Goal: Task Accomplishment & Management: Complete application form

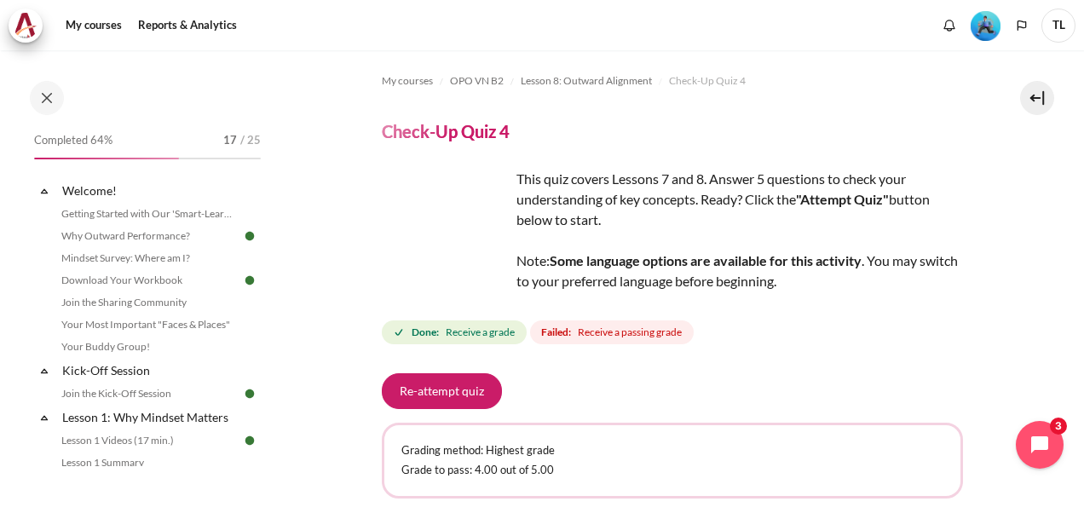
scroll to position [1077, 0]
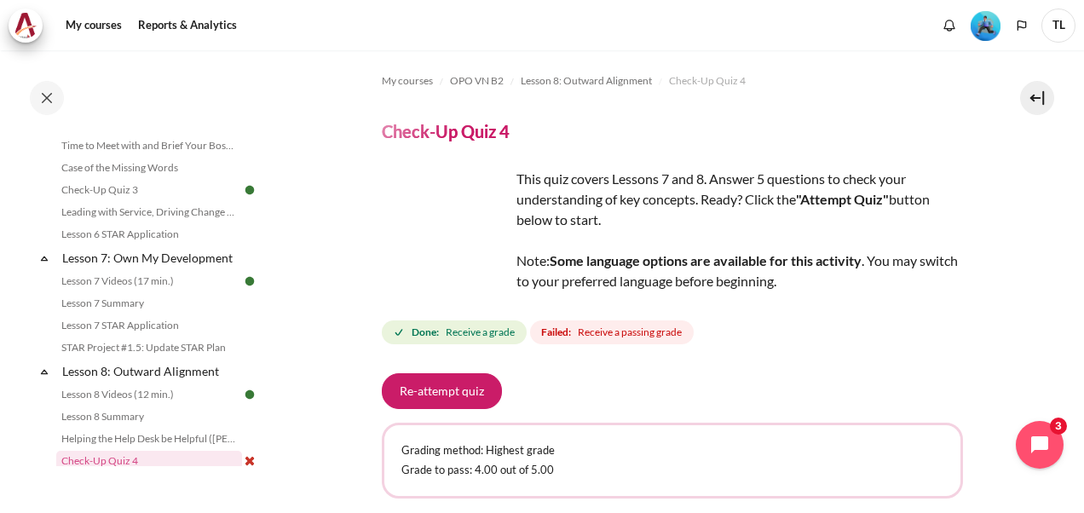
click at [658, 136] on header "Check-Up Quiz 4" at bounding box center [672, 131] width 581 height 22
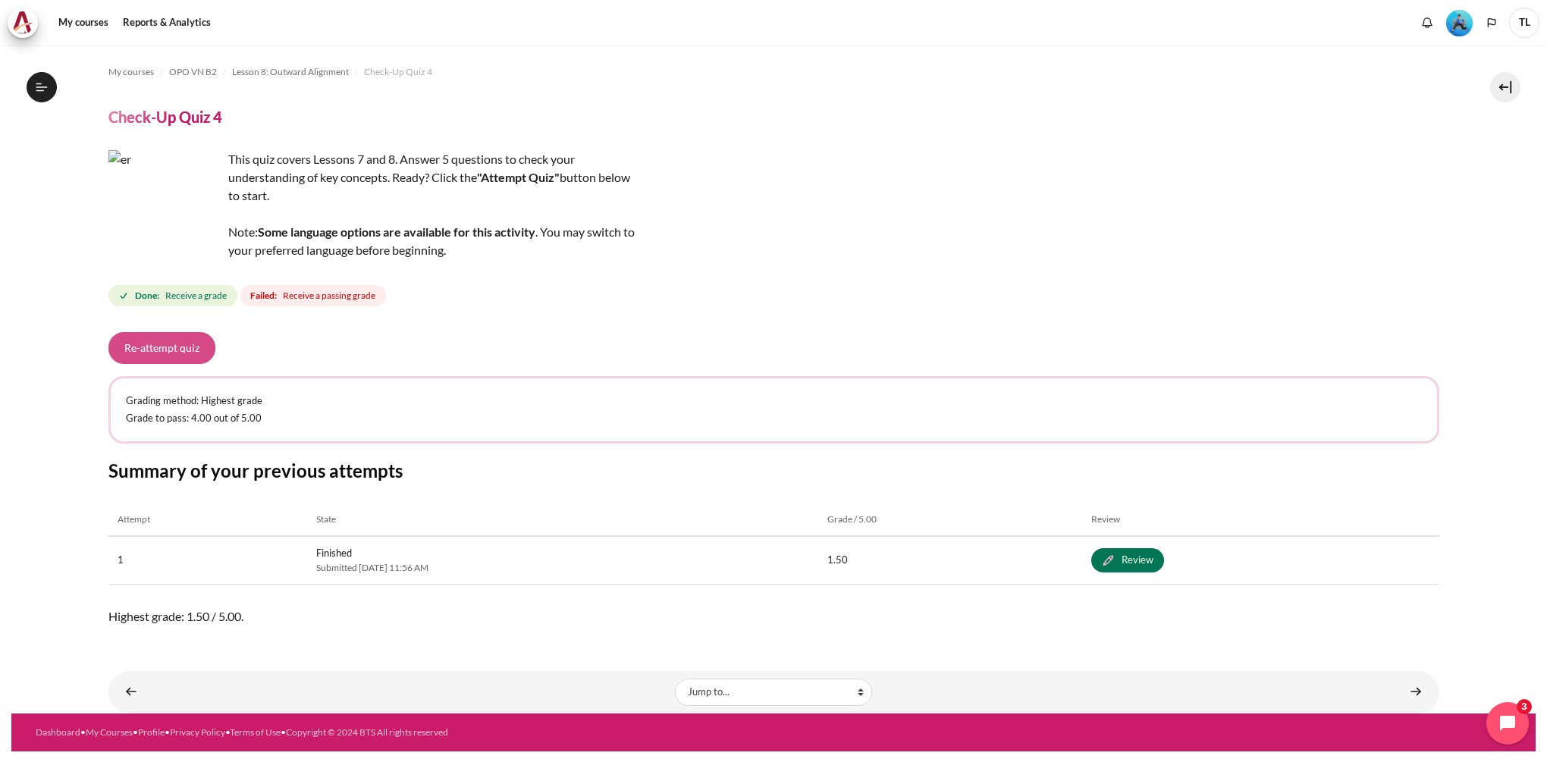
click at [192, 347] on button "Re-attempt quiz" at bounding box center [162, 348] width 107 height 32
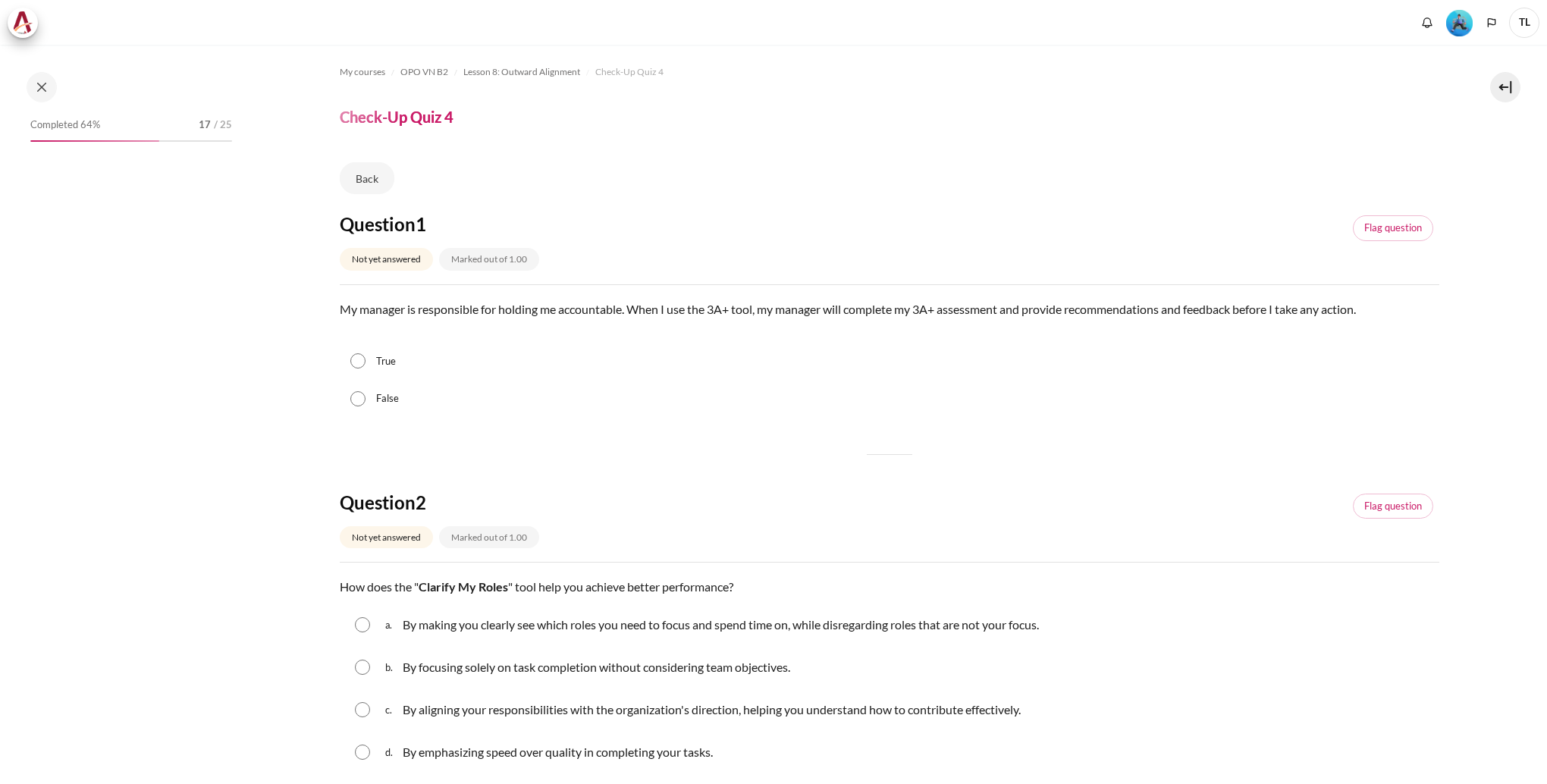
scroll to position [958, 0]
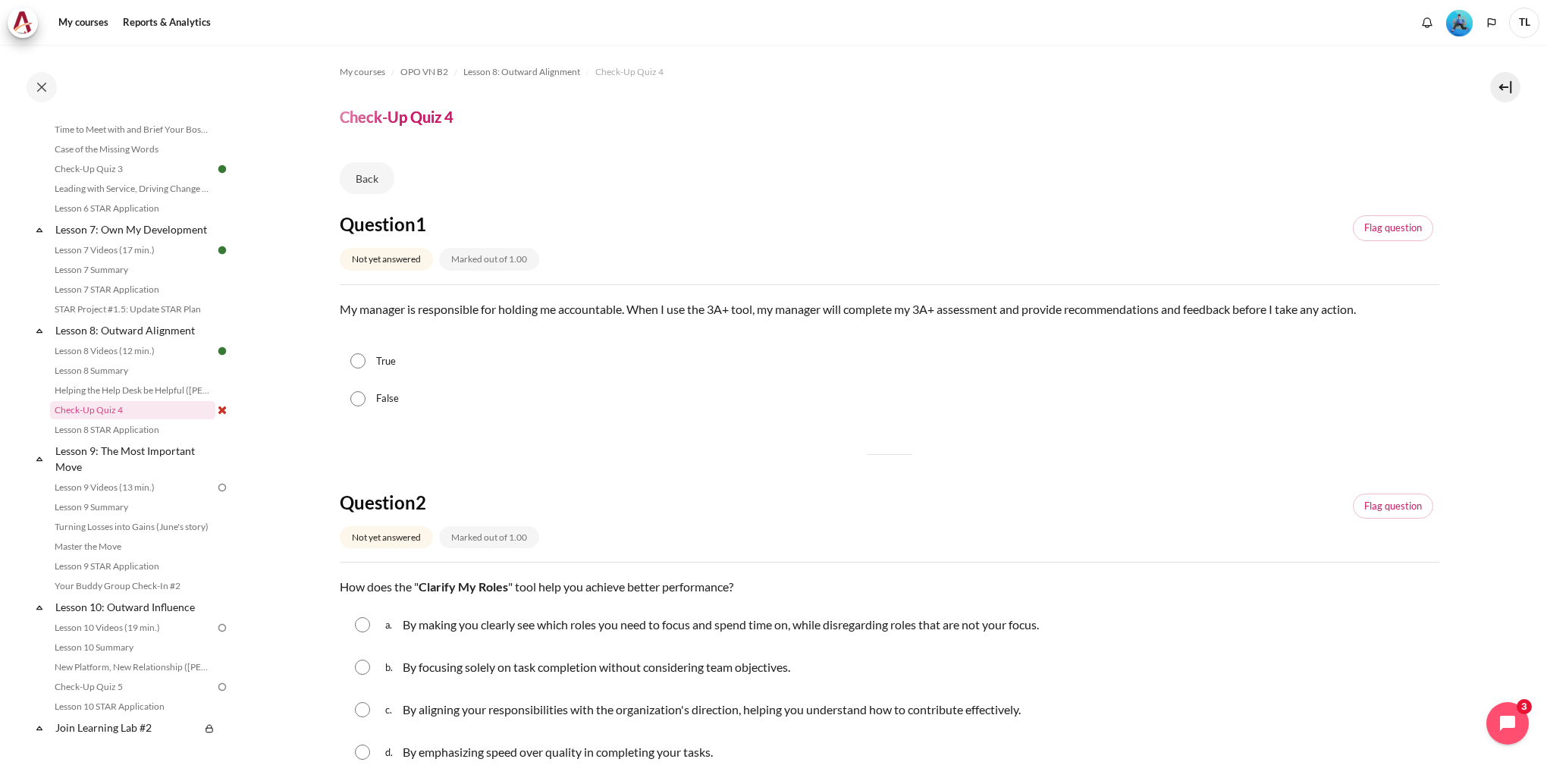
click at [361, 403] on input "False" at bounding box center [358, 399] width 15 height 15
radio input "true"
click at [360, 710] on input "Content" at bounding box center [362, 709] width 15 height 15
radio input "true"
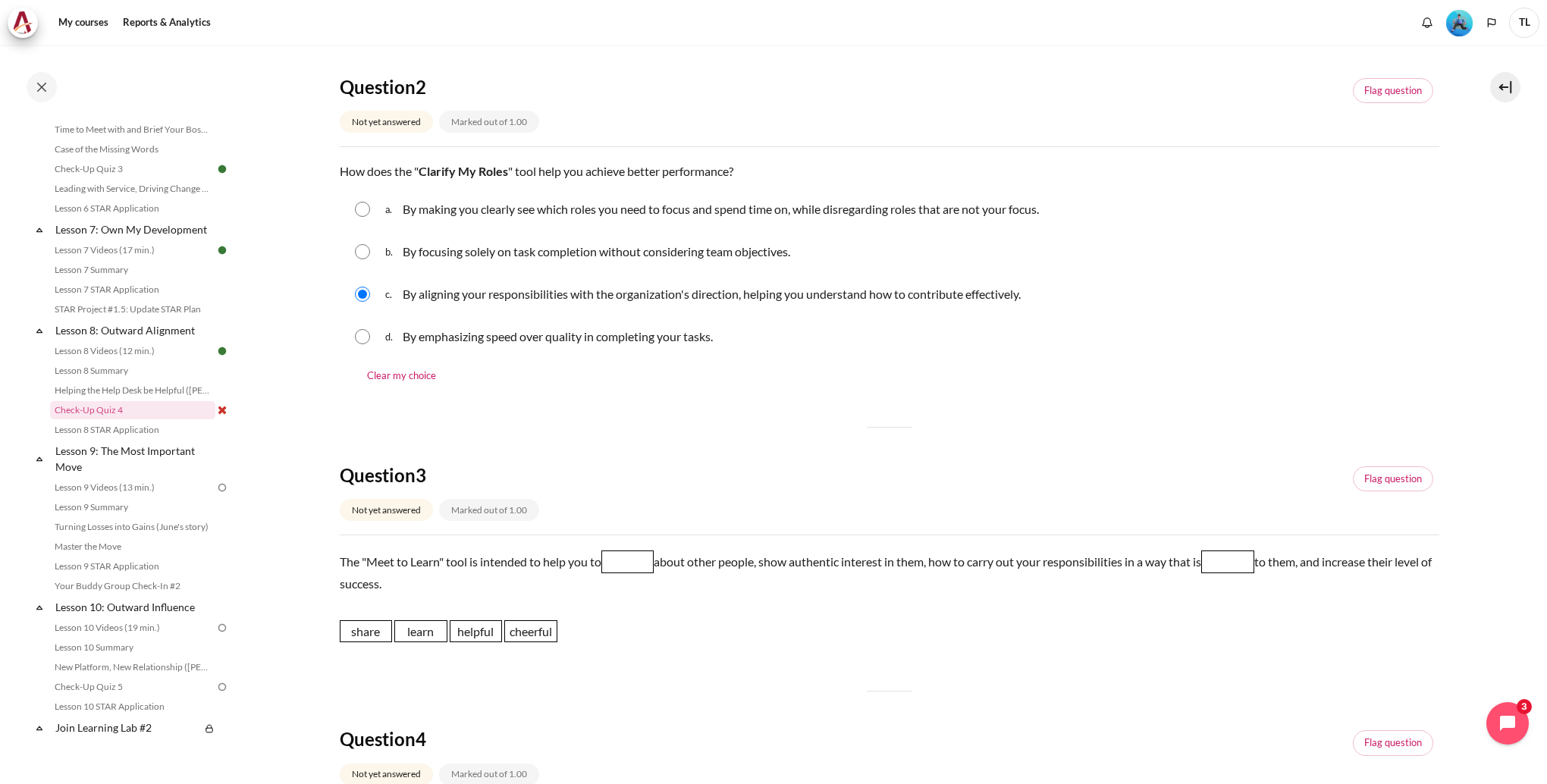
scroll to position [455, 0]
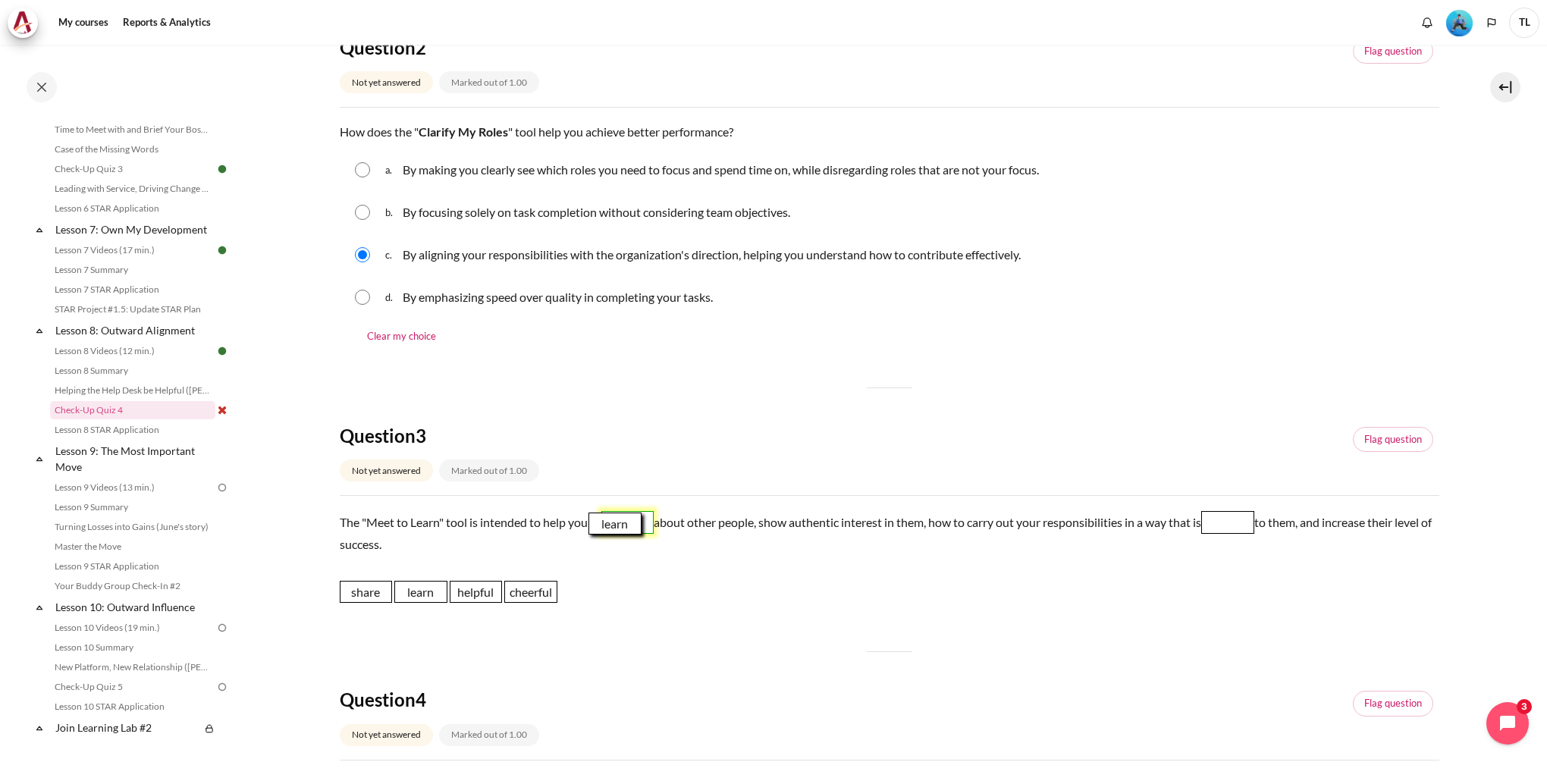
drag, startPoint x: 413, startPoint y: 596, endPoint x: 611, endPoint y: 526, distance: 210.0
click at [611, 526] on span "learn" at bounding box center [615, 524] width 53 height 23
drag, startPoint x: 485, startPoint y: 598, endPoint x: 1246, endPoint y: 536, distance: 763.5
click at [1246, 536] on span "helpful" at bounding box center [1238, 529] width 53 height 23
drag, startPoint x: 486, startPoint y: 594, endPoint x: 1253, endPoint y: 525, distance: 770.1
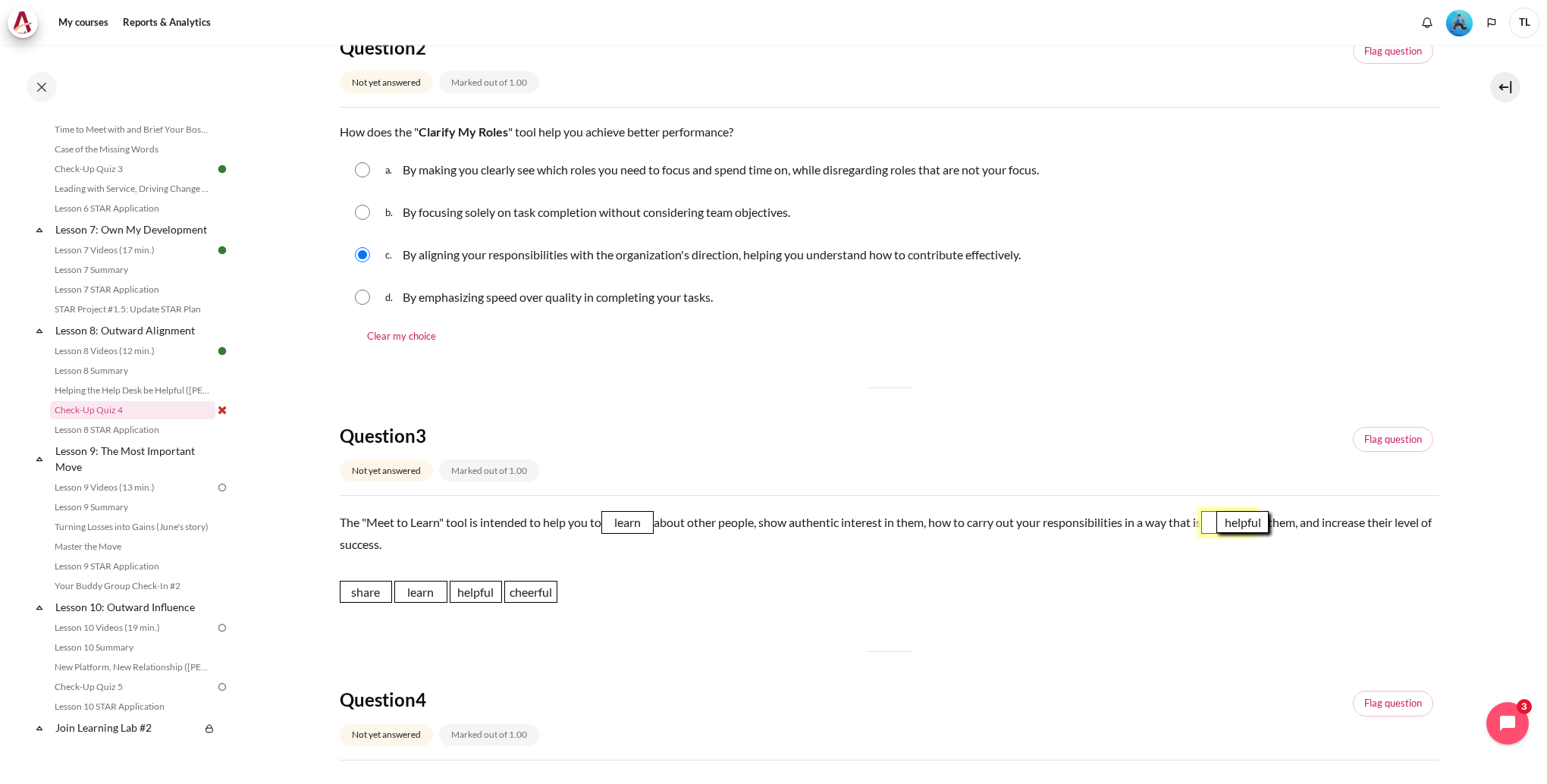
click at [1253, 525] on span "helpful" at bounding box center [1243, 522] width 53 height 23
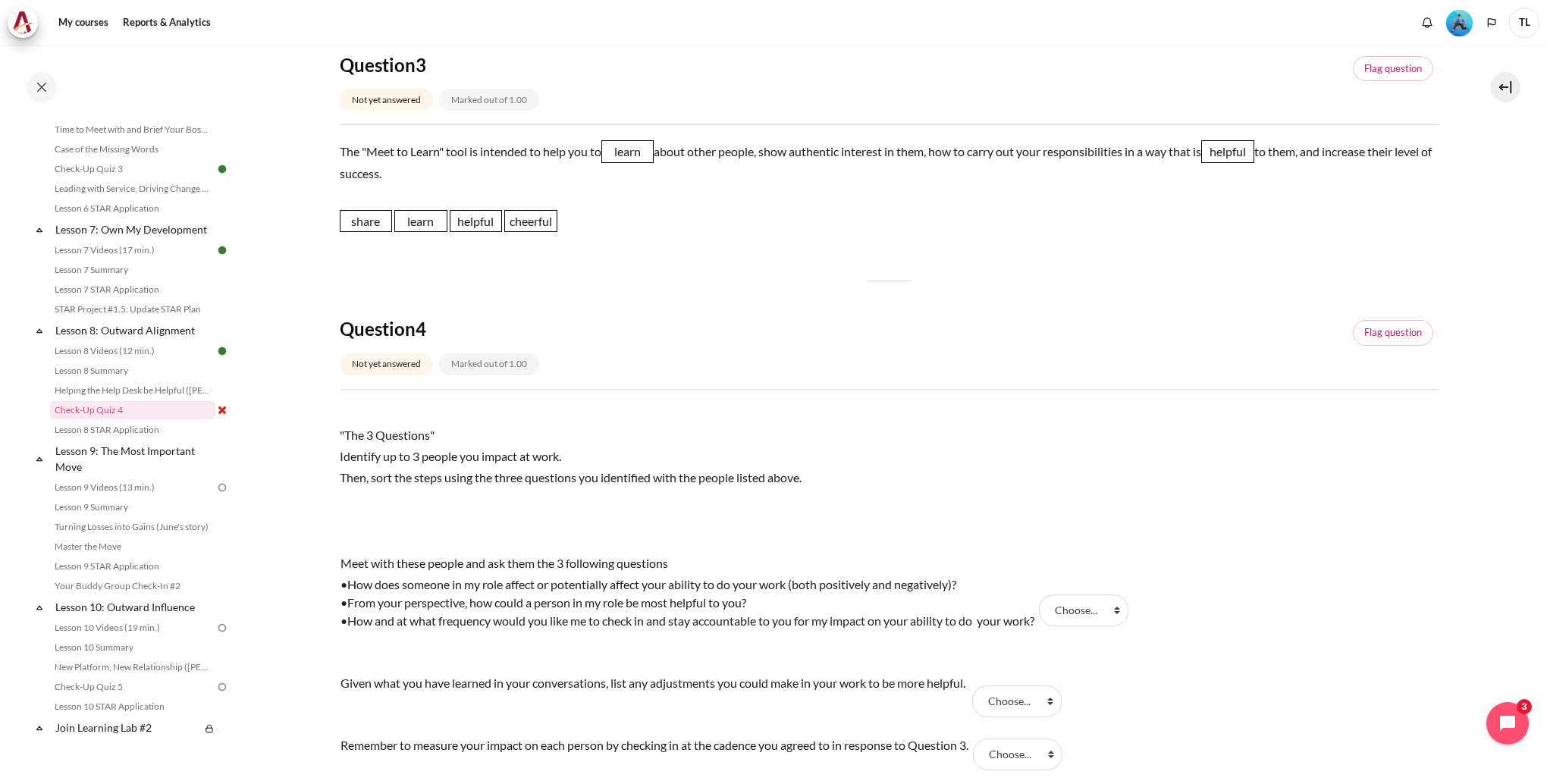
scroll to position [910, 0]
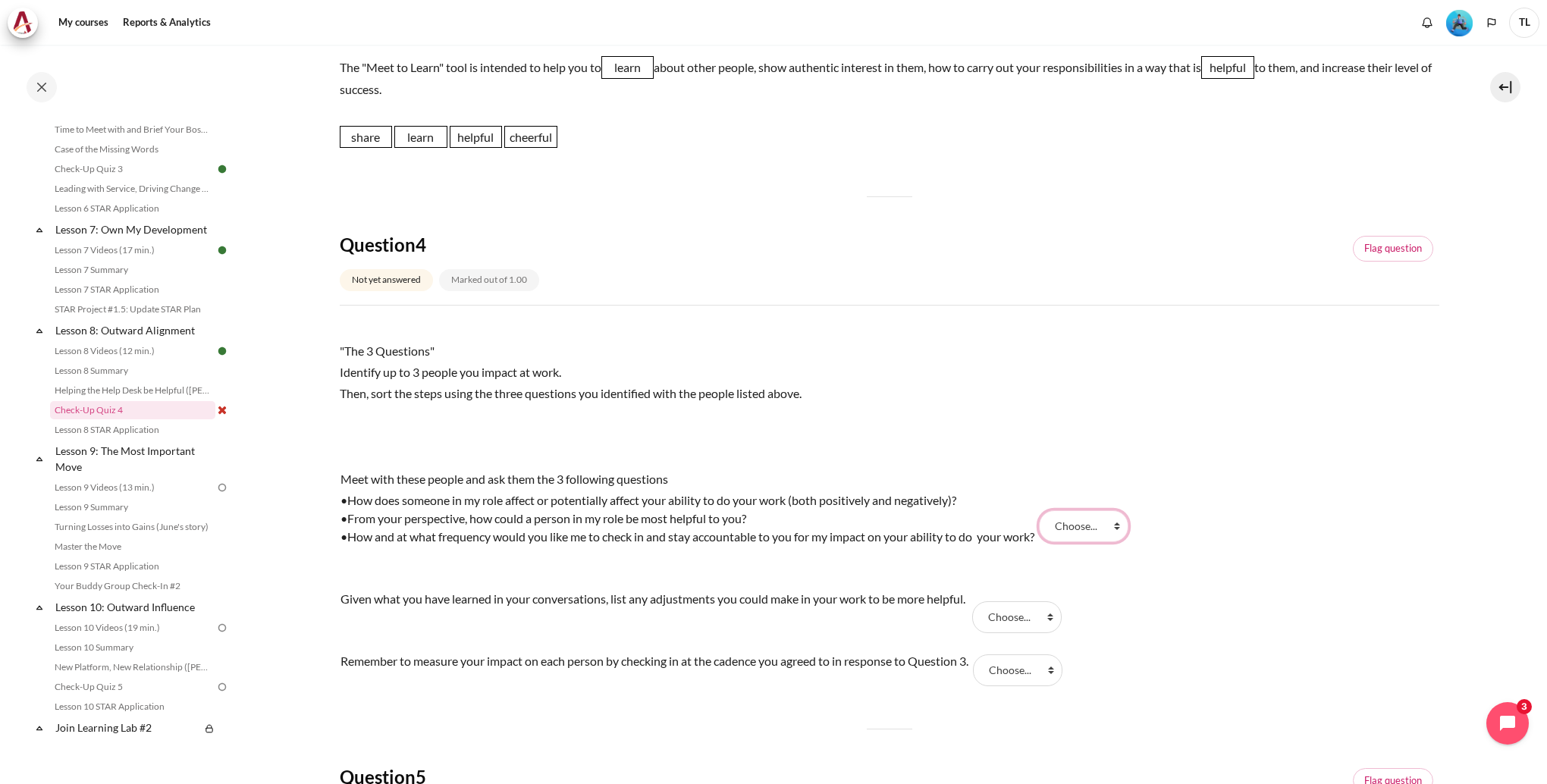
click at [1122, 526] on select "Choose... Step 1 Step 3 Step 2" at bounding box center [1084, 527] width 90 height 32
select select "1"
click at [1048, 511] on select "Choose... Step 1 Step 3 Step 2" at bounding box center [1084, 527] width 90 height 32
click at [1041, 617] on select "Choose... Step 1 Step 3 Step 2" at bounding box center [1017, 618] width 90 height 32
select select "3"
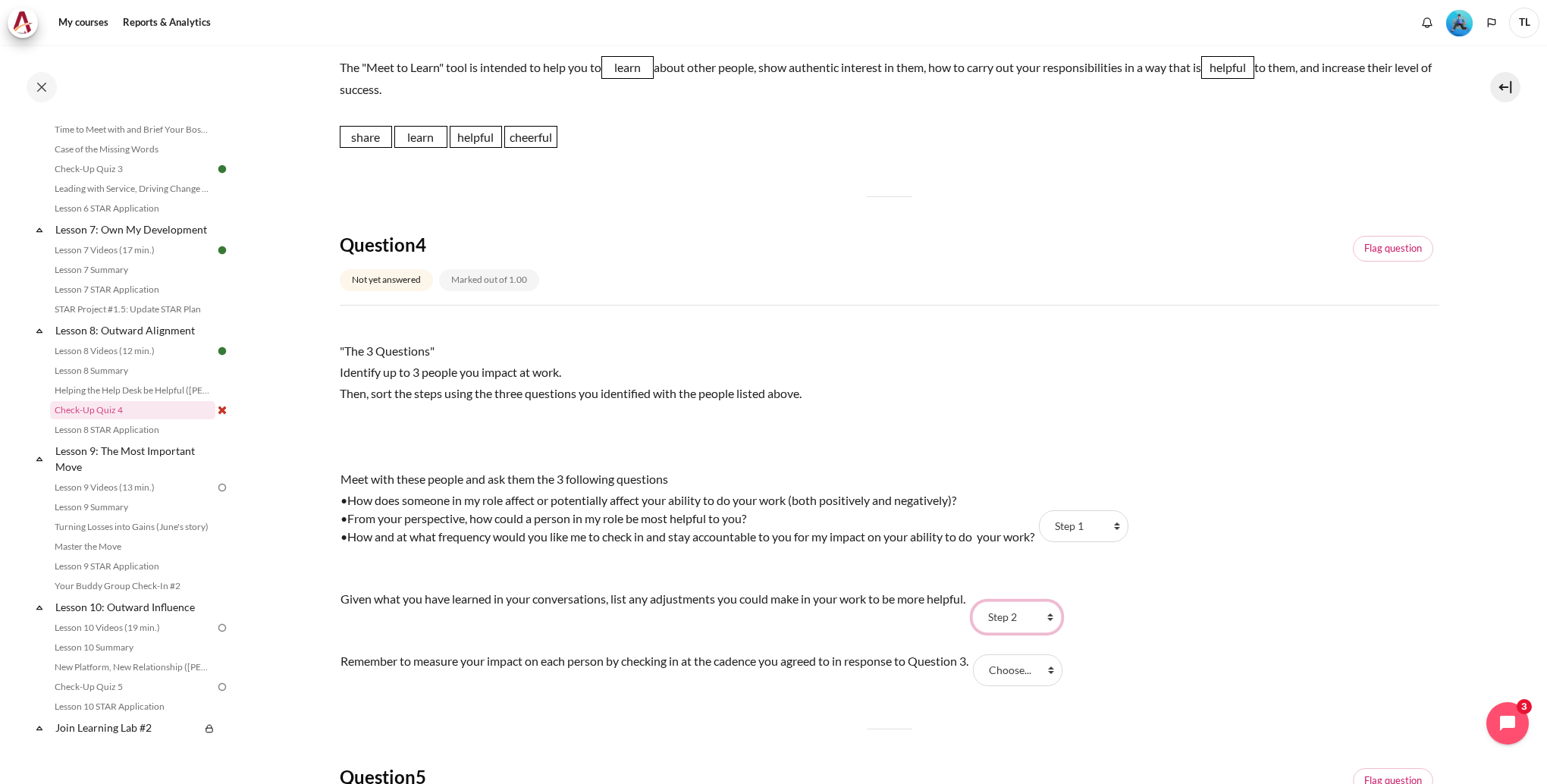
click at [977, 602] on select "Choose... Step 1 Step 3 Step 2" at bounding box center [1017, 618] width 90 height 32
click at [1027, 674] on select "Choose... Step 1 Step 3 Step 2" at bounding box center [1017, 670] width 90 height 32
select select "2"
click at [983, 654] on select "Choose... Step 1 Step 3 Step 2" at bounding box center [1017, 670] width 90 height 32
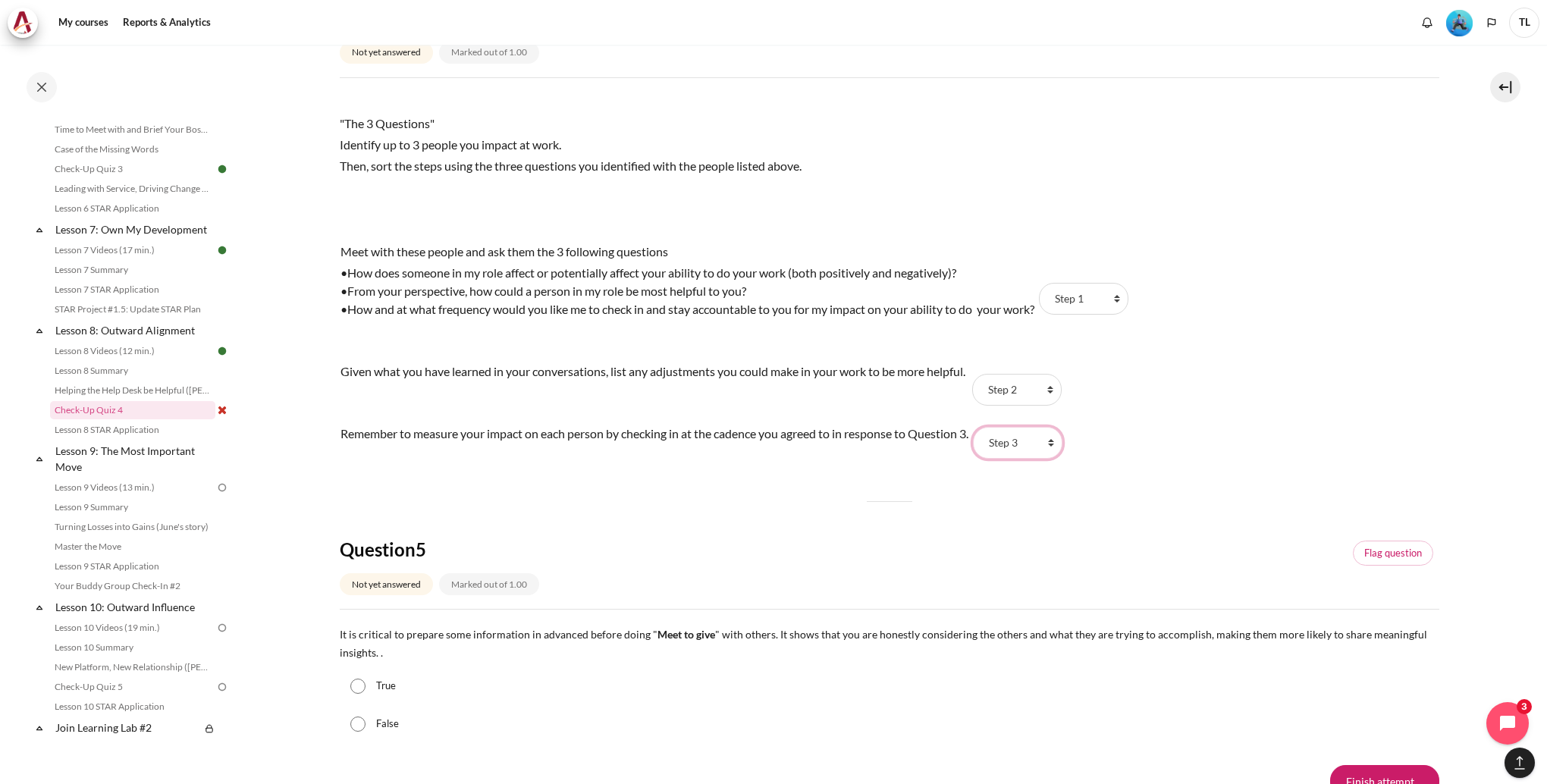
scroll to position [1214, 0]
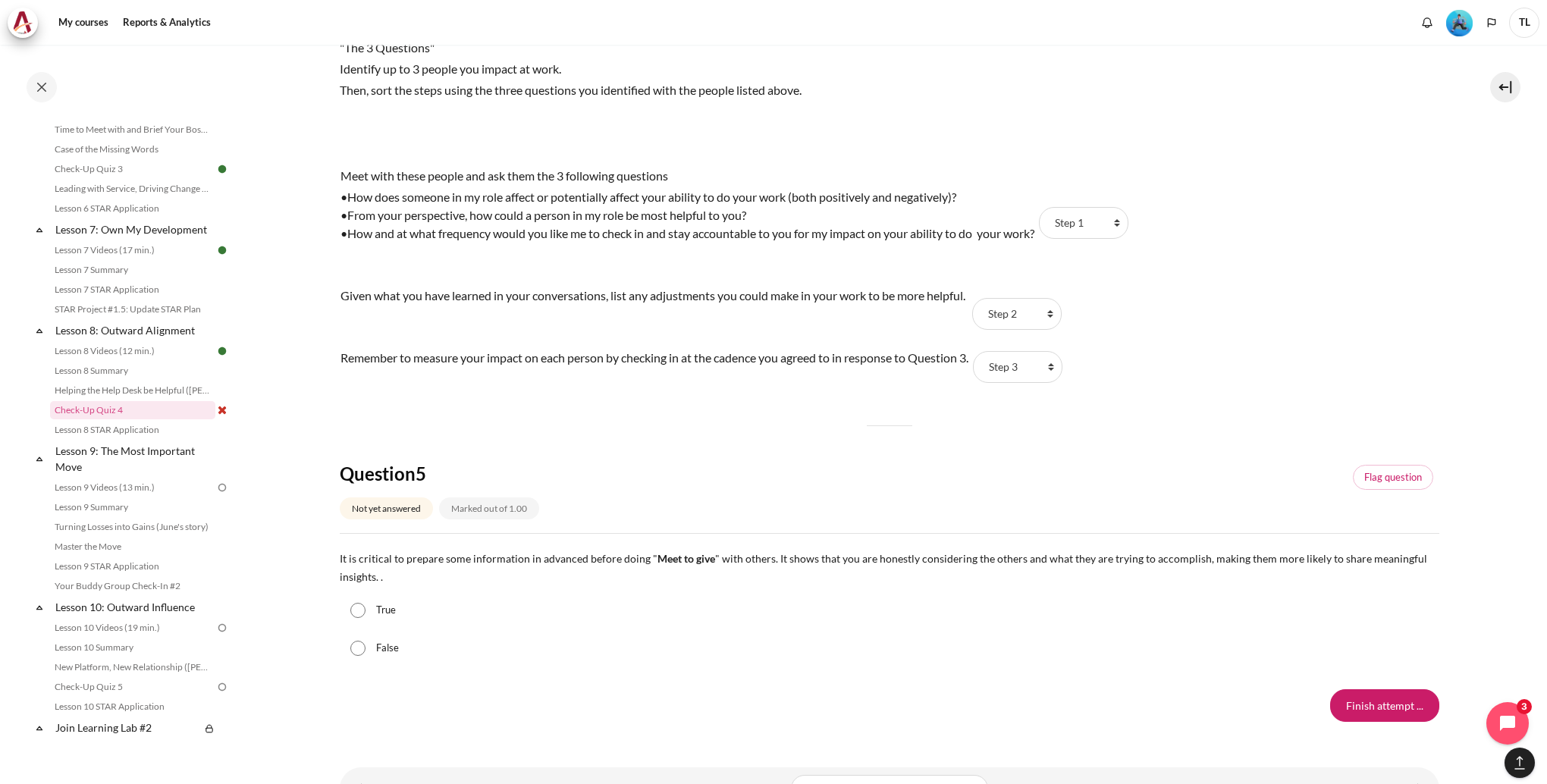
click at [357, 615] on input "True" at bounding box center [358, 610] width 15 height 15
radio input "true"
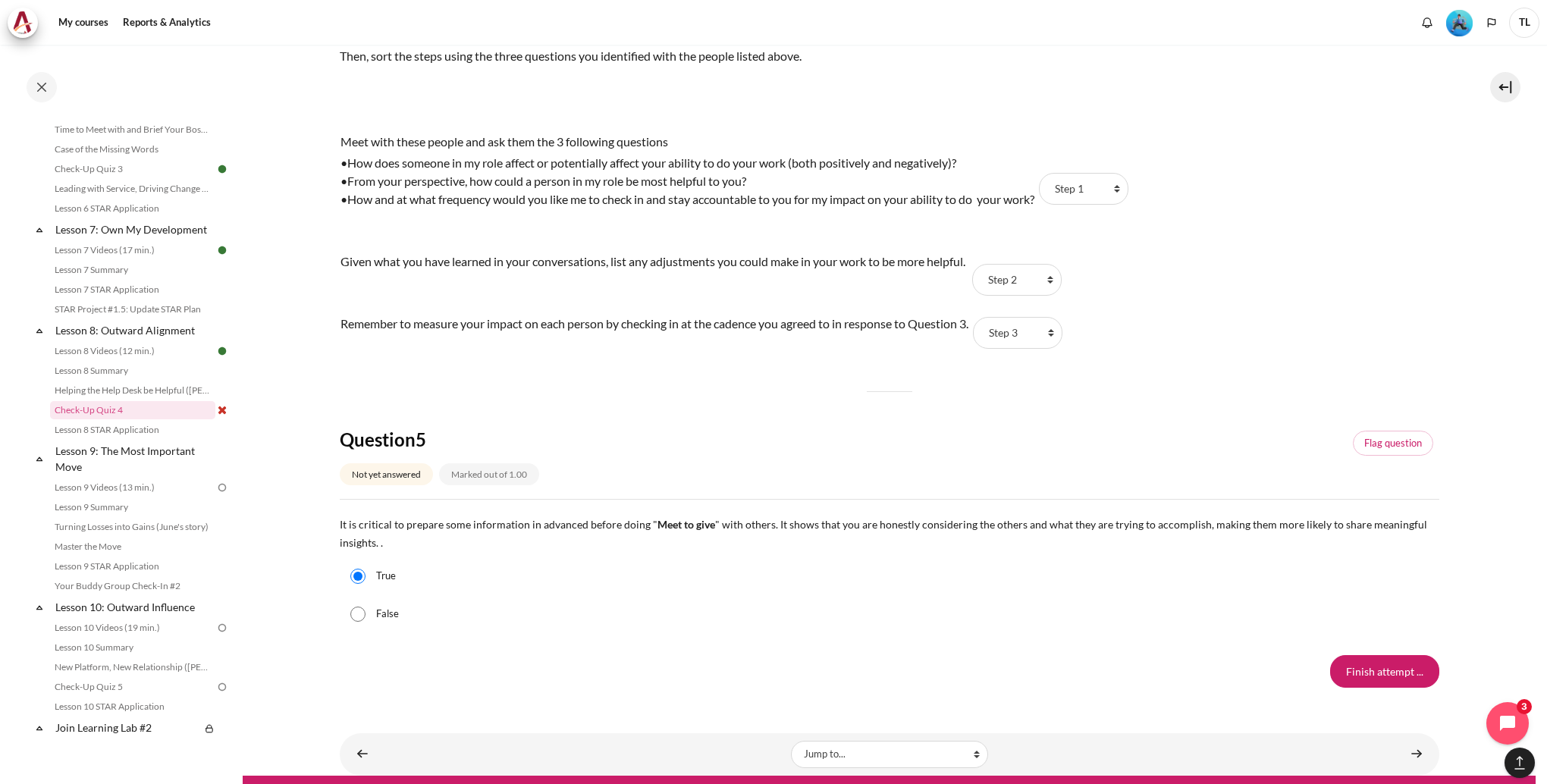
scroll to position [1275, 0]
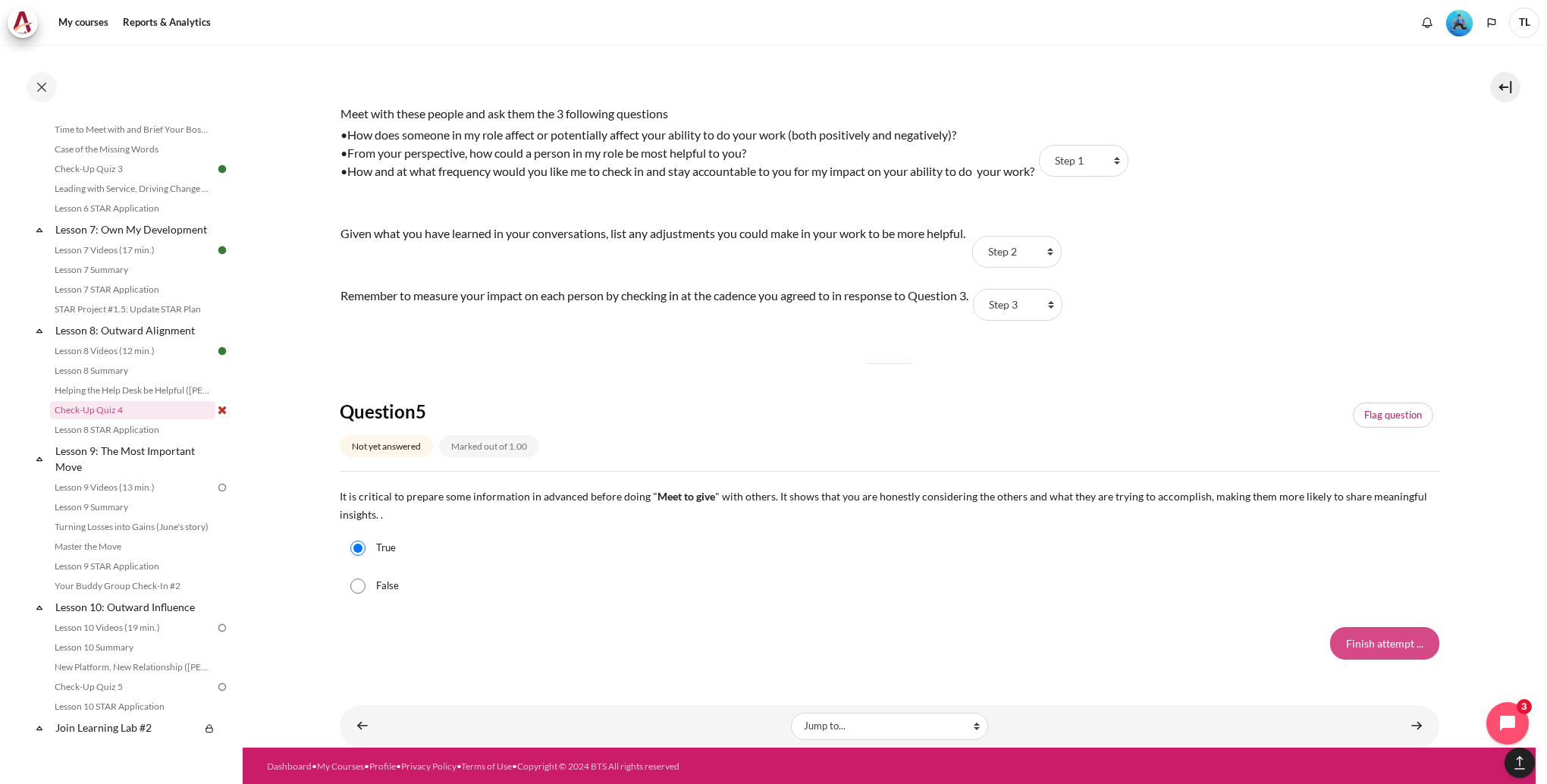
click at [1344, 644] on input "Finish attempt ..." at bounding box center [1385, 643] width 109 height 32
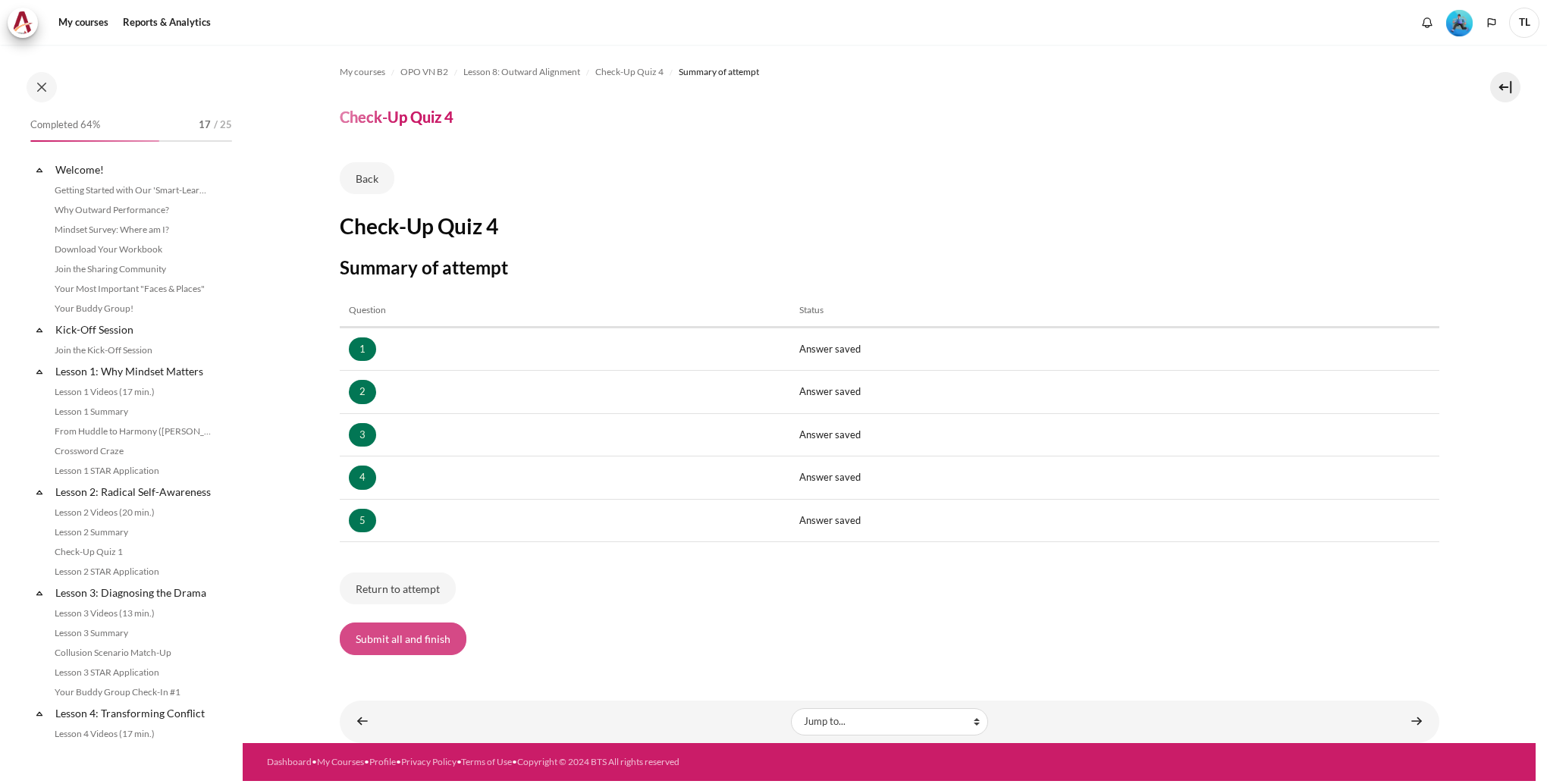
scroll to position [958, 0]
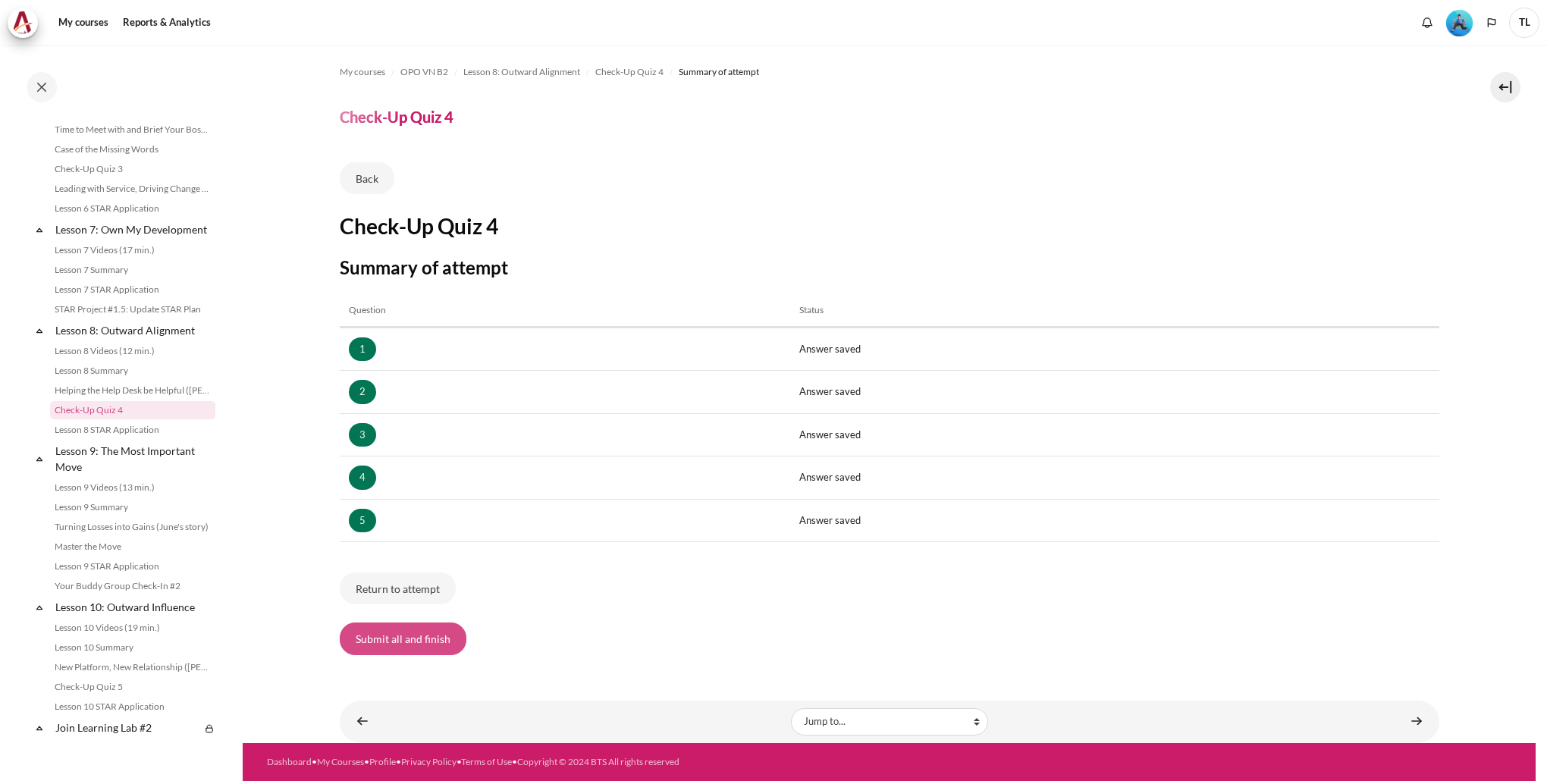
click at [413, 644] on button "Submit all and finish" at bounding box center [403, 639] width 126 height 32
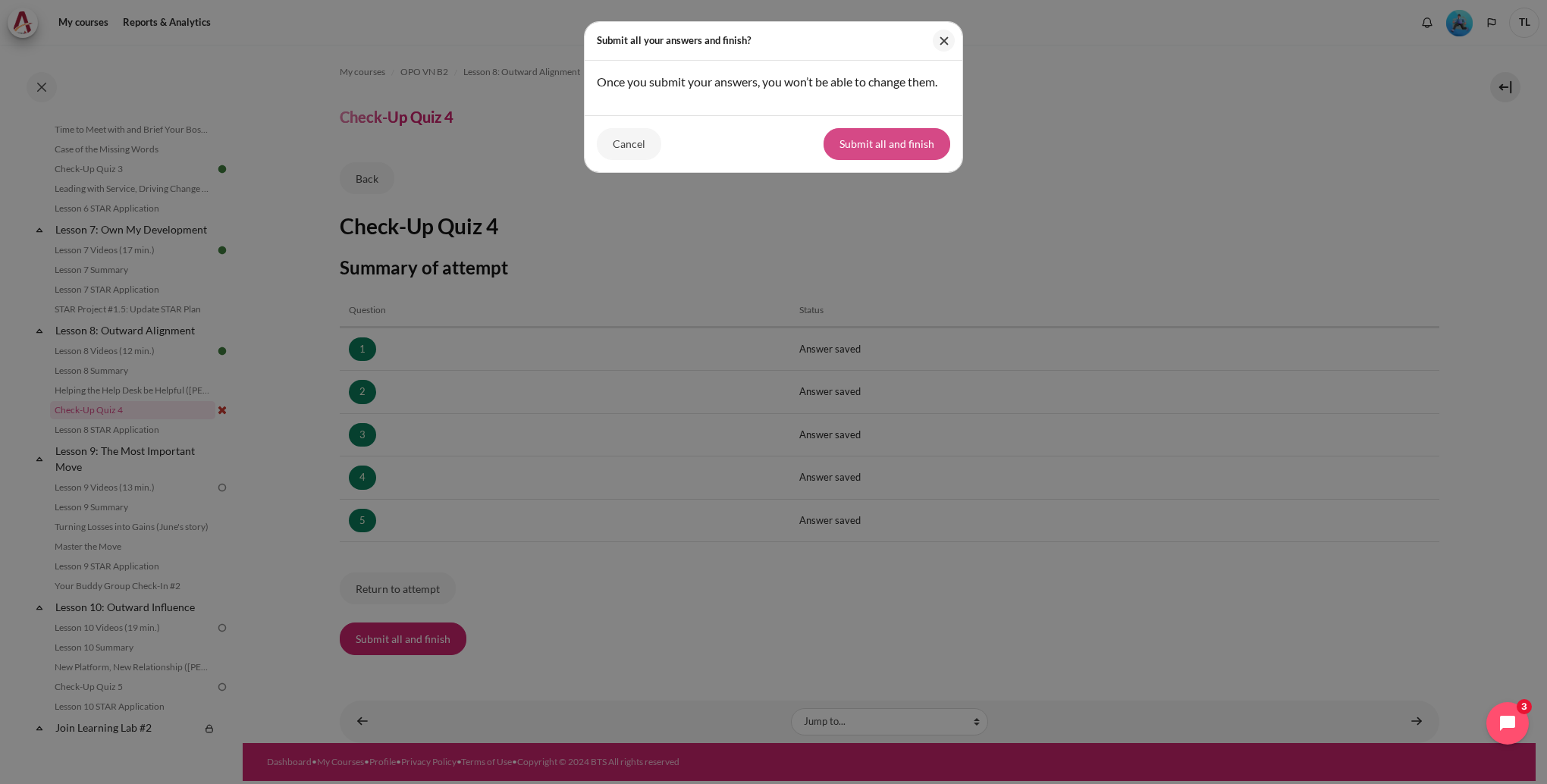
click at [851, 146] on button "Submit all and finish" at bounding box center [887, 144] width 126 height 32
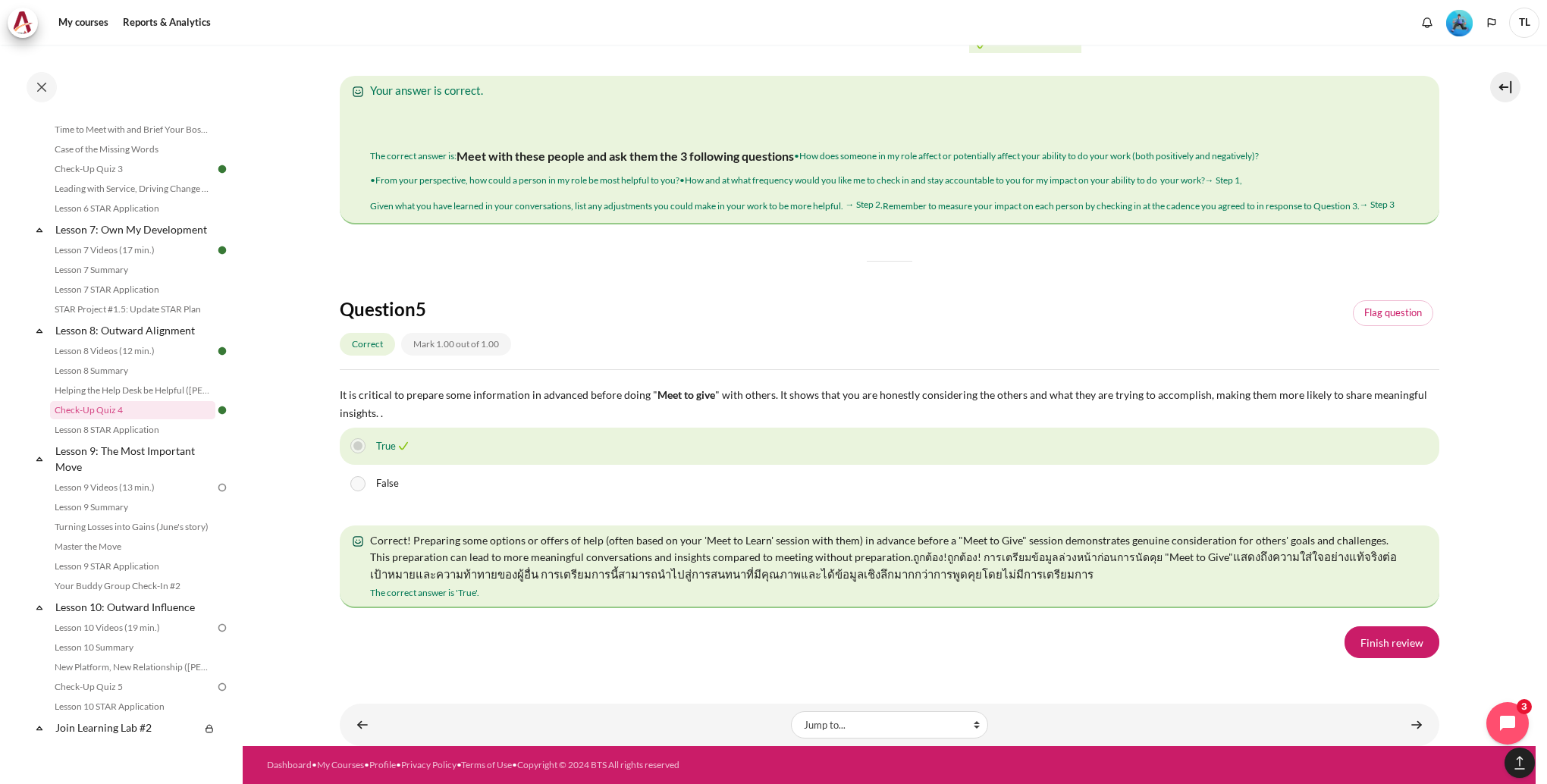
scroll to position [2552, 0]
click at [1372, 647] on link "Finish review" at bounding box center [1392, 643] width 95 height 32
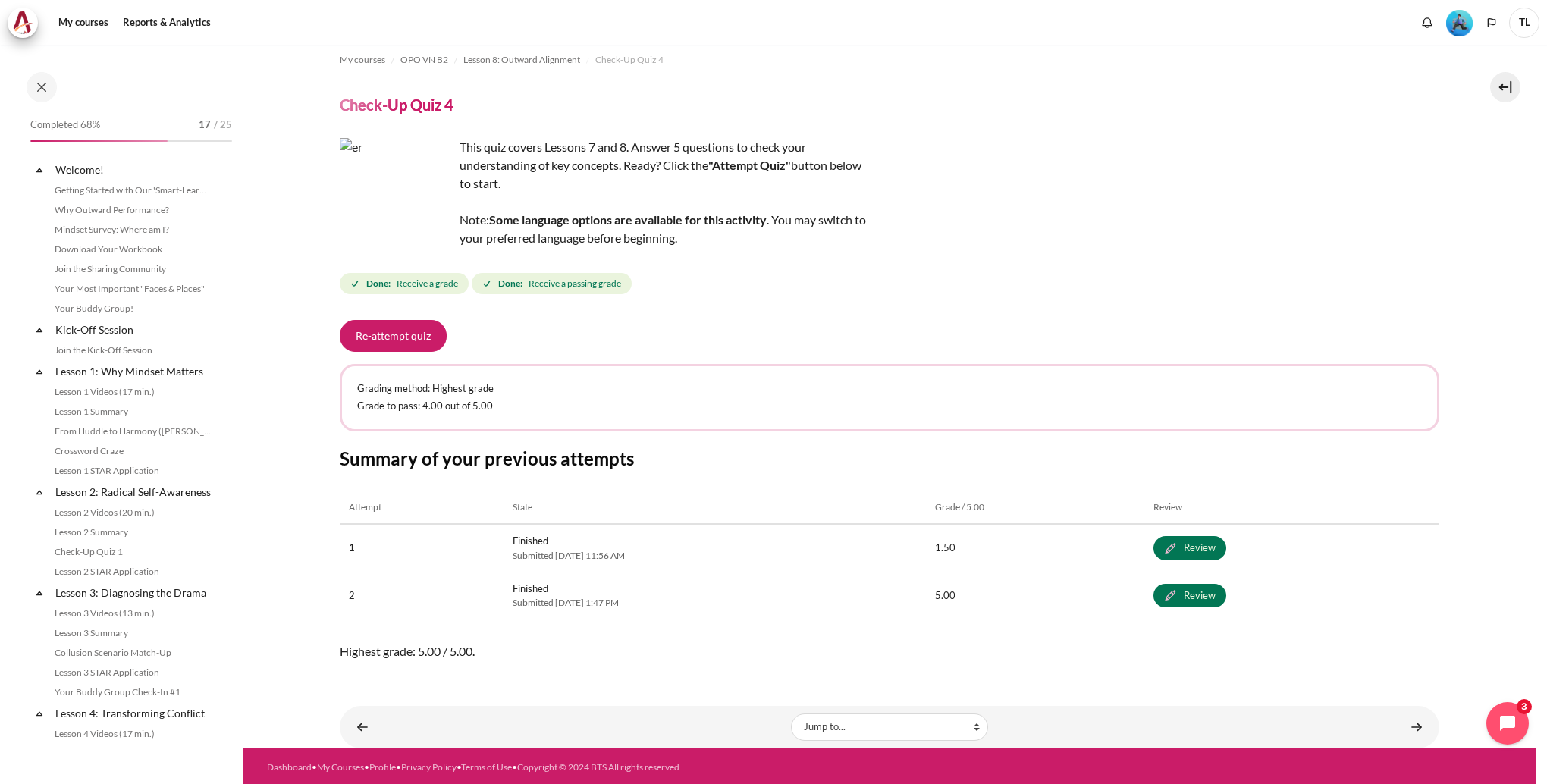
scroll to position [958, 0]
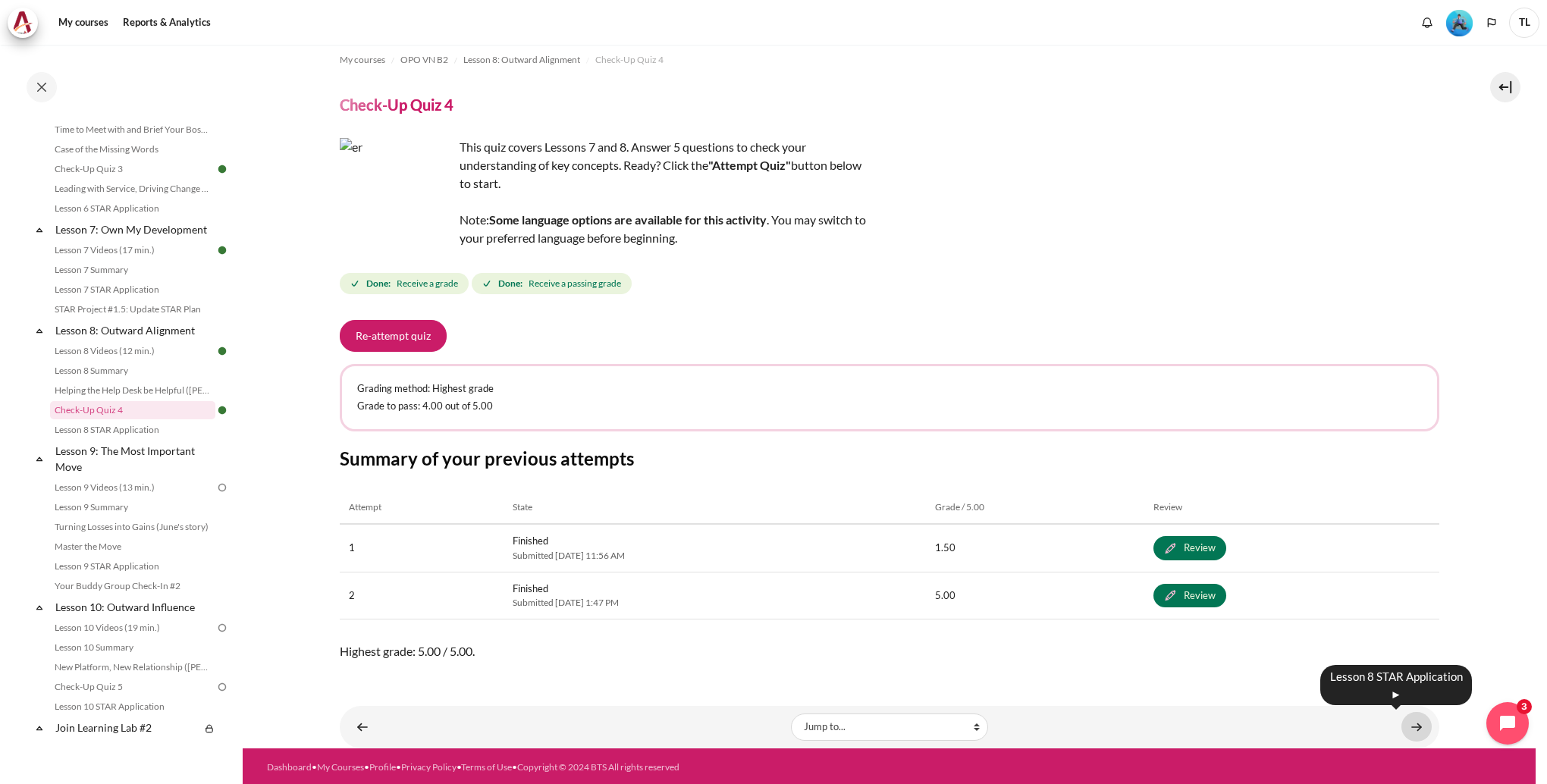
drag, startPoint x: 1414, startPoint y: 732, endPoint x: 1407, endPoint y: 727, distance: 8.6
click at [1415, 732] on link "Content" at bounding box center [1417, 726] width 30 height 29
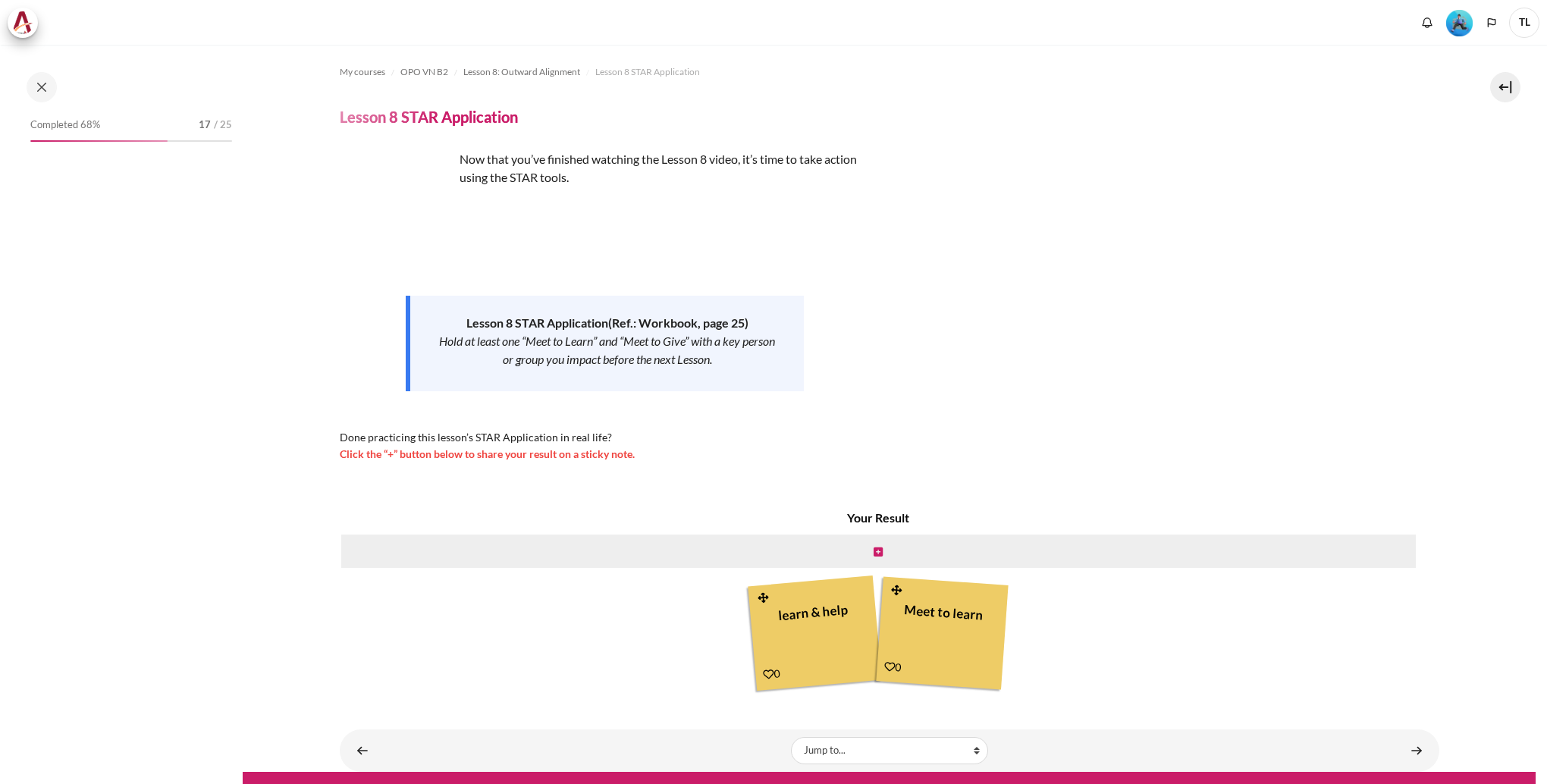
scroll to position [25, 0]
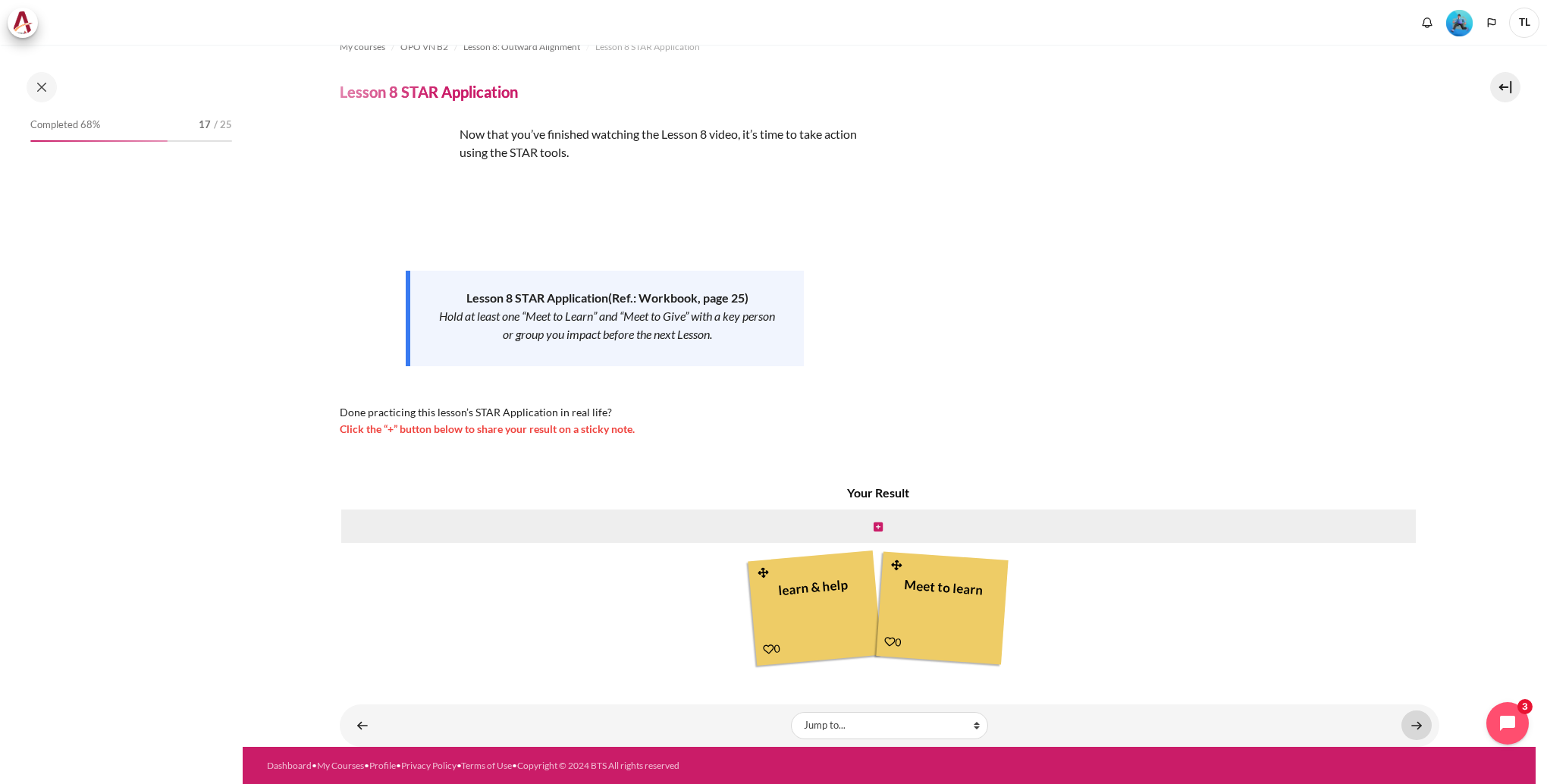
click at [1414, 725] on link "Content" at bounding box center [1417, 725] width 30 height 29
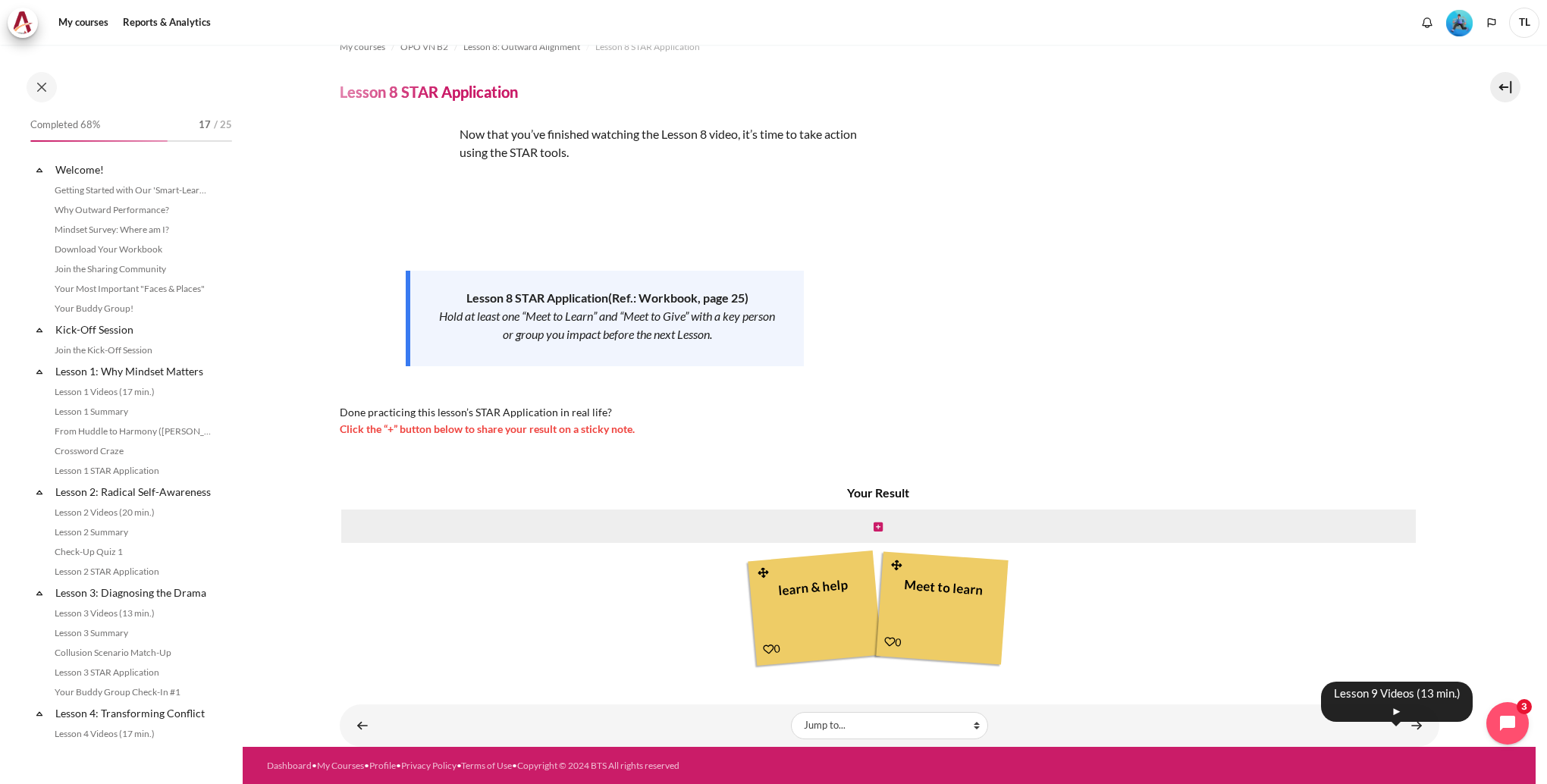
scroll to position [977, 0]
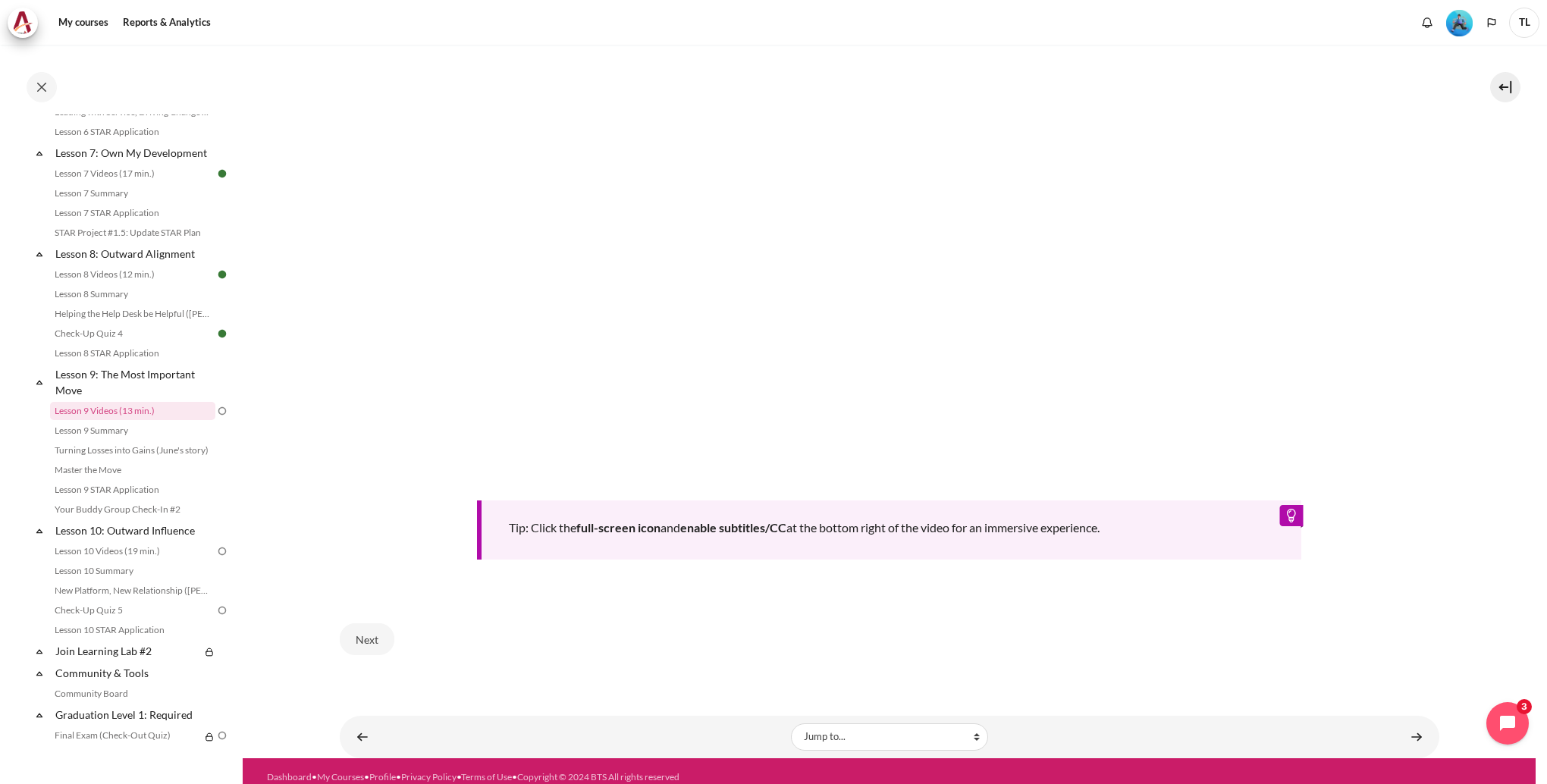
scroll to position [628, 0]
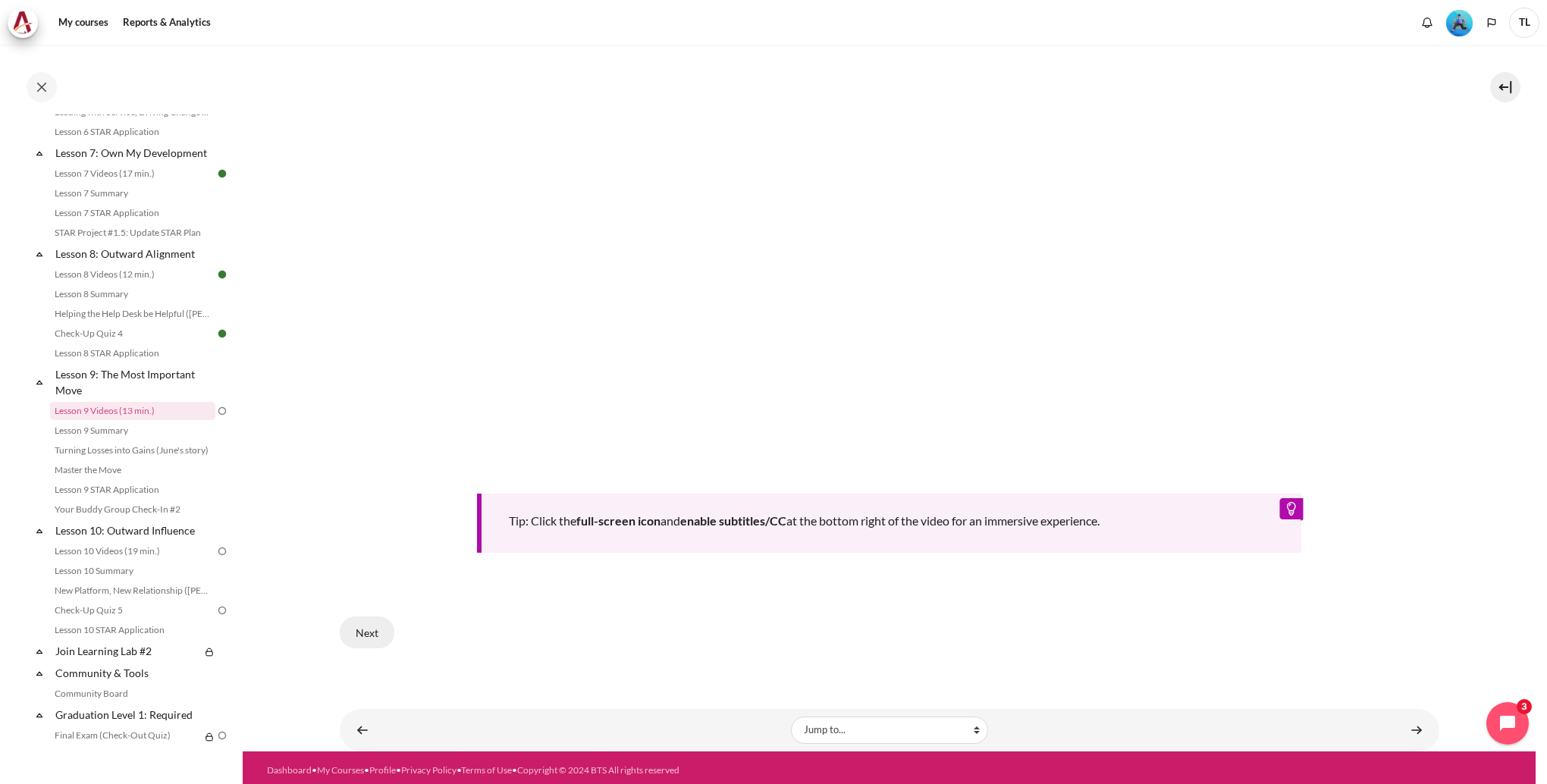
click at [362, 632] on button "Next" at bounding box center [367, 633] width 54 height 32
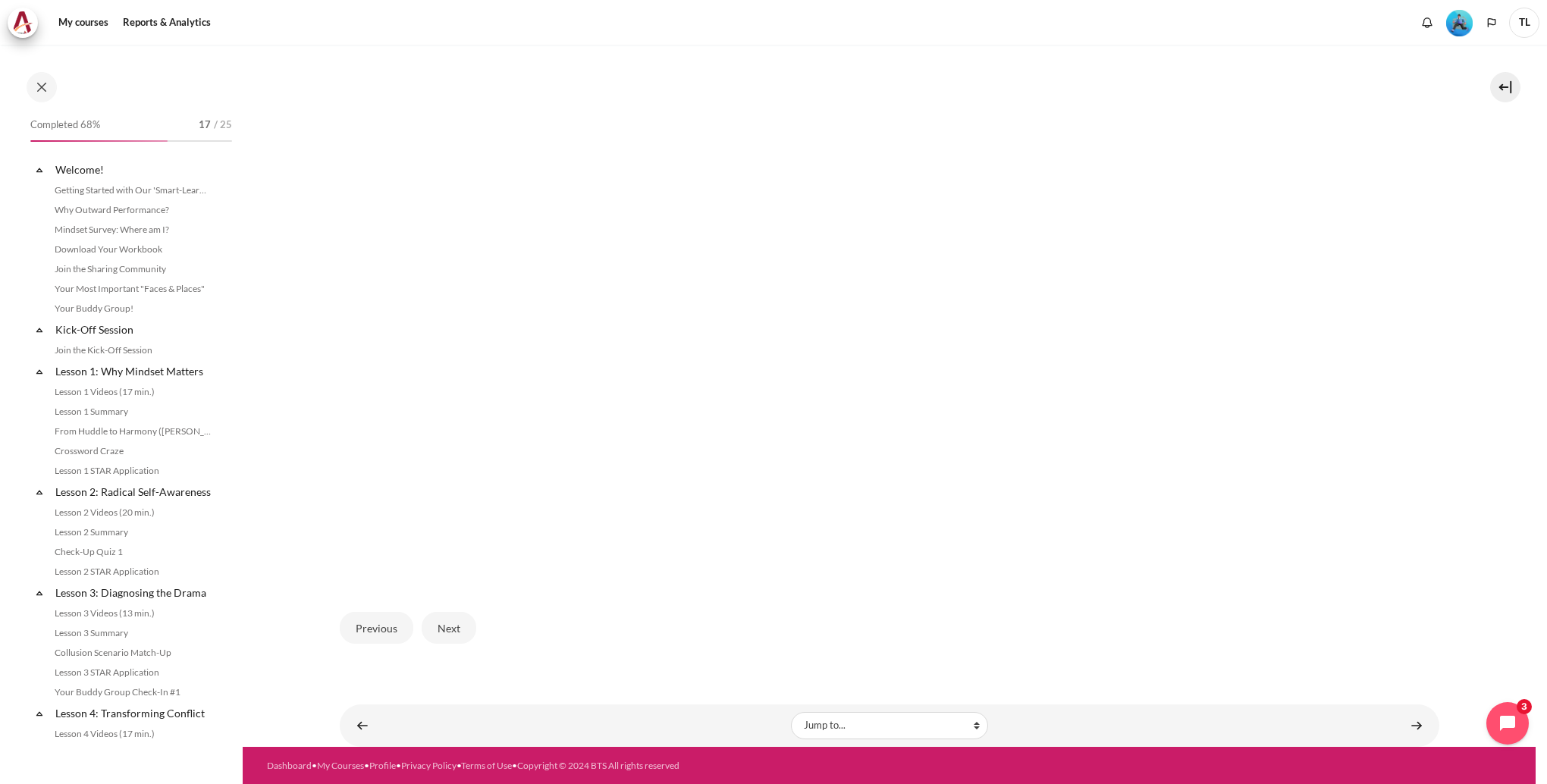
scroll to position [1035, 0]
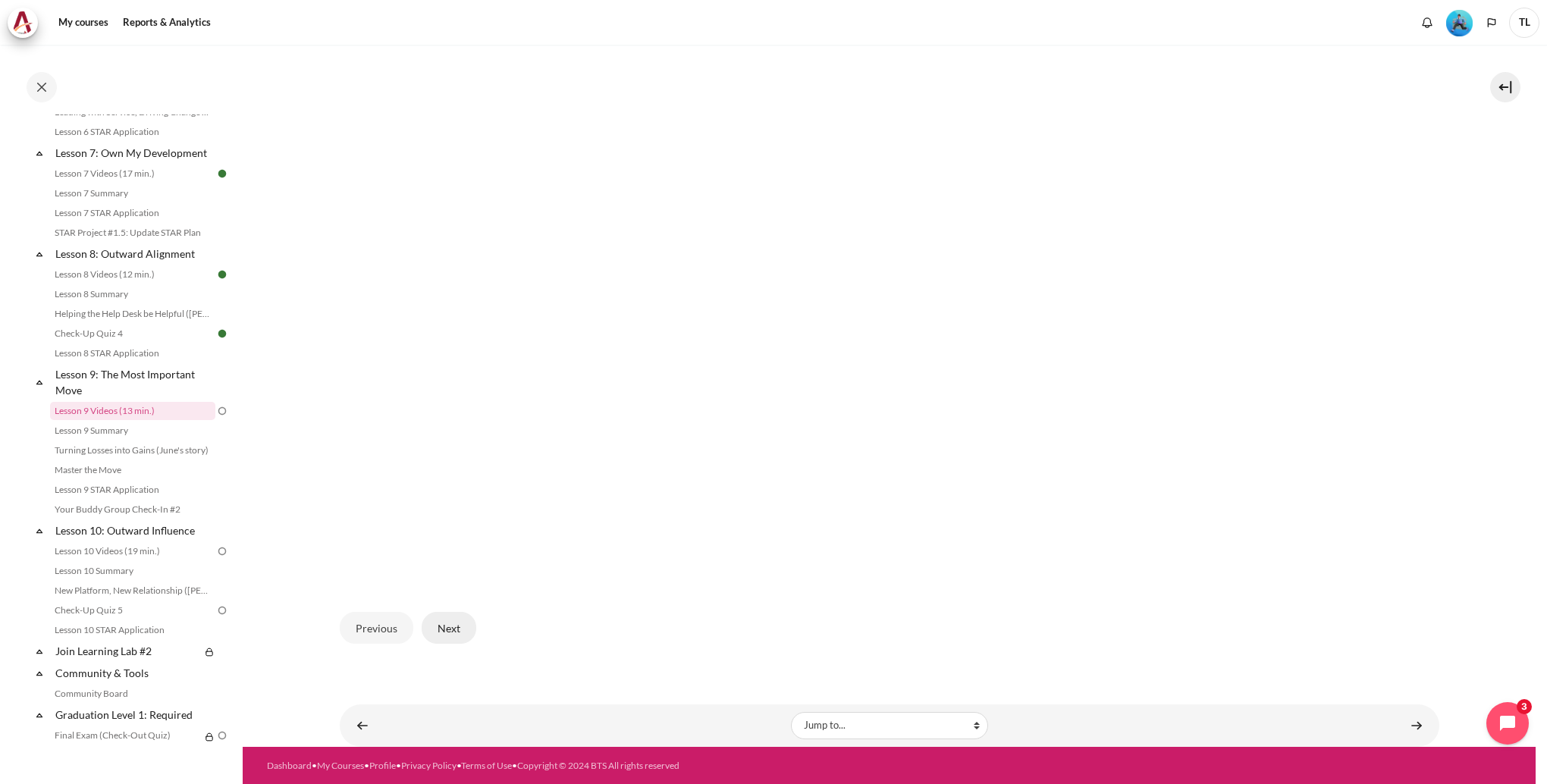
click at [452, 630] on button "Next" at bounding box center [449, 628] width 54 height 32
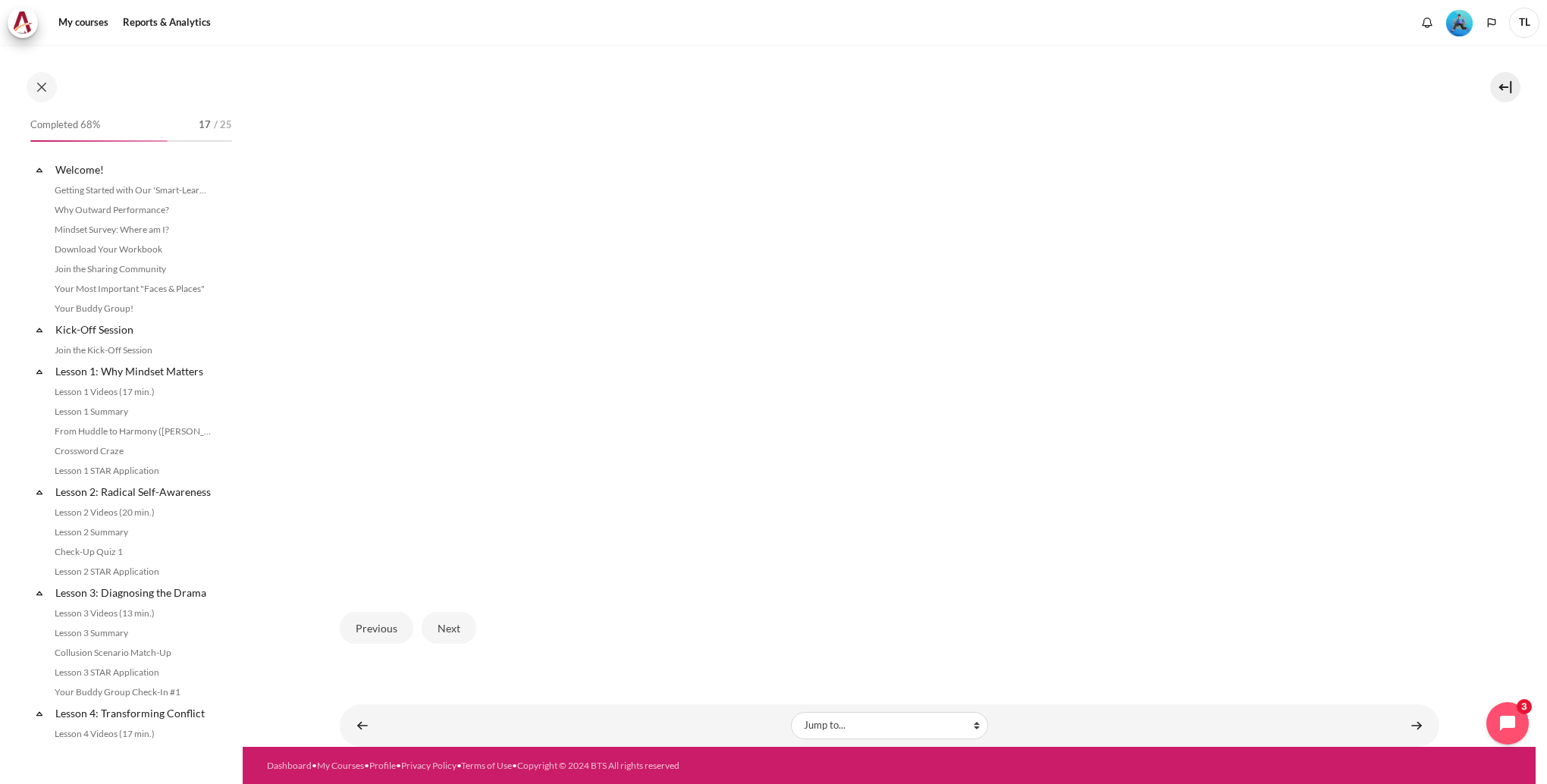
scroll to position [1035, 0]
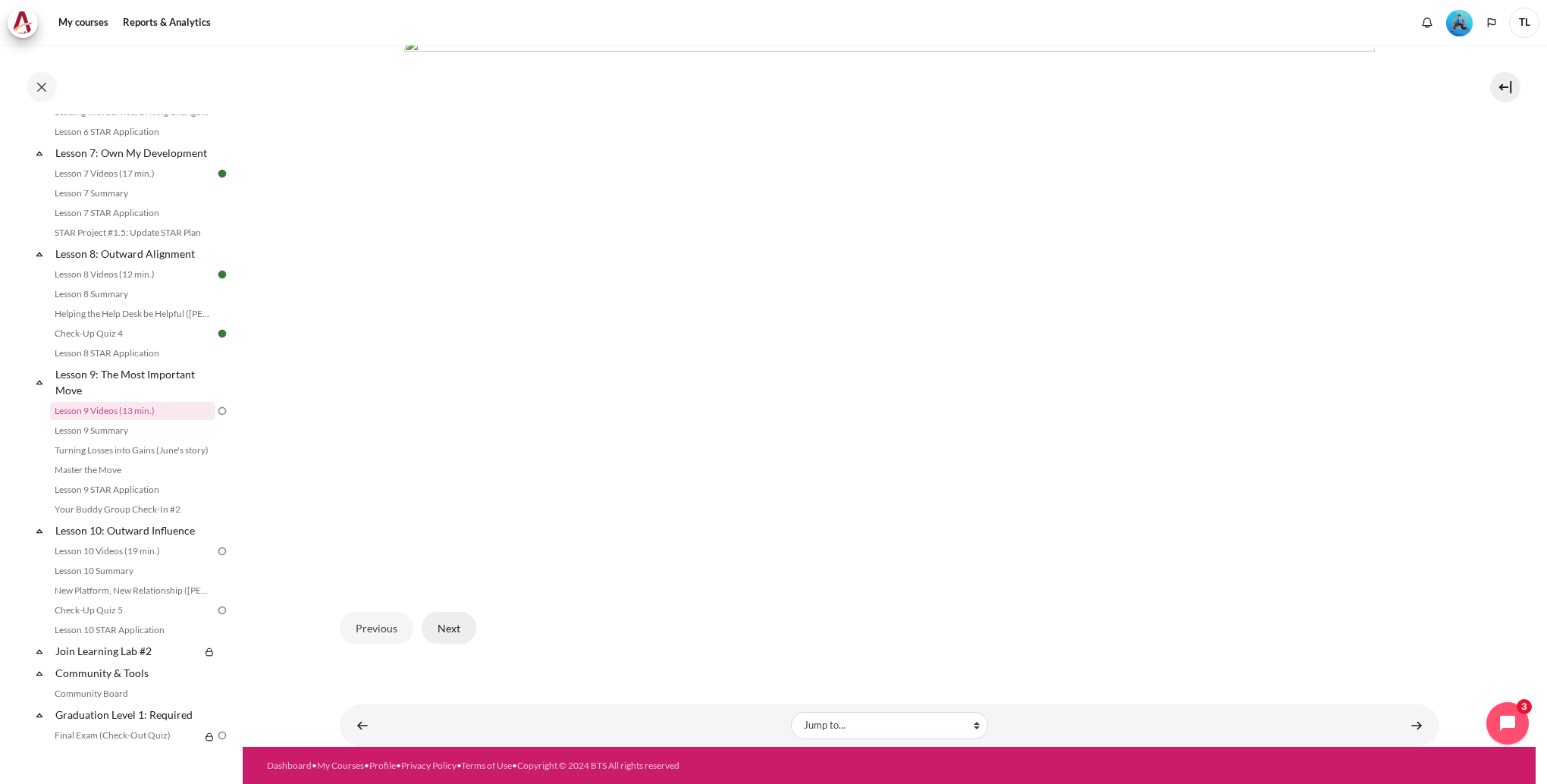
click at [461, 630] on button "Next" at bounding box center [449, 628] width 54 height 32
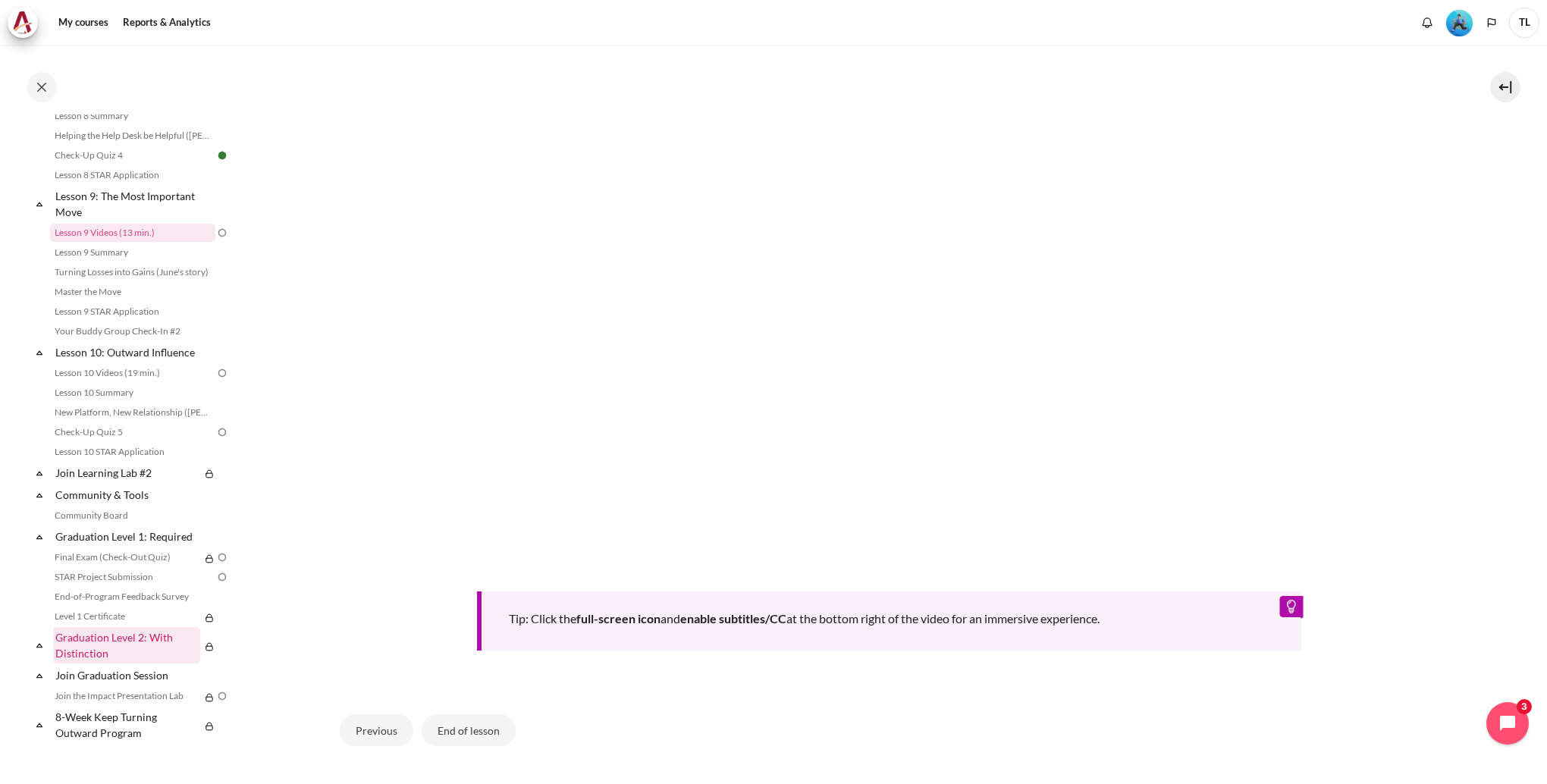
scroll to position [1234, 0]
click at [474, 723] on button "End of lesson" at bounding box center [469, 731] width 94 height 32
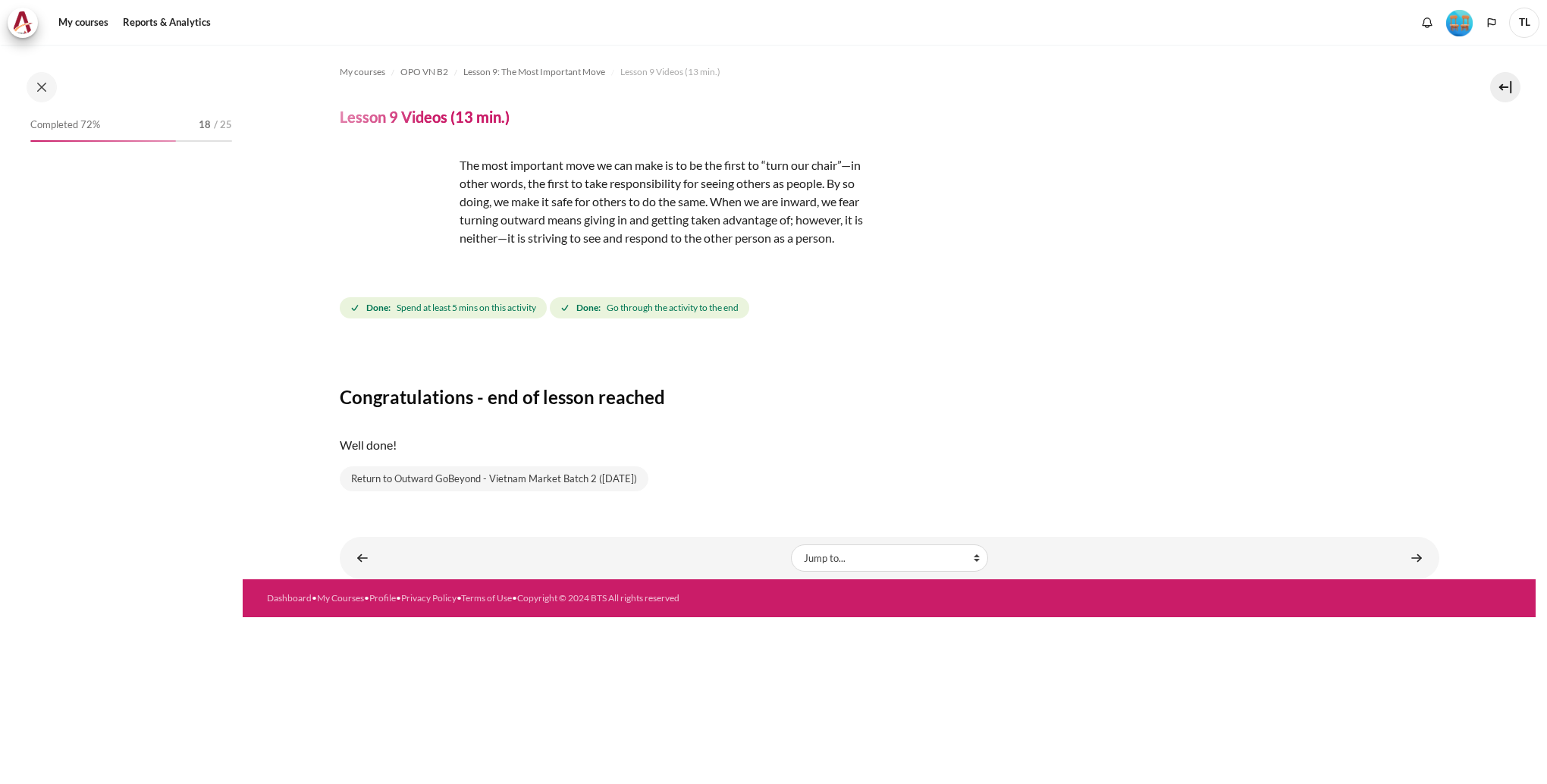
scroll to position [1035, 0]
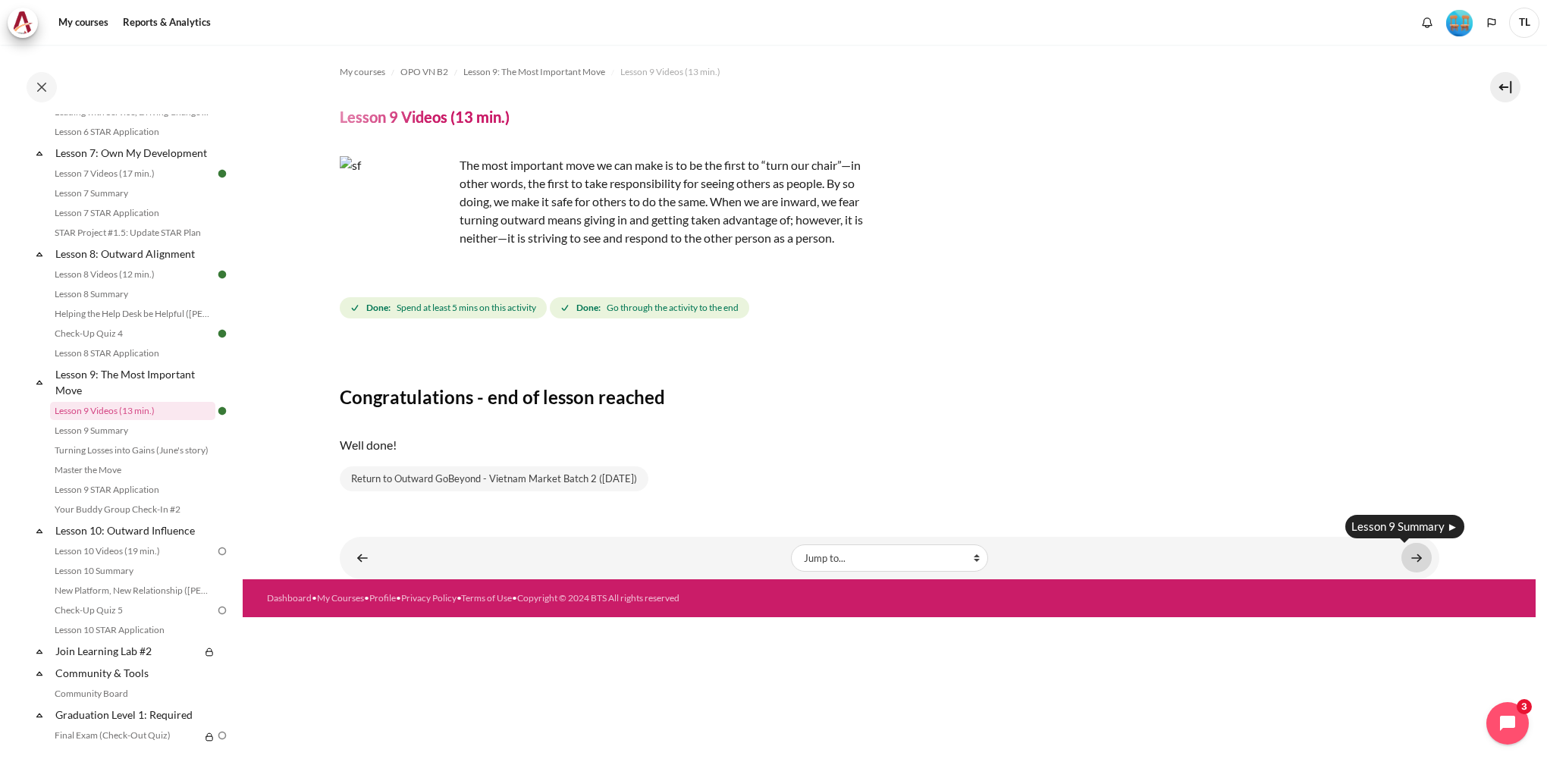
click at [1417, 561] on link "Content" at bounding box center [1417, 557] width 30 height 29
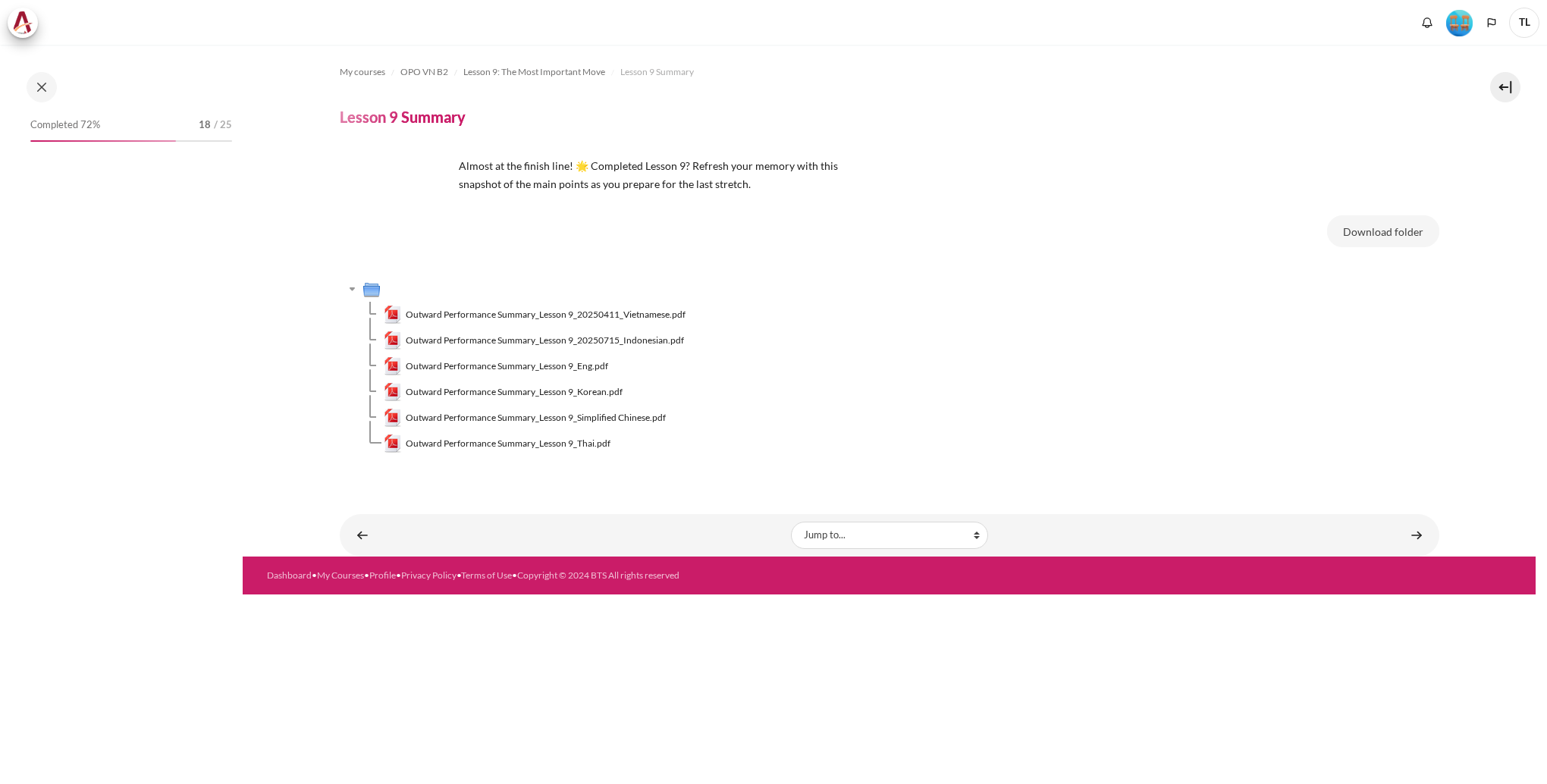
scroll to position [1055, 0]
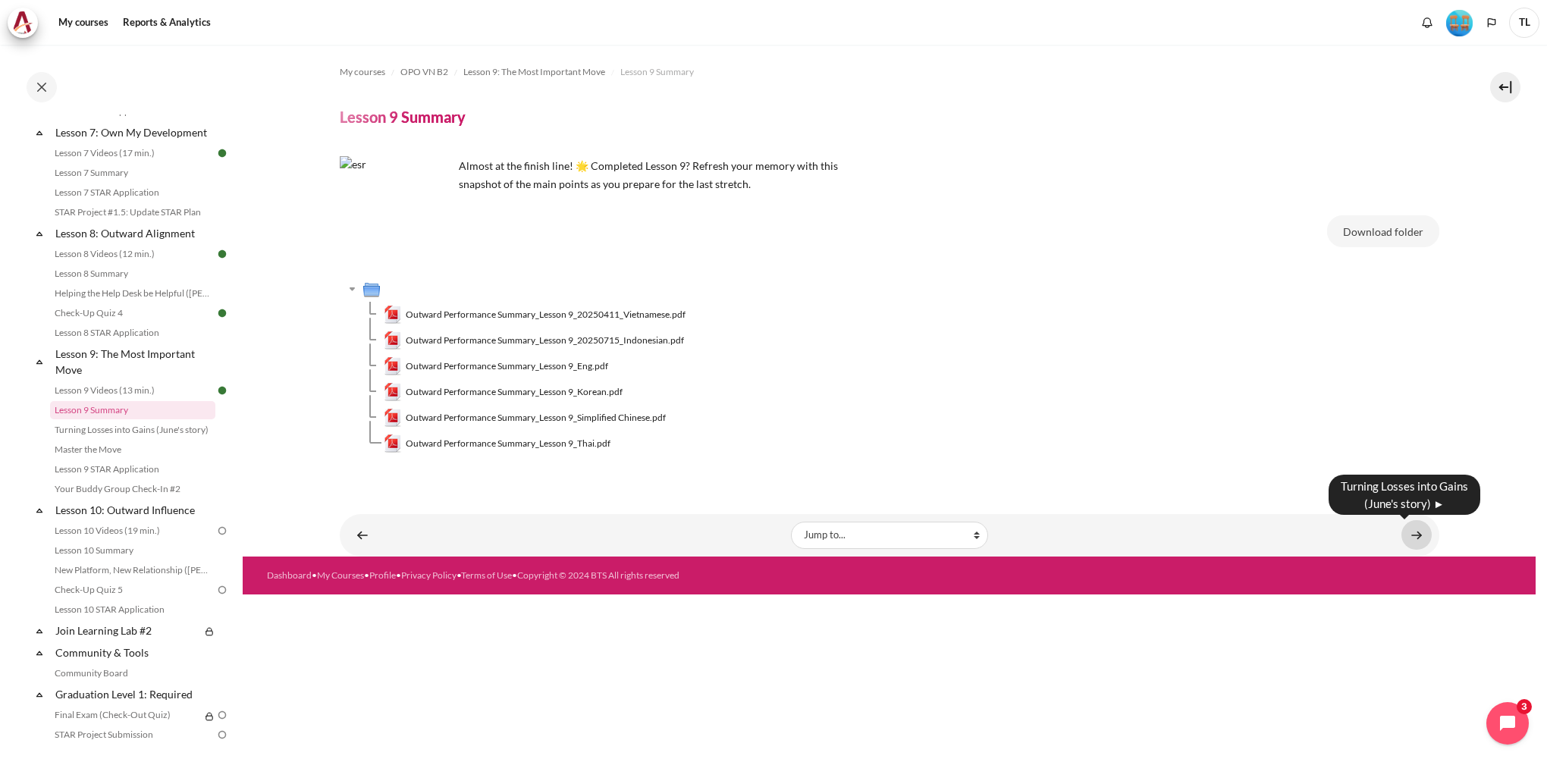
click at [1411, 536] on link "Content" at bounding box center [1417, 535] width 30 height 29
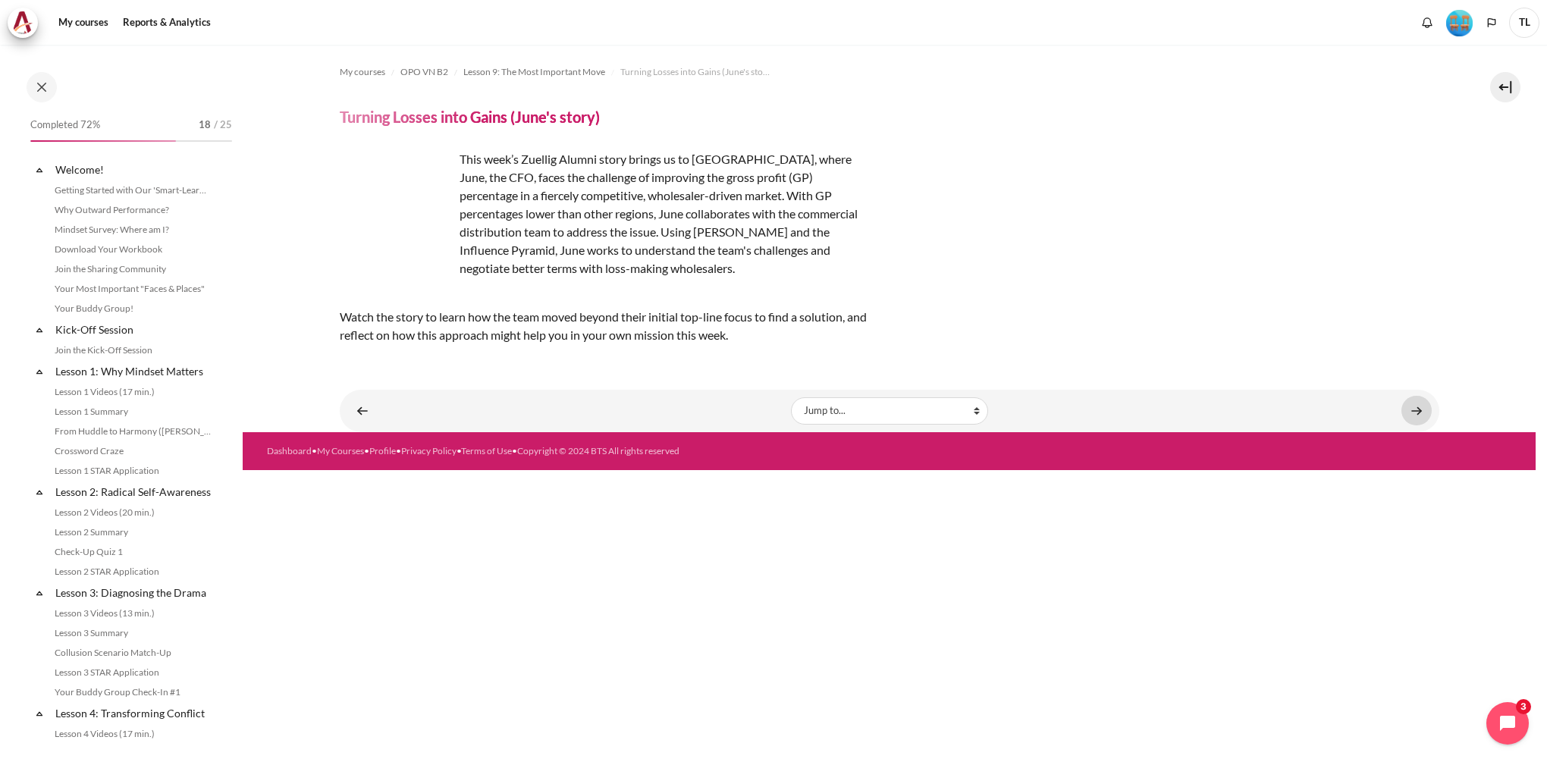
scroll to position [1075, 0]
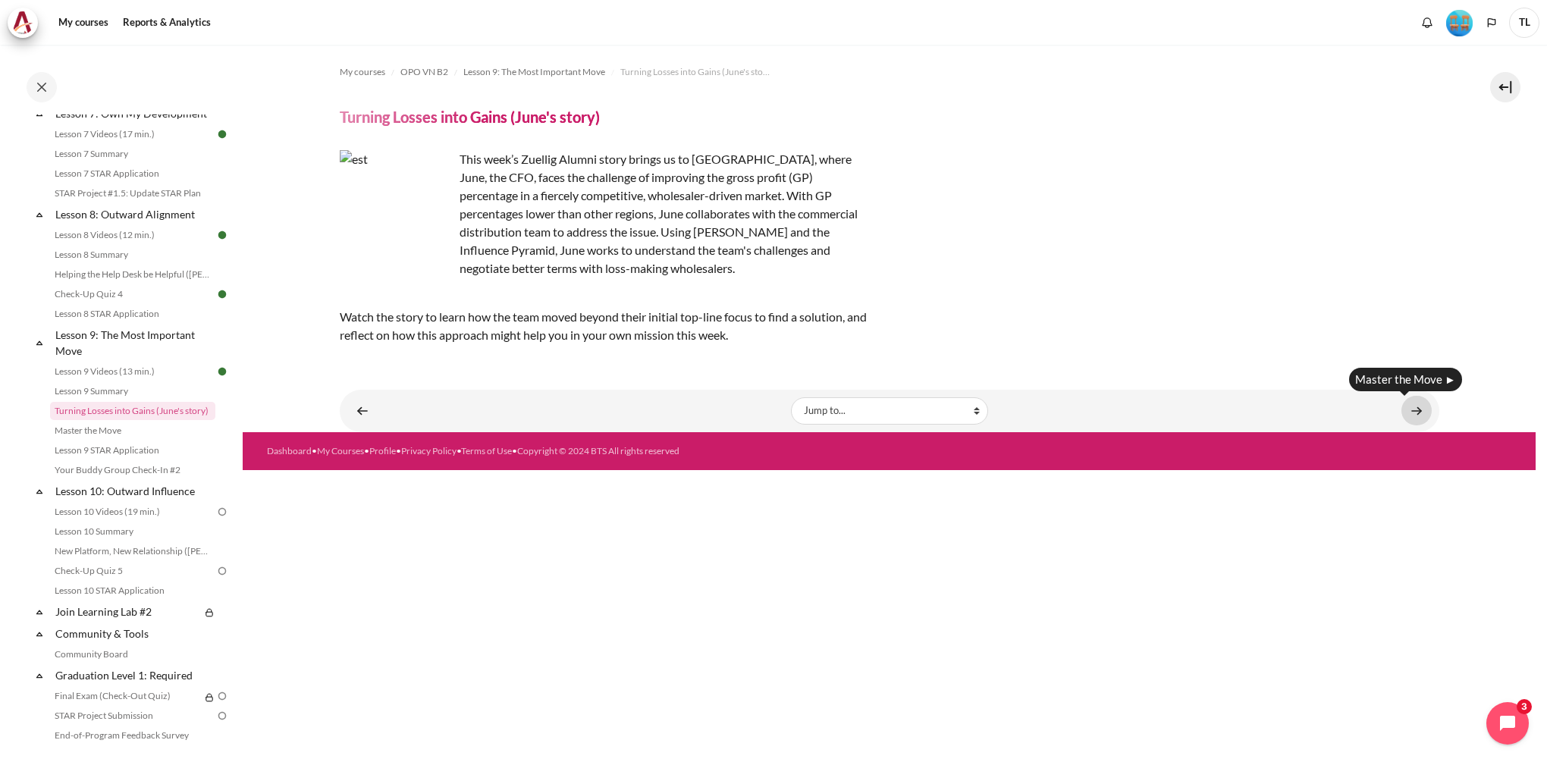
click at [1417, 415] on link "Content" at bounding box center [1417, 410] width 30 height 29
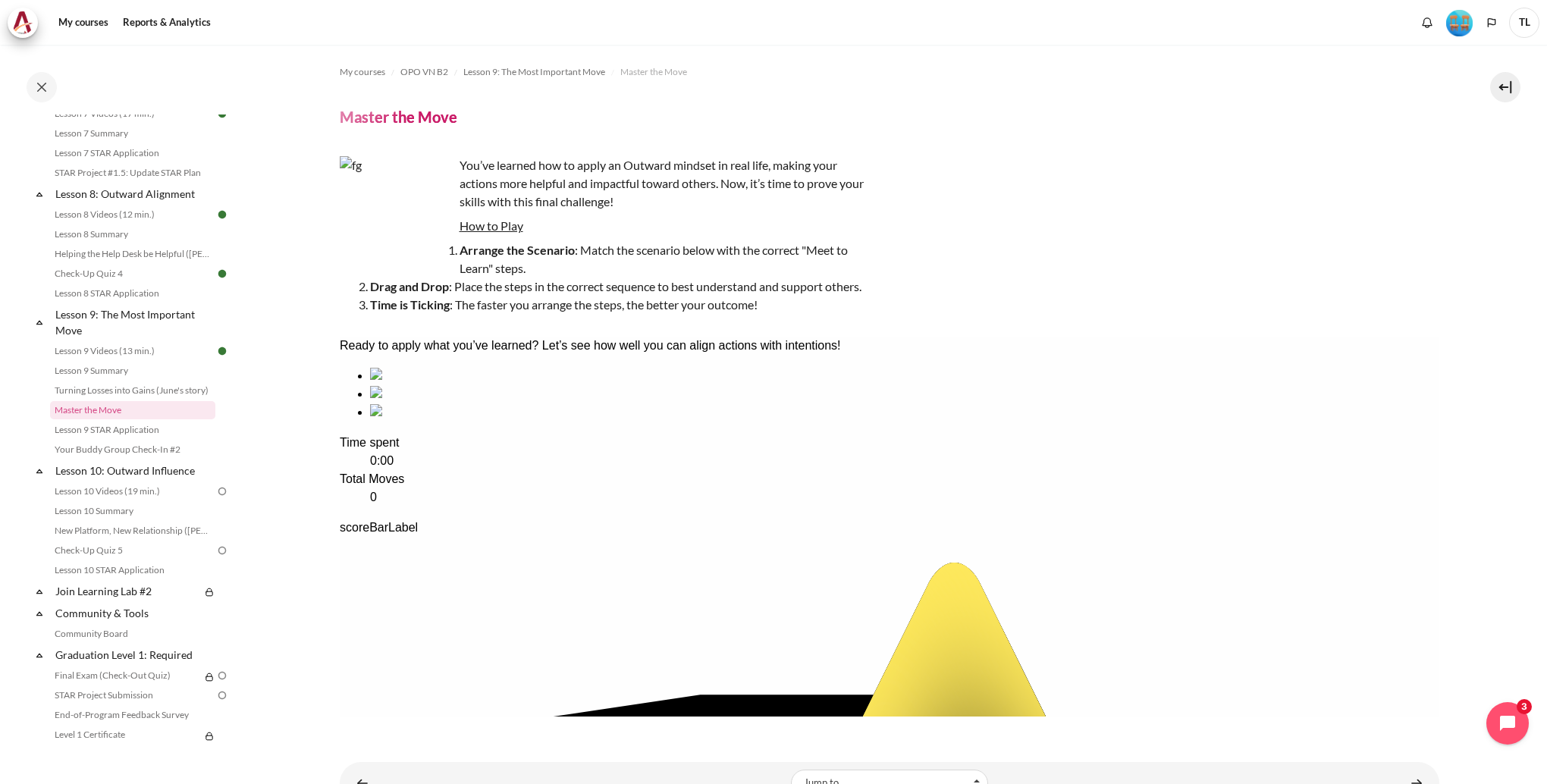
scroll to position [58, 0]
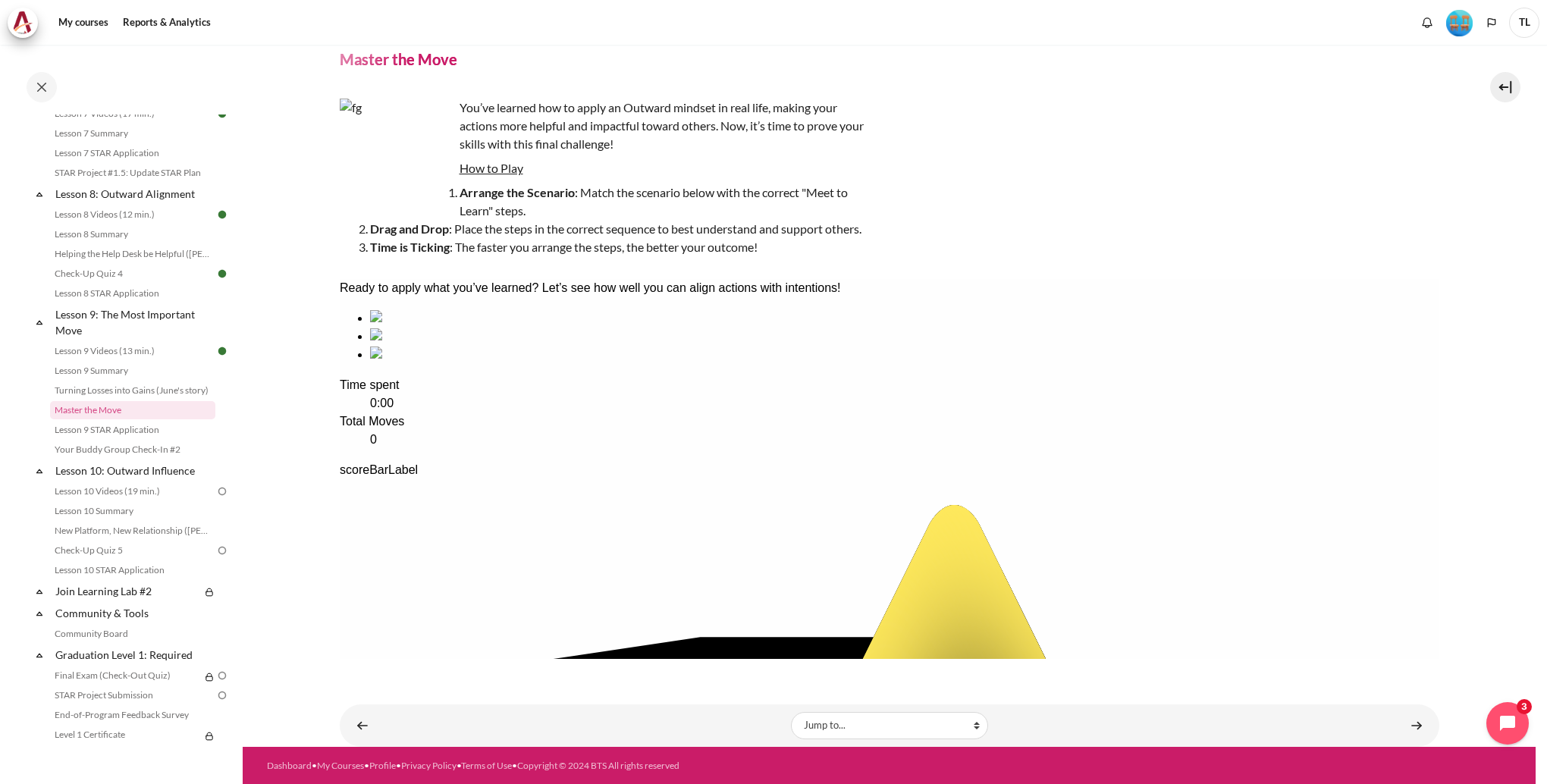
click at [424, 327] on div "sequencing item" at bounding box center [904, 319] width 1070 height 18
drag, startPoint x: 424, startPoint y: 410, endPoint x: 441, endPoint y: 416, distance: 18.0
click at [632, 346] on div "sequencing item" at bounding box center [904, 336] width 1070 height 18
click at [736, 364] on div "sequencing item" at bounding box center [904, 355] width 1070 height 18
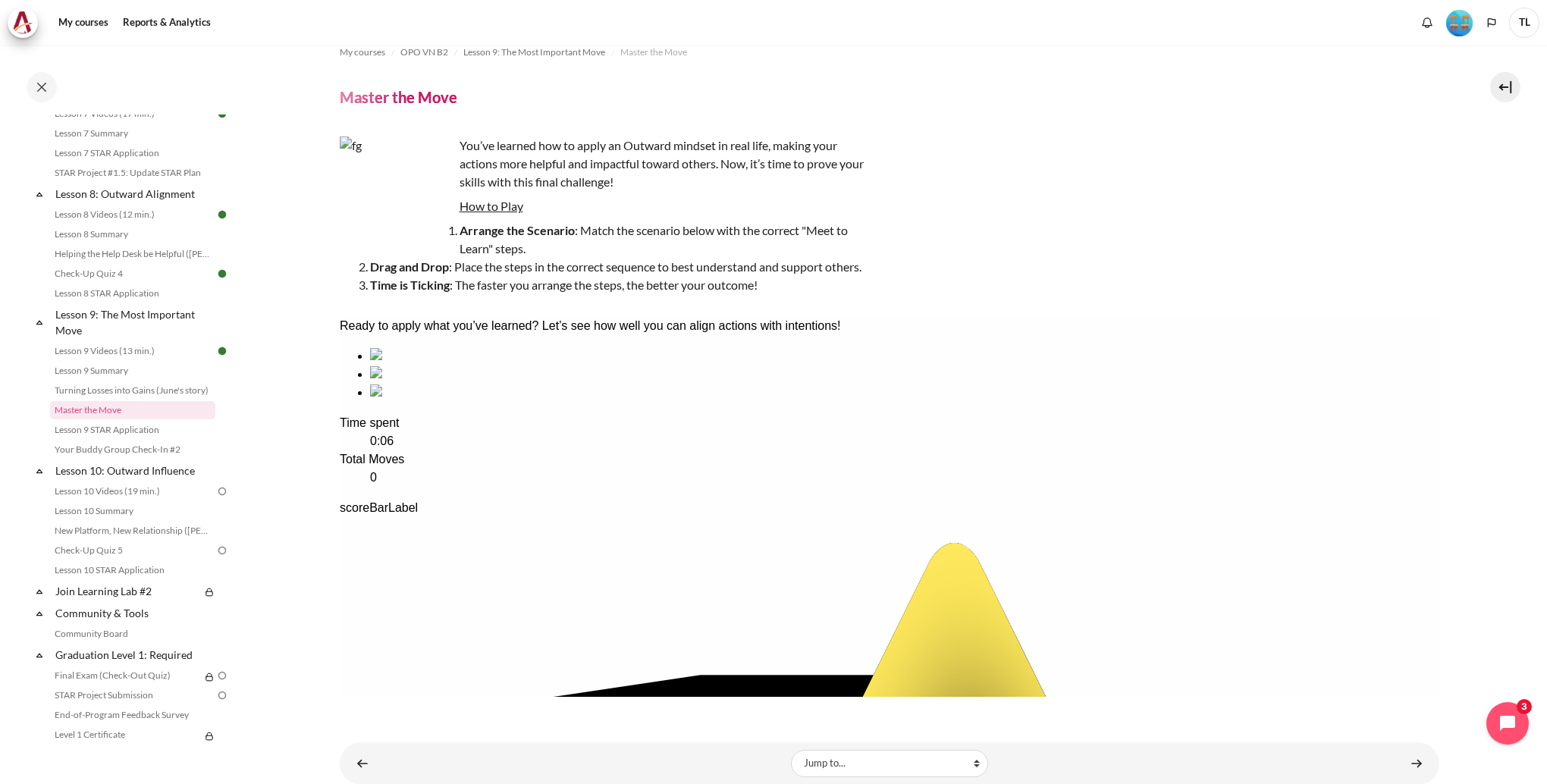
scroll to position [0, 0]
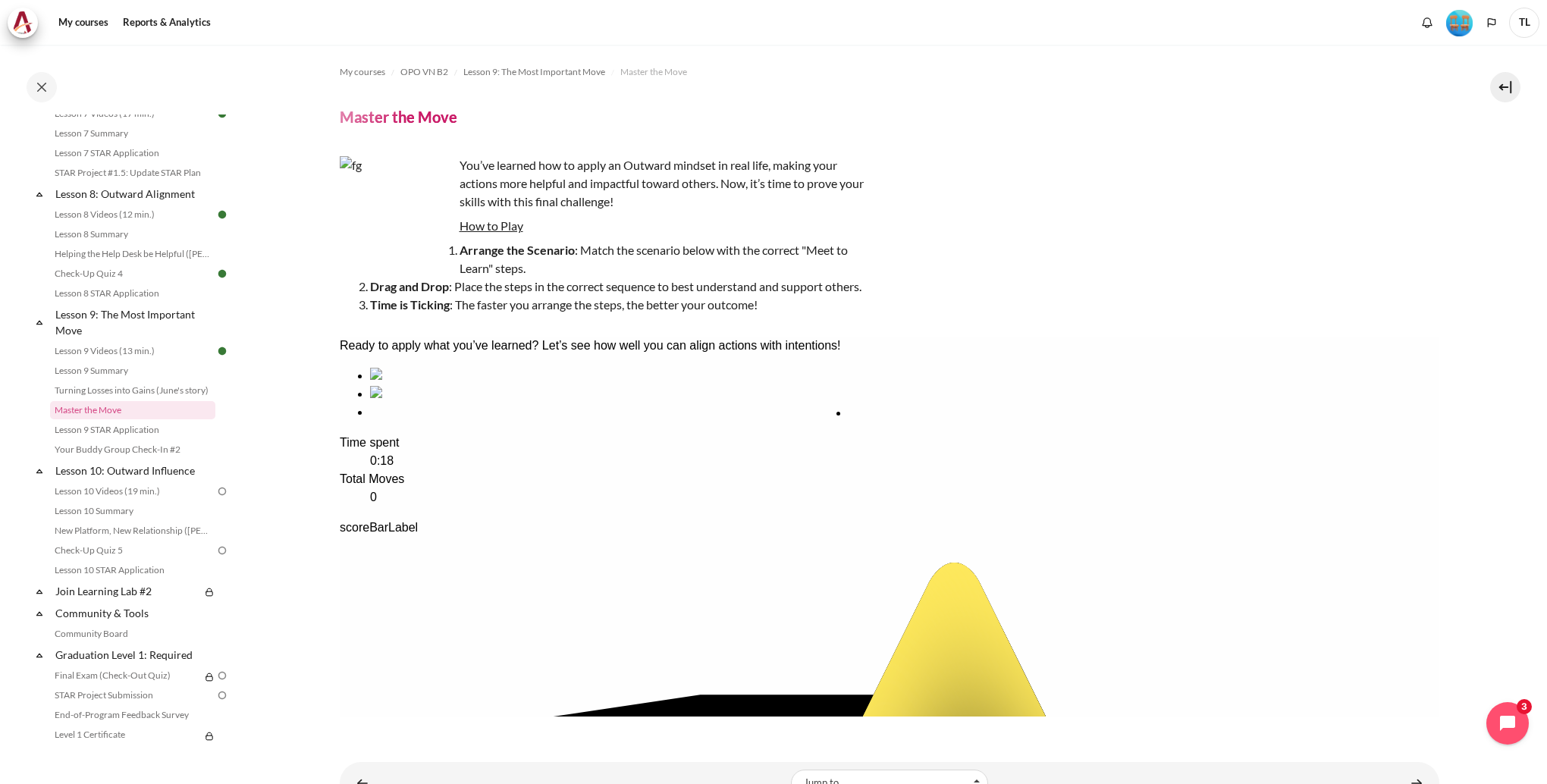
drag, startPoint x: 448, startPoint y: 488, endPoint x: 927, endPoint y: 500, distance: 479.2
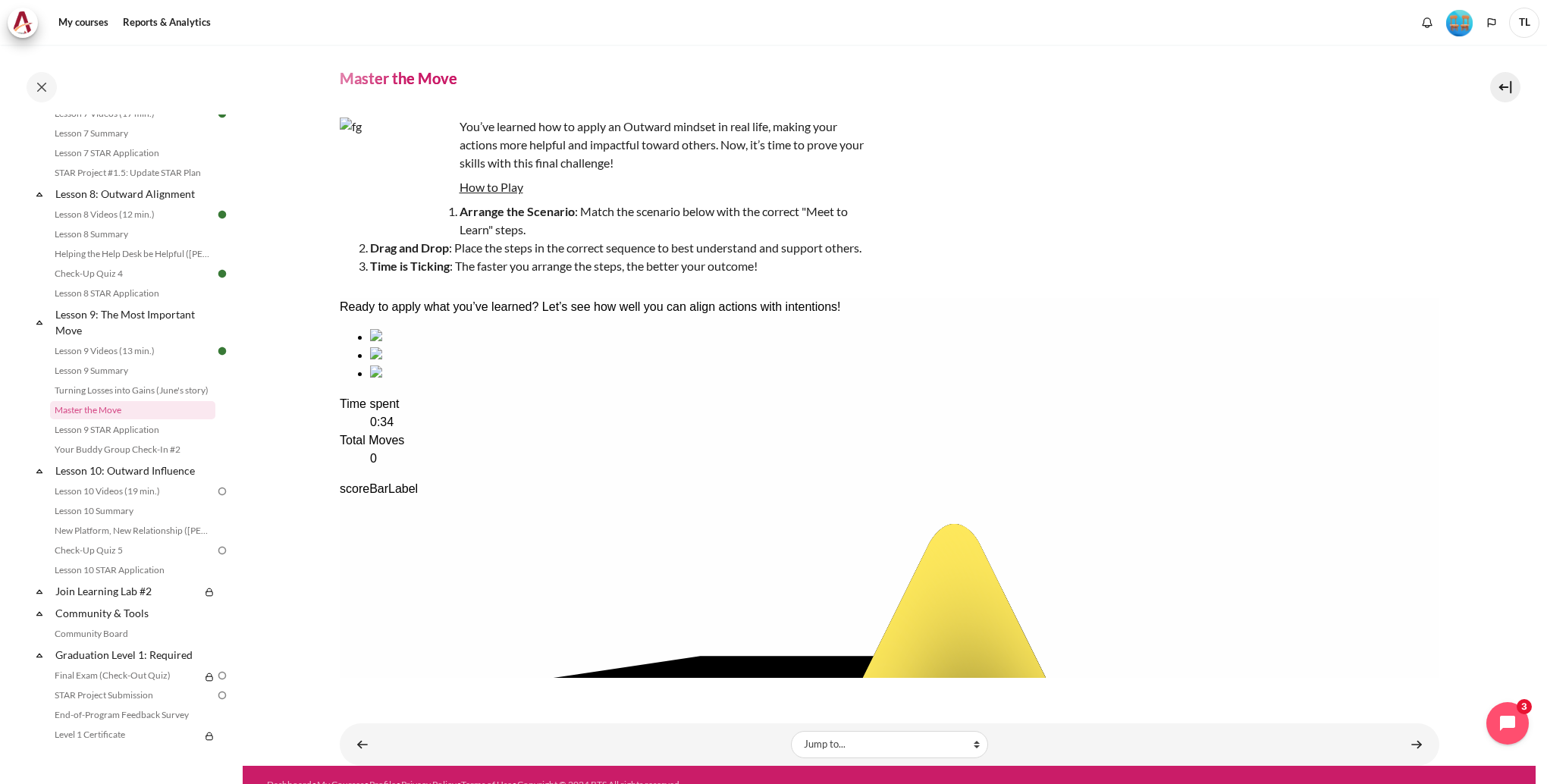
scroll to position [58, 0]
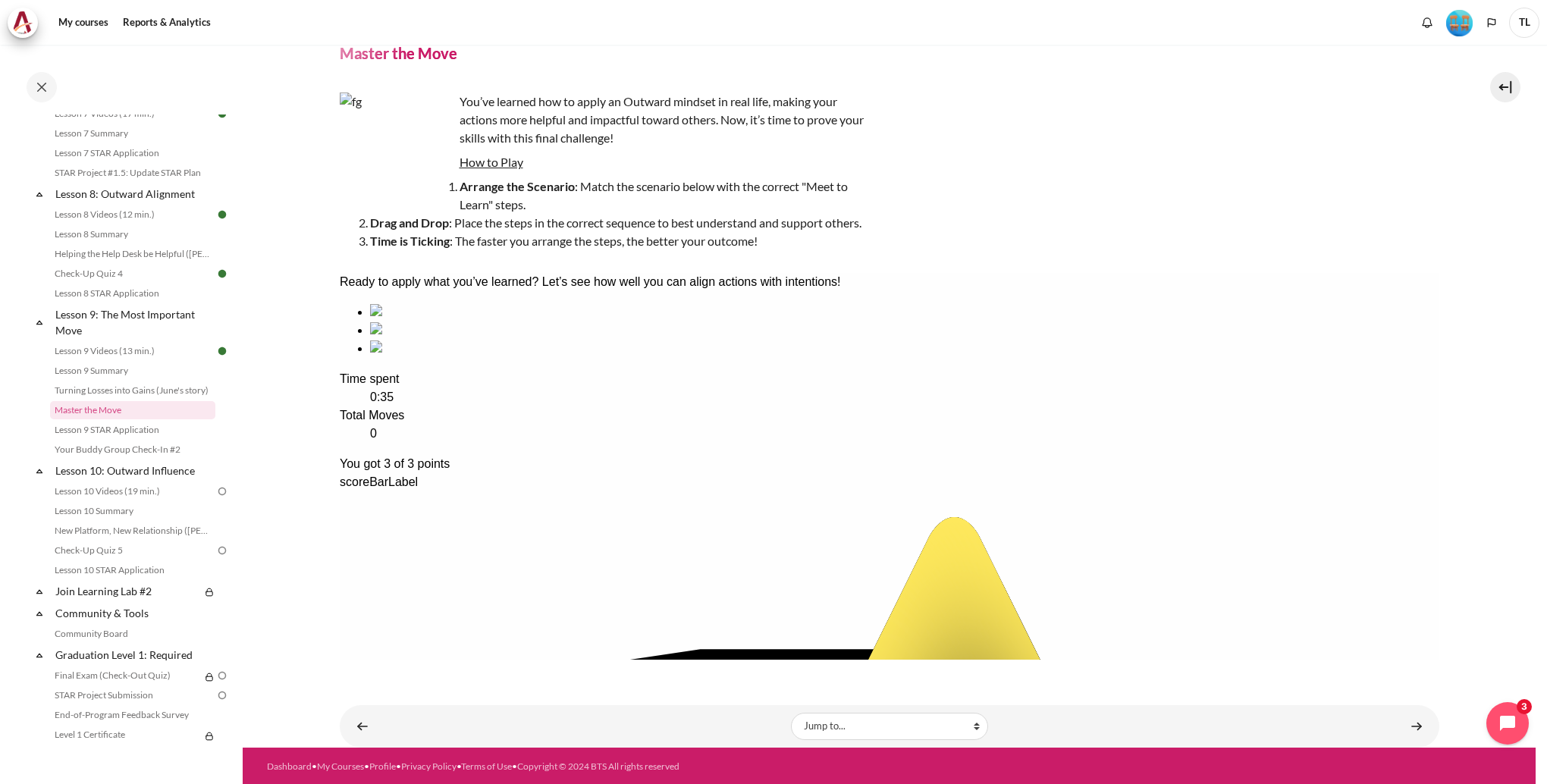
scroll to position [64, 0]
click at [1418, 721] on link "Content" at bounding box center [1417, 725] width 30 height 29
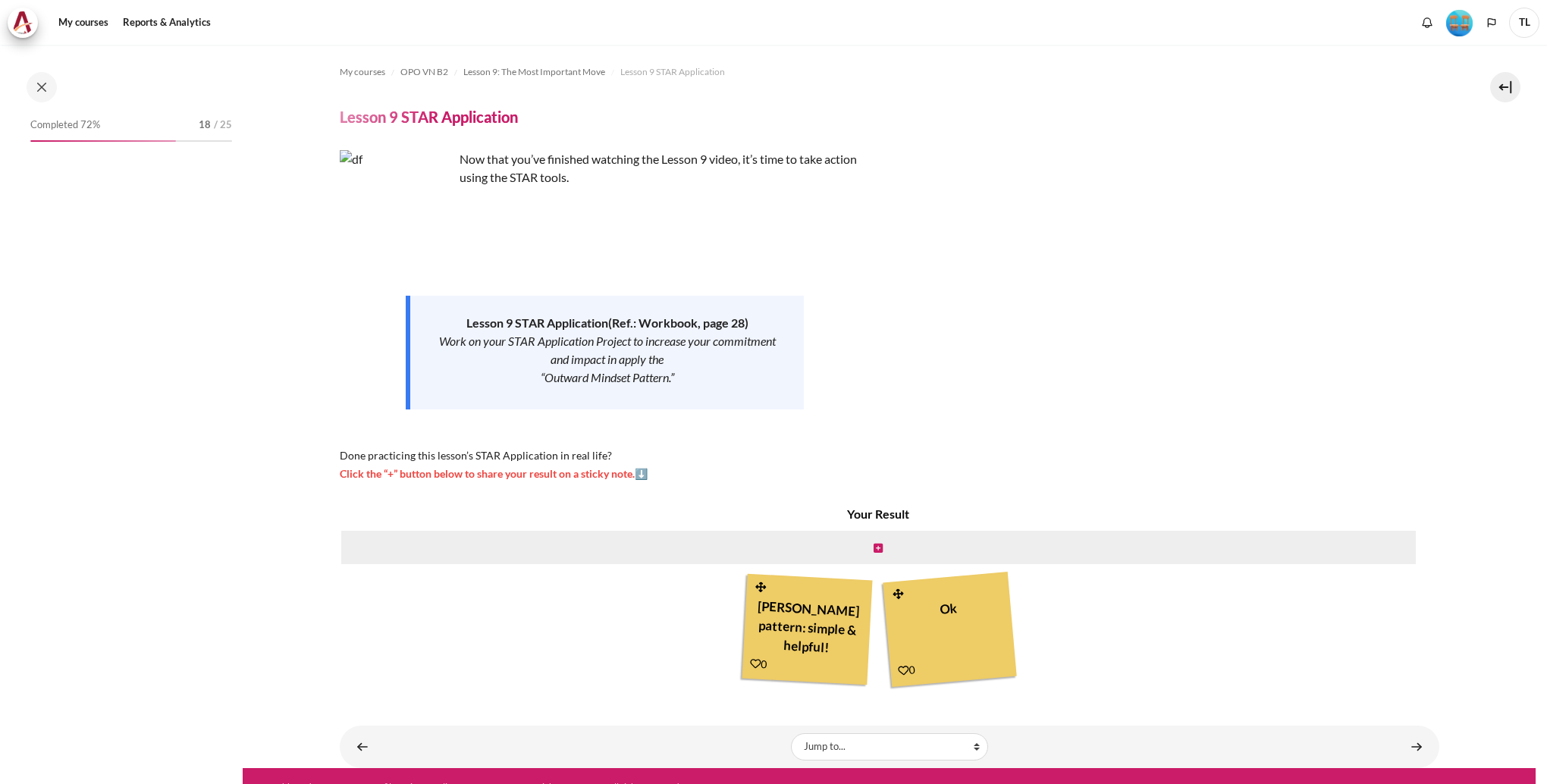
scroll to position [1114, 0]
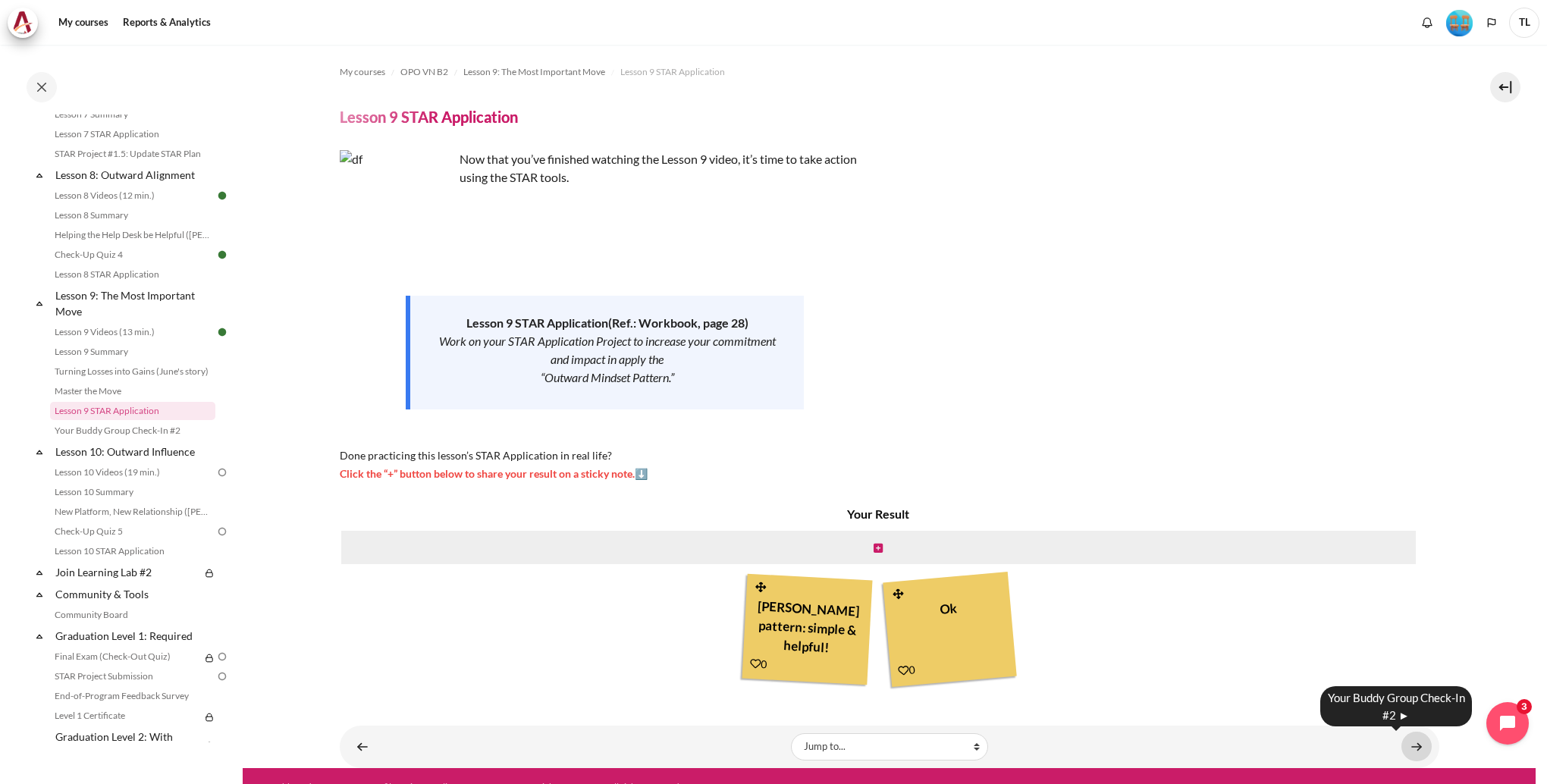
click at [1409, 745] on link "Content" at bounding box center [1417, 746] width 30 height 29
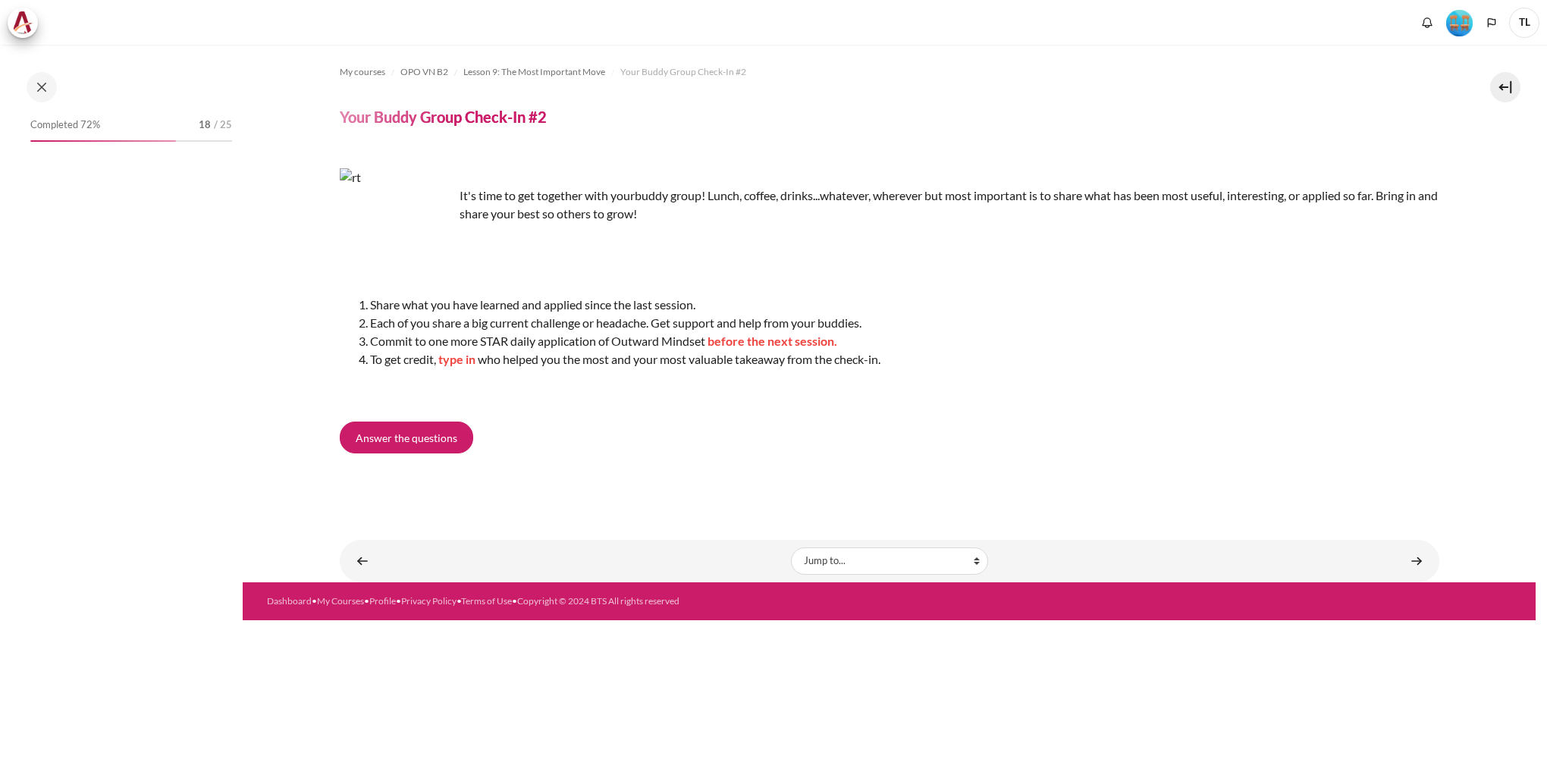
scroll to position [1135, 0]
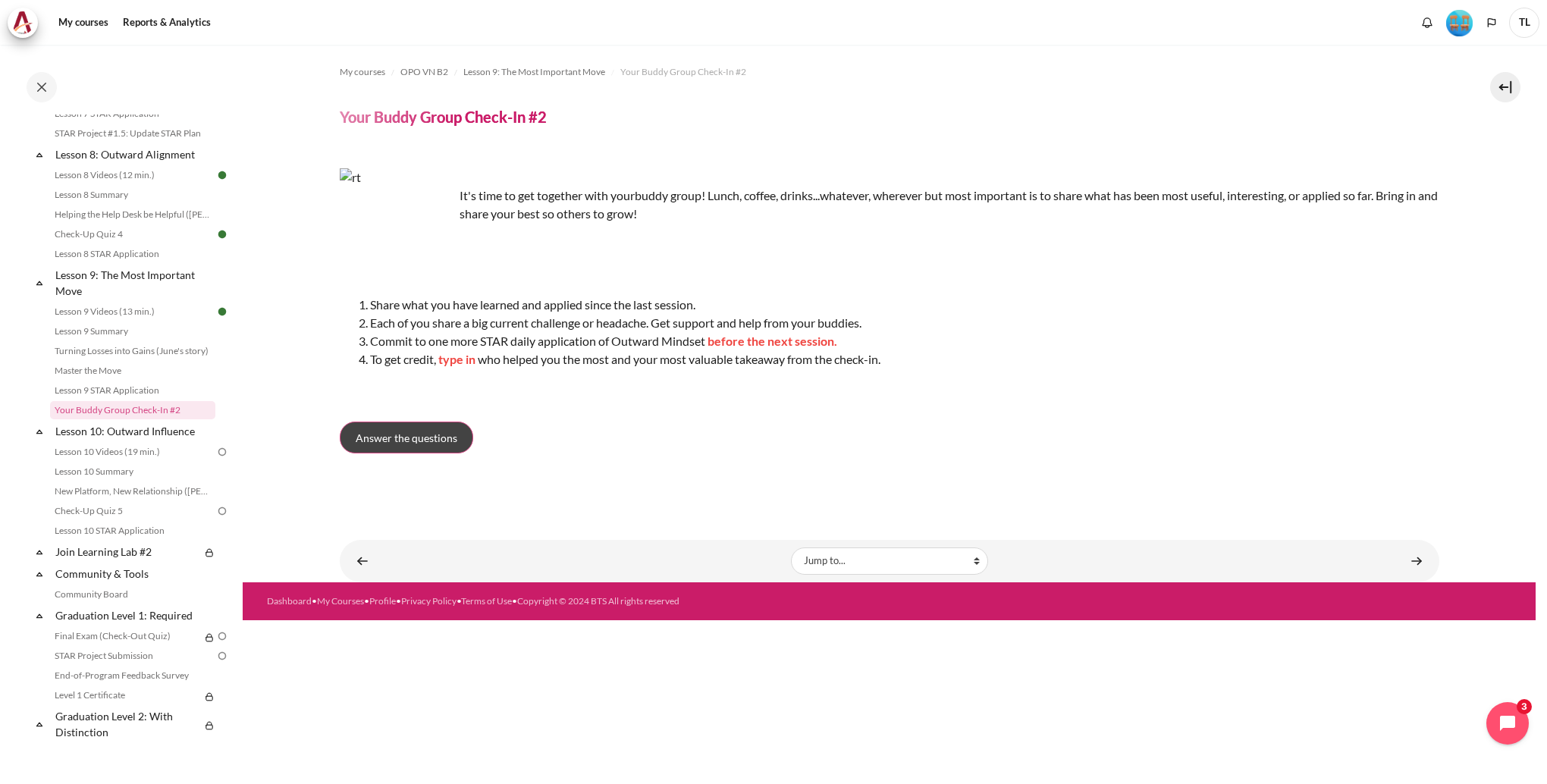
click at [433, 443] on span "Answer the questions" at bounding box center [407, 438] width 101 height 16
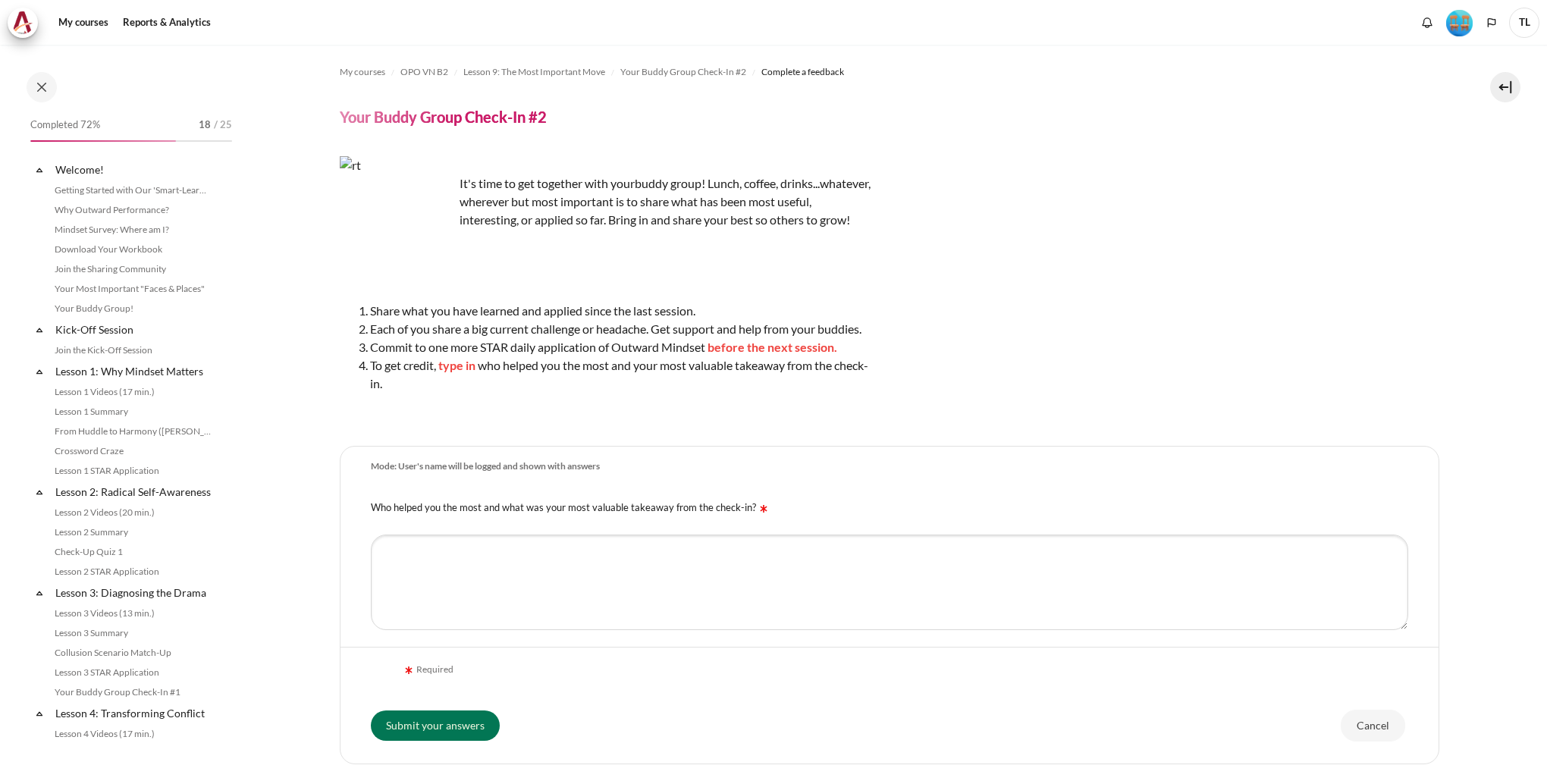
scroll to position [1135, 0]
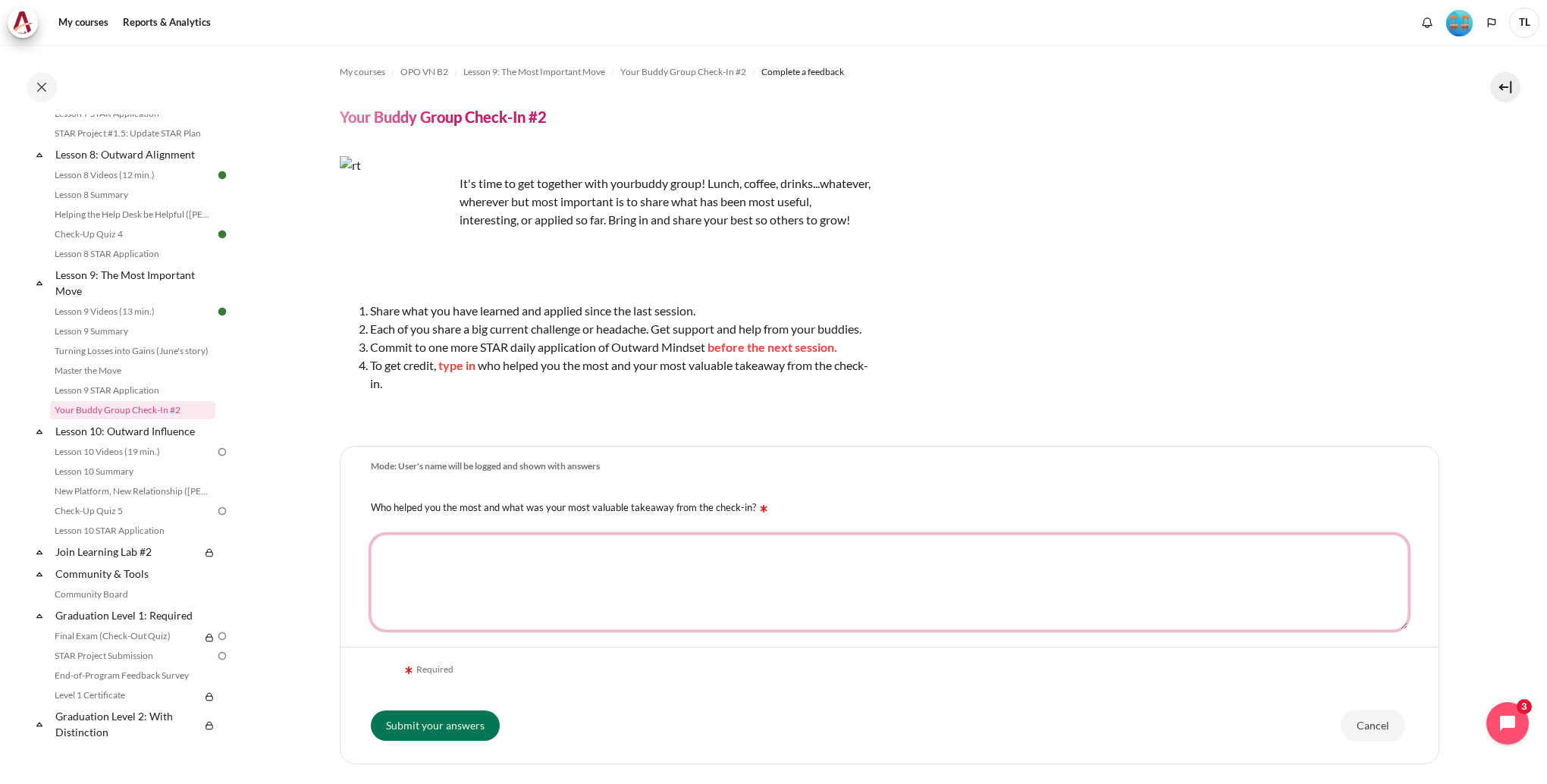
click at [661, 590] on textarea "Who helped you the most and what was your most valuable takeaway from the check…" at bounding box center [890, 582] width 1038 height 95
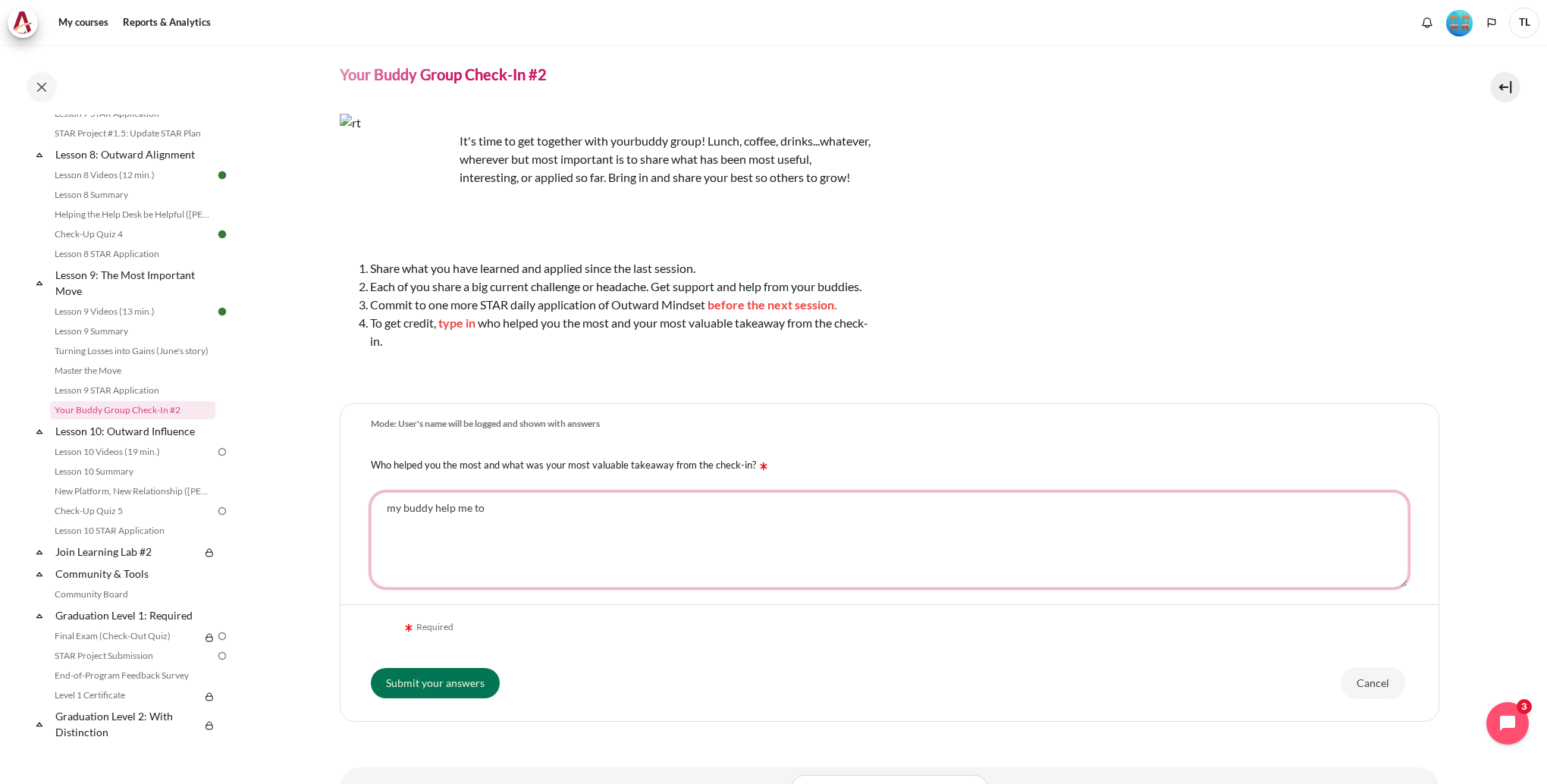
scroll to position [76, 0]
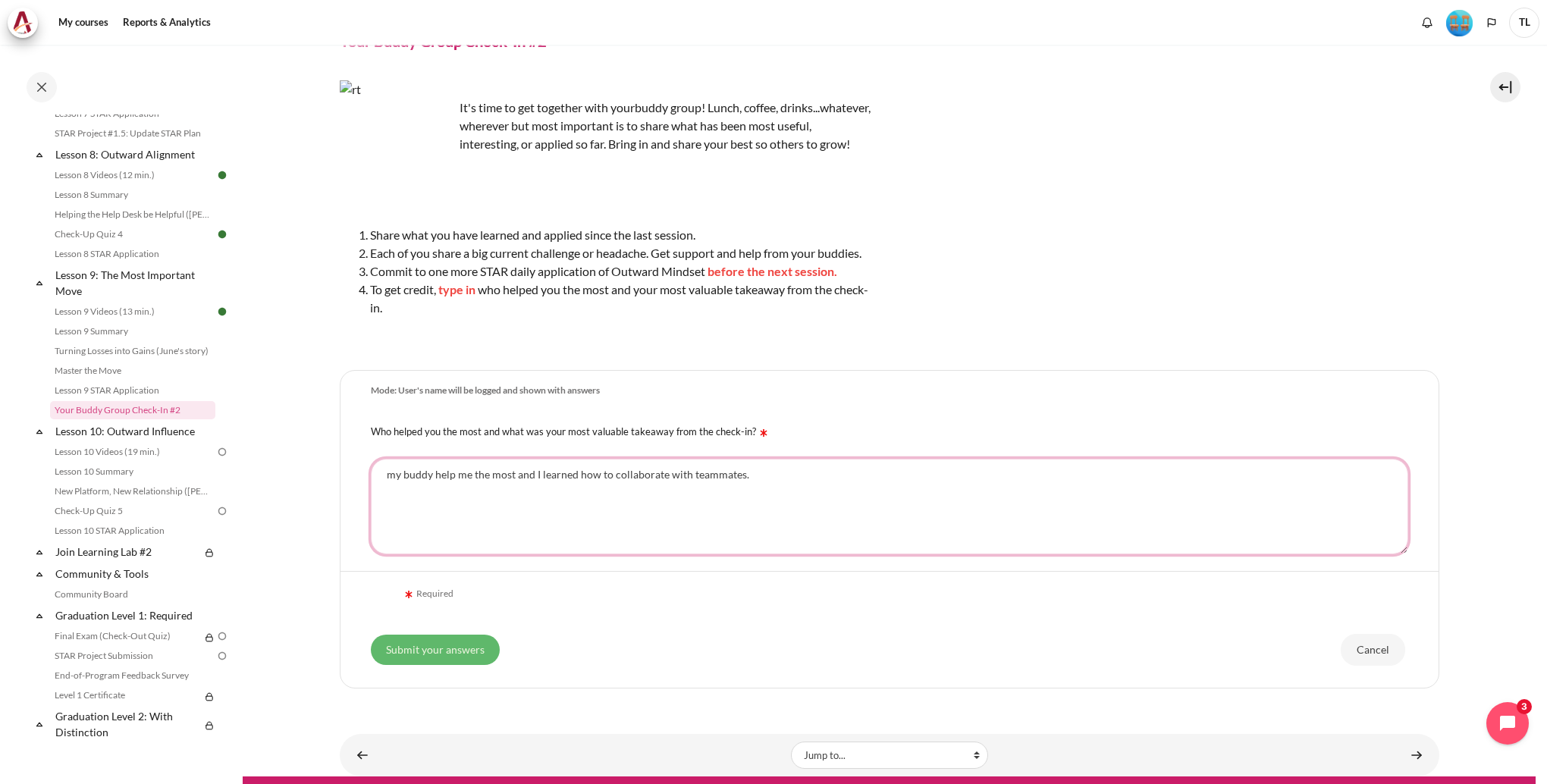
type textarea "my buddy help me the most and I learned how to collaborate with teammates."
click at [477, 665] on input "Submit your answers" at bounding box center [435, 650] width 129 height 30
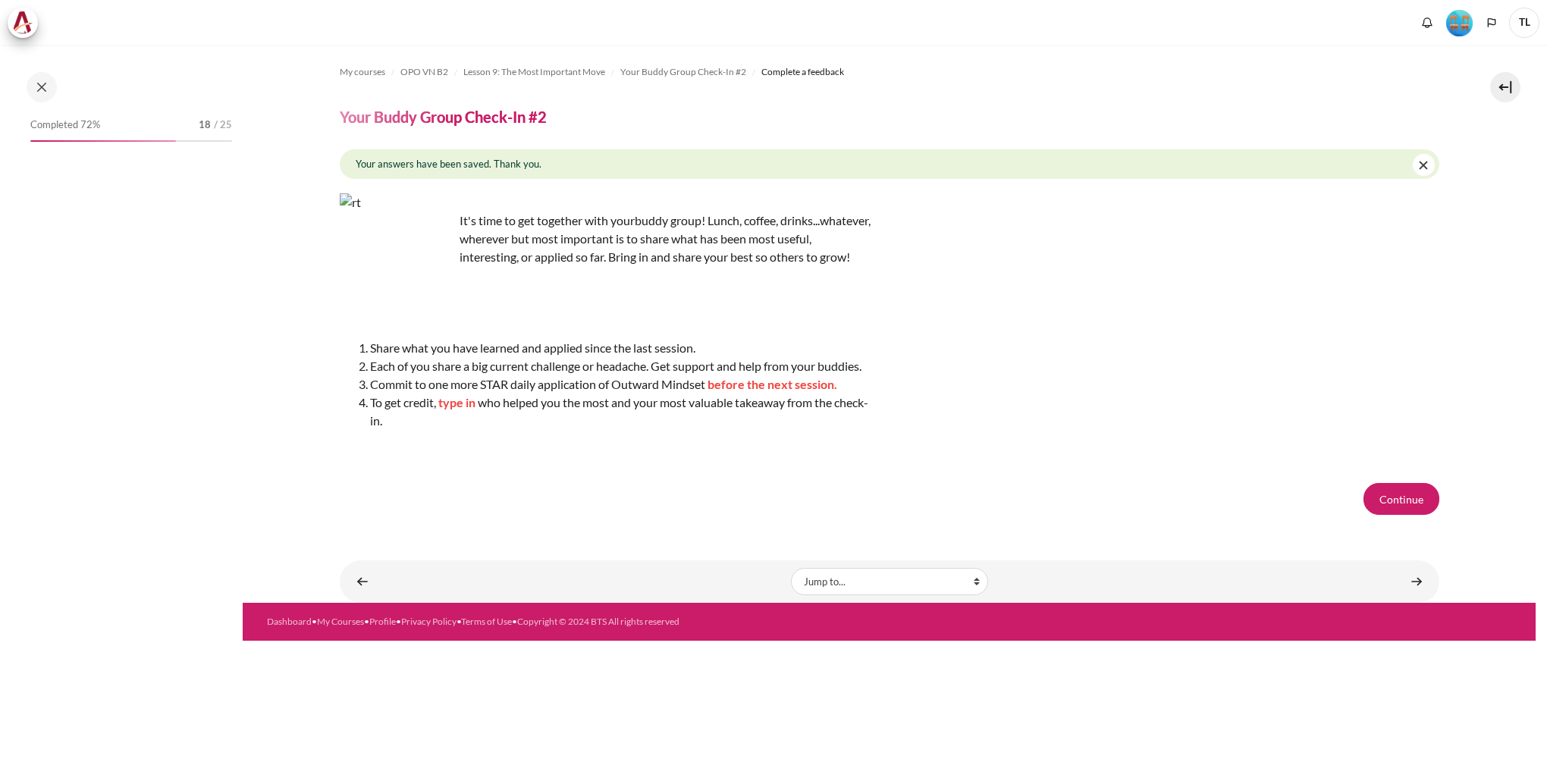
scroll to position [1135, 0]
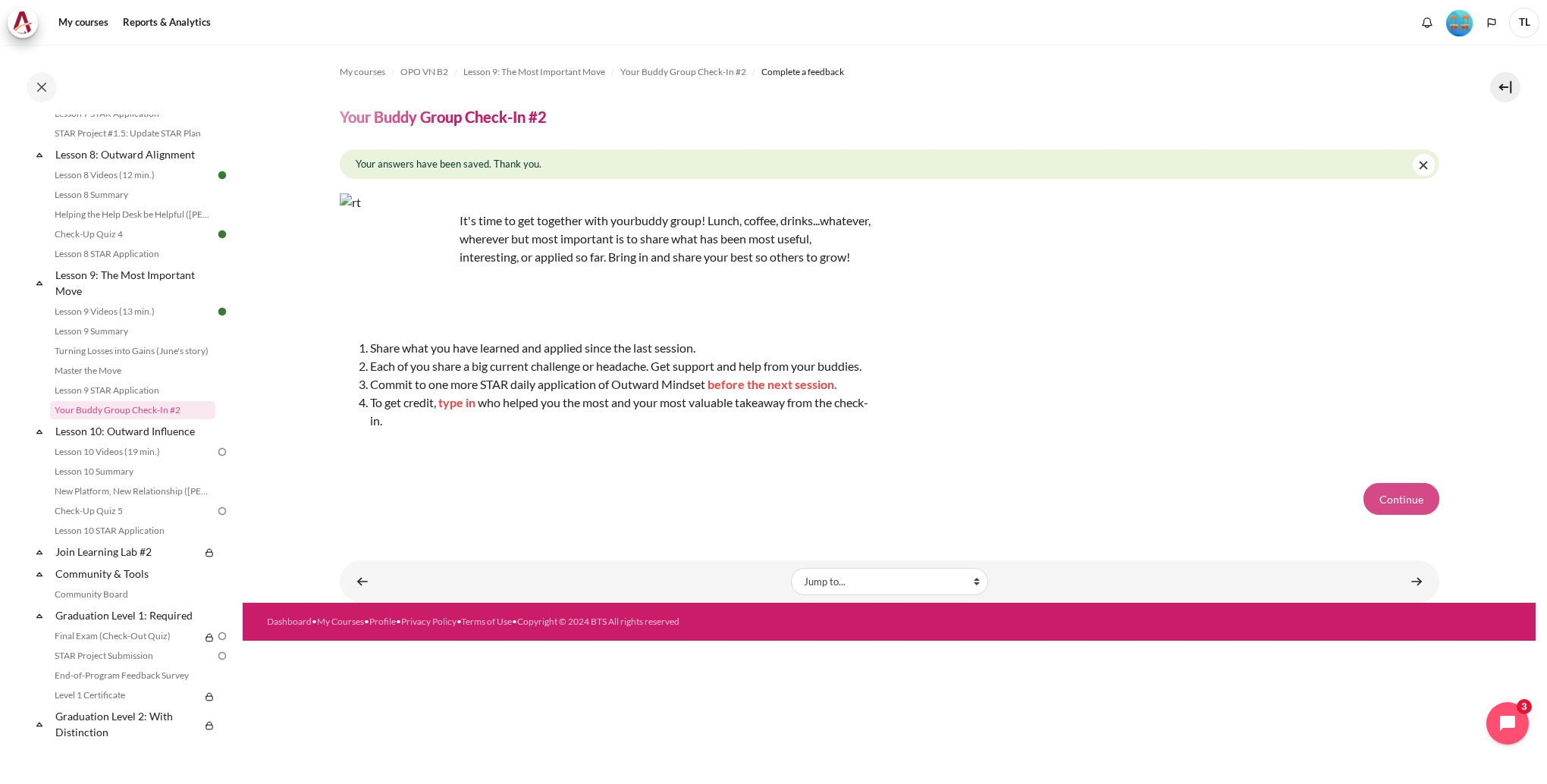
drag, startPoint x: 1396, startPoint y: 514, endPoint x: 1383, endPoint y: 511, distance: 13.3
click at [1397, 514] on button "Continue" at bounding box center [1401, 499] width 76 height 32
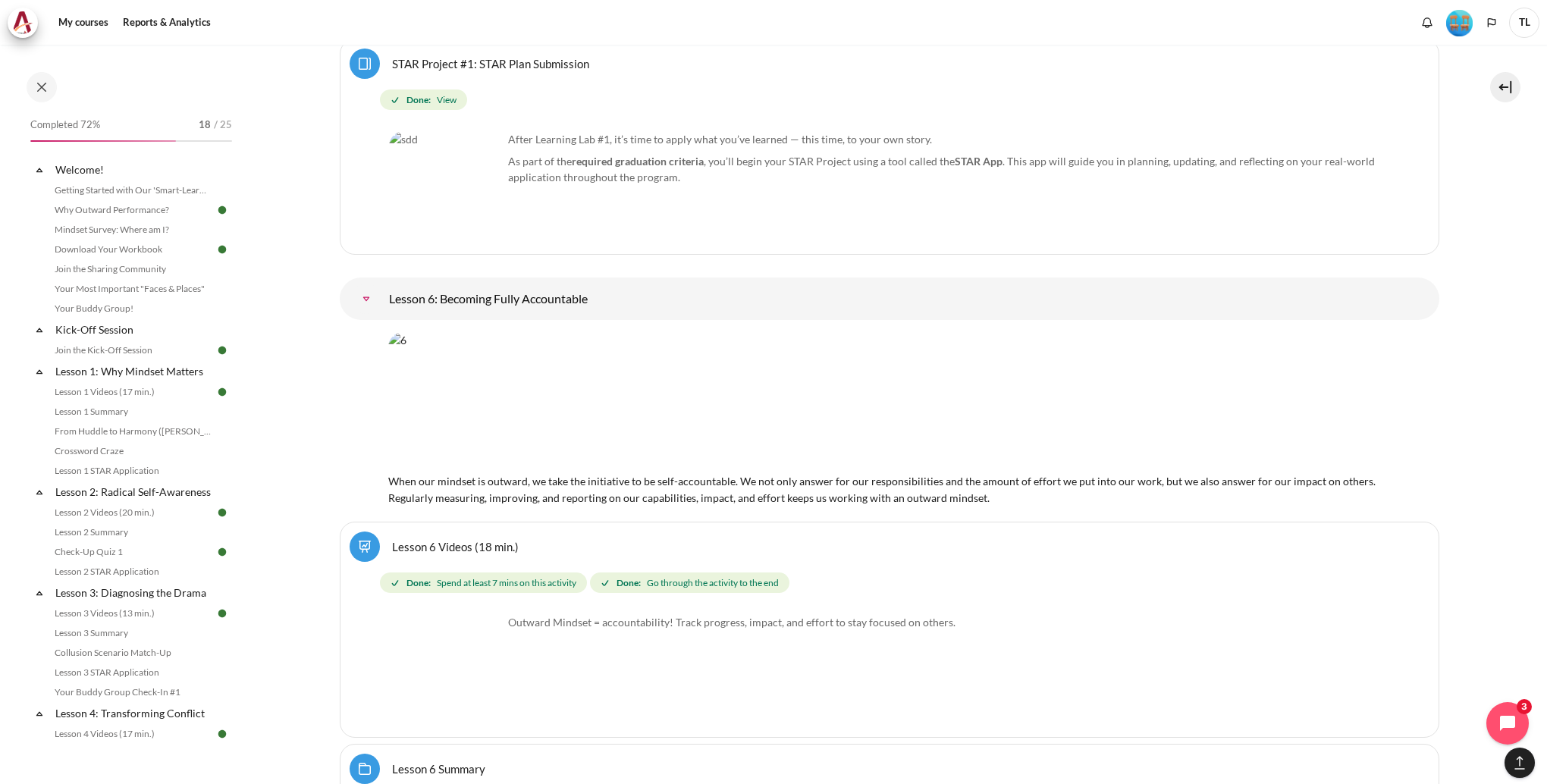
scroll to position [452, 0]
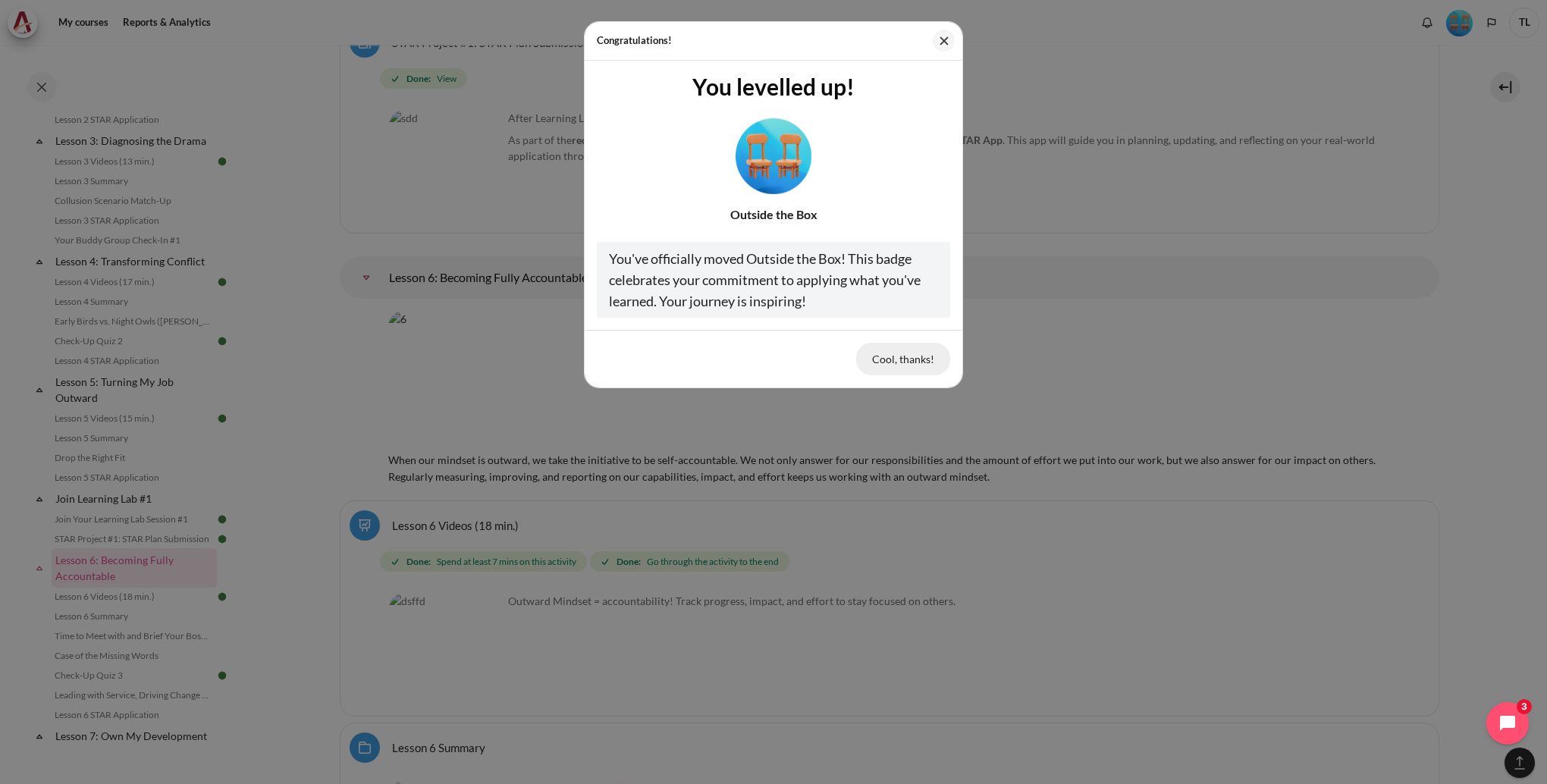
click at [890, 355] on button "Cool, thanks!" at bounding box center [903, 359] width 94 height 32
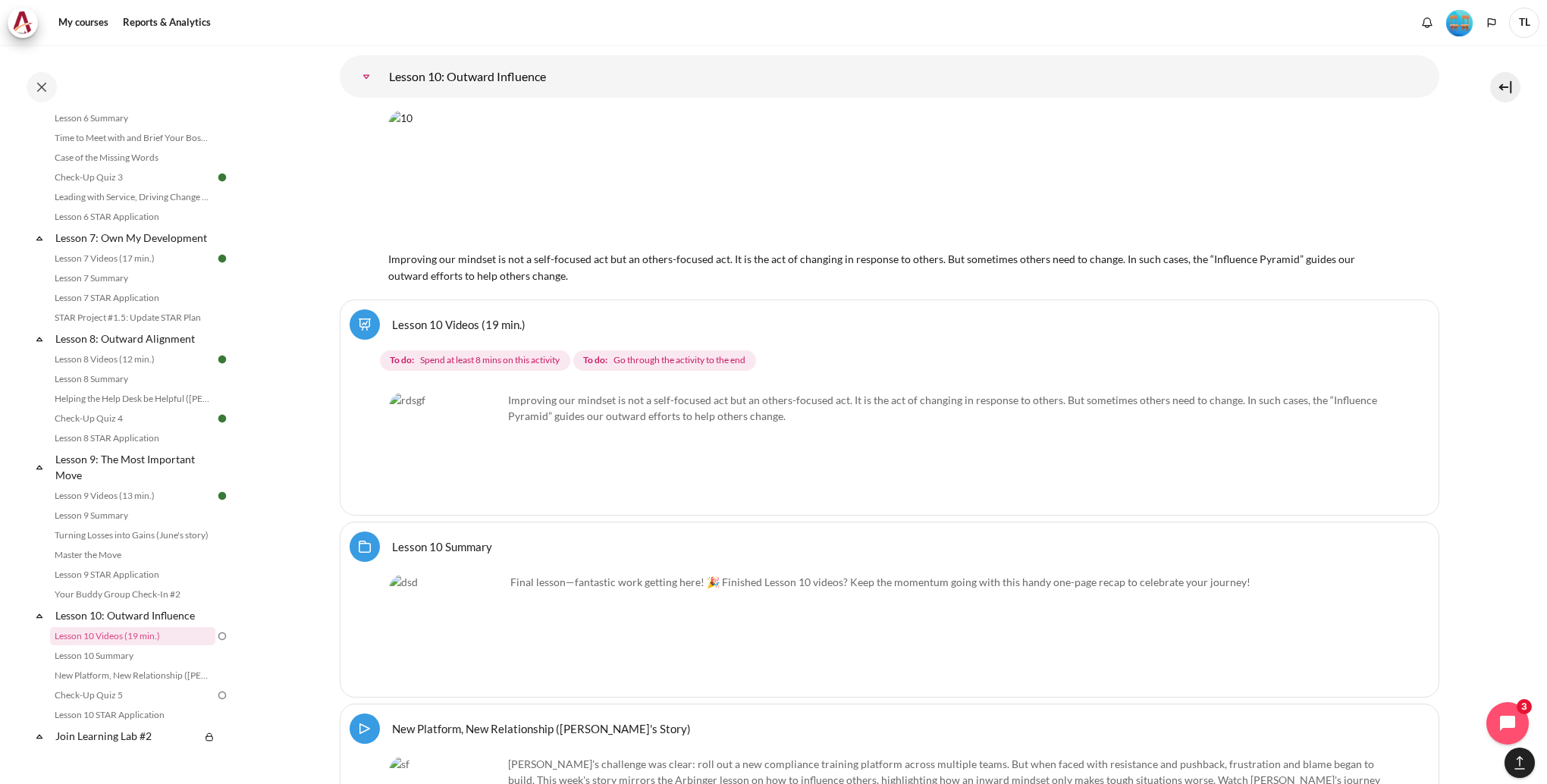
scroll to position [16347, 0]
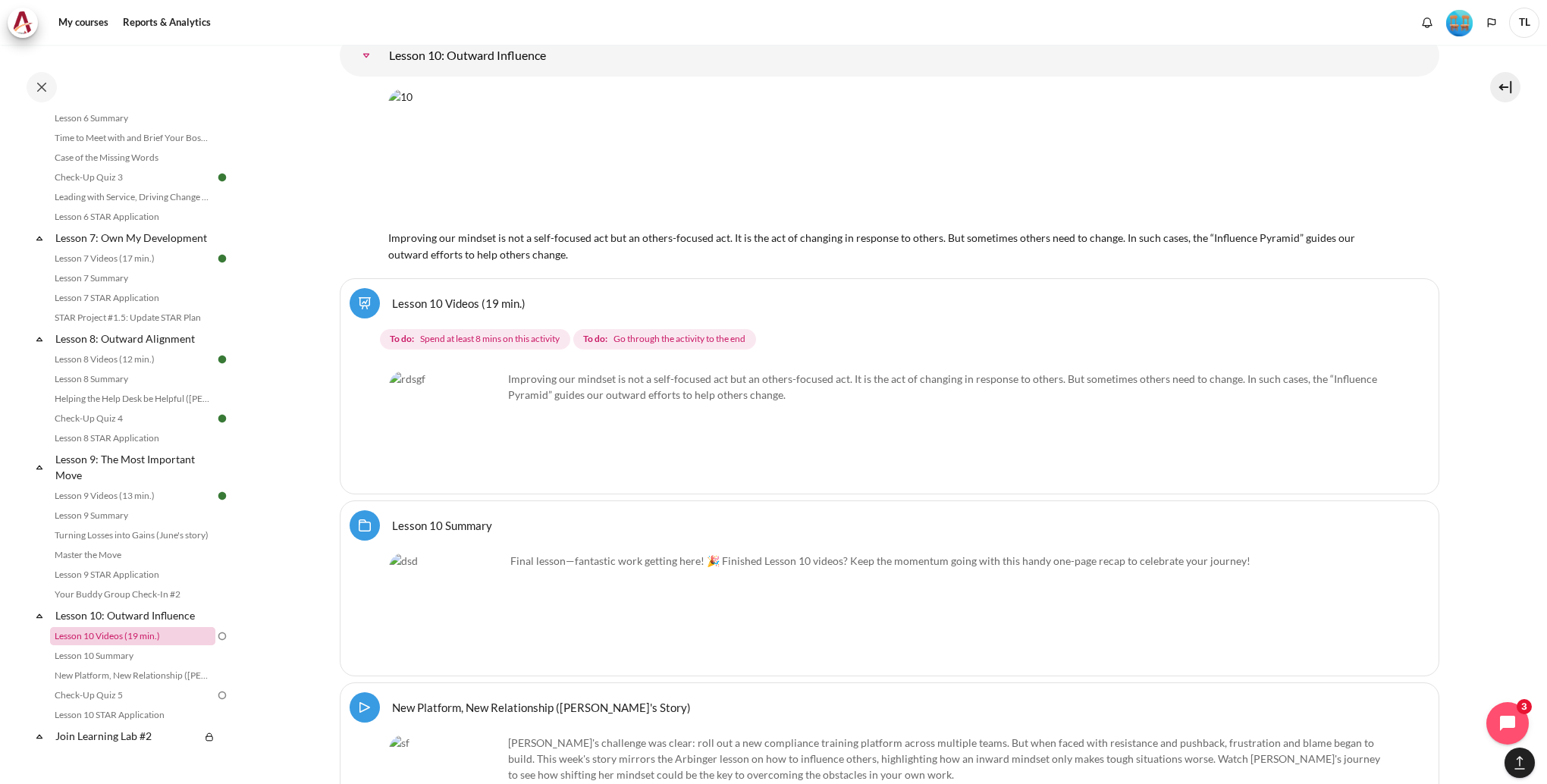
click at [180, 645] on link "Lesson 10 Videos (19 min.)" at bounding box center [133, 636] width 166 height 18
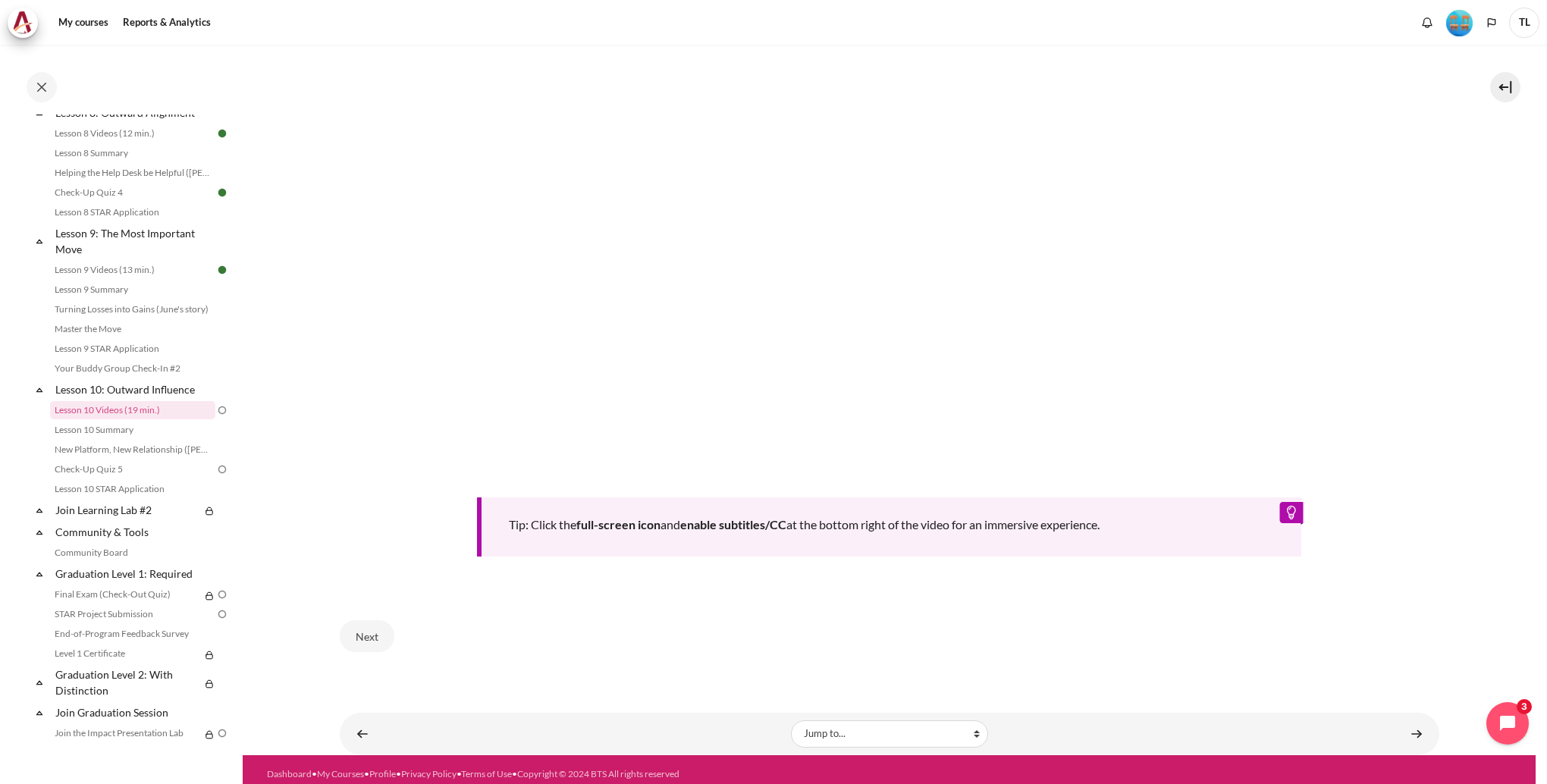
scroll to position [610, 0]
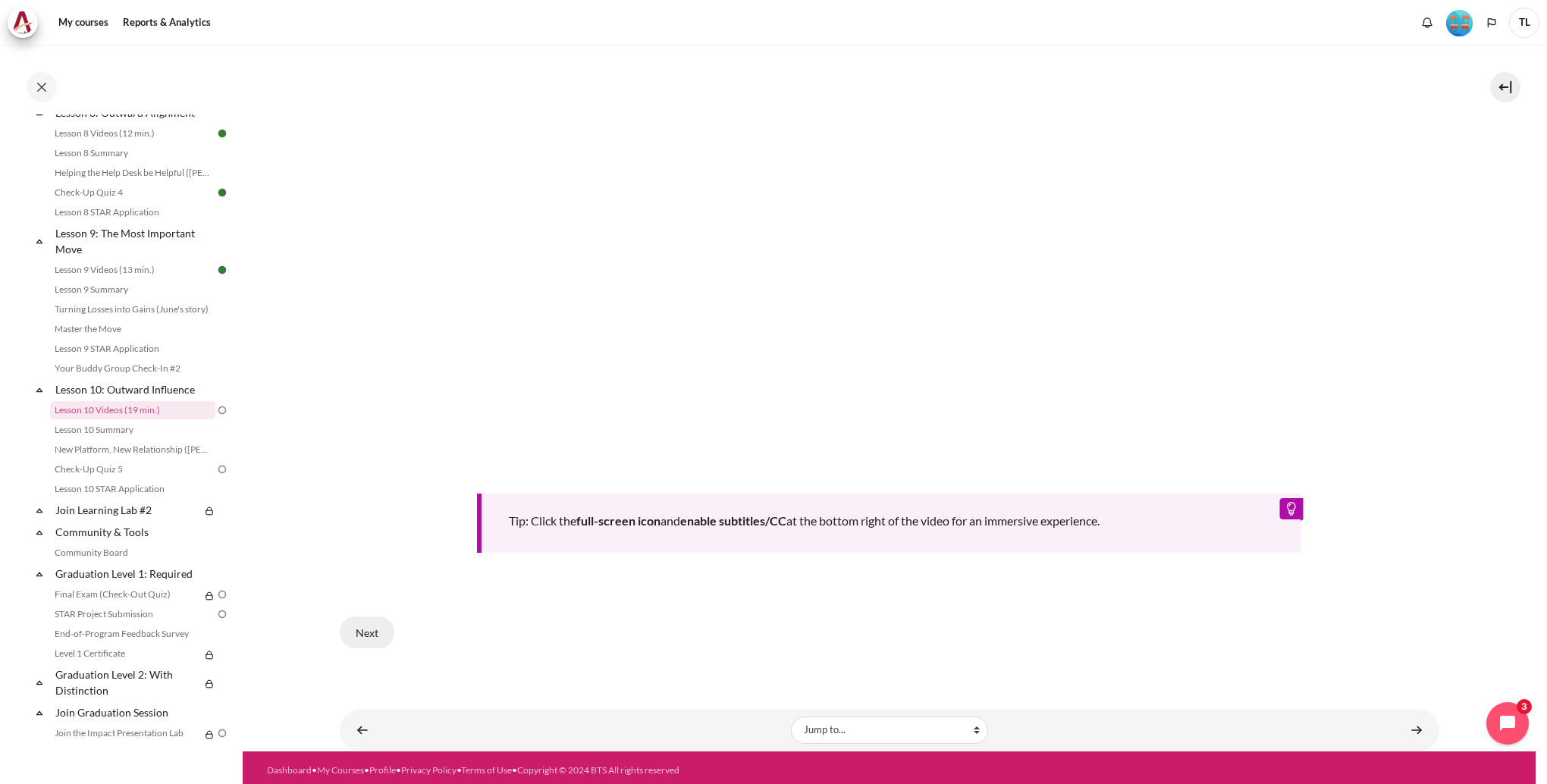
click at [374, 621] on button "Next" at bounding box center [367, 633] width 54 height 32
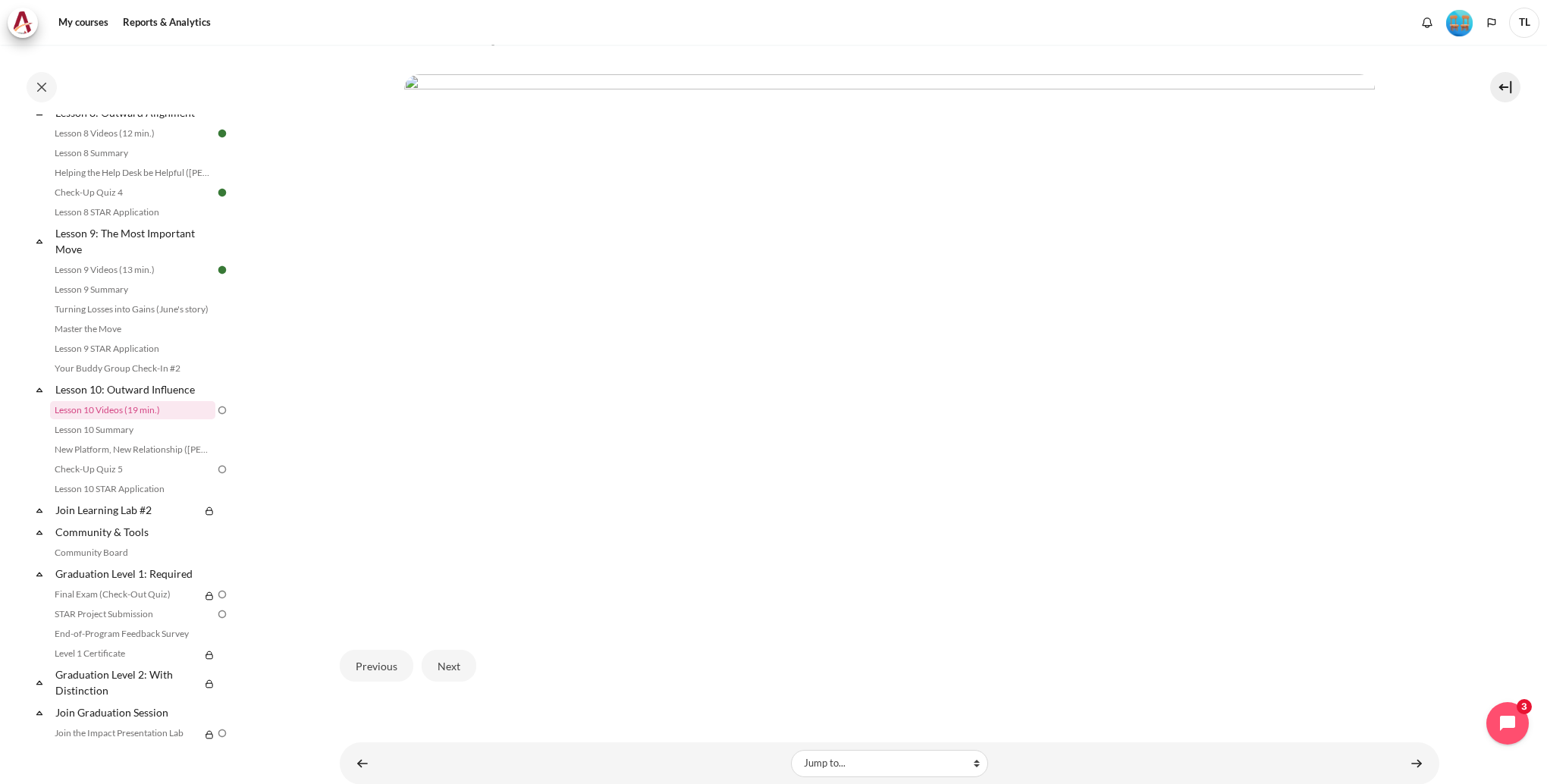
scroll to position [385, 0]
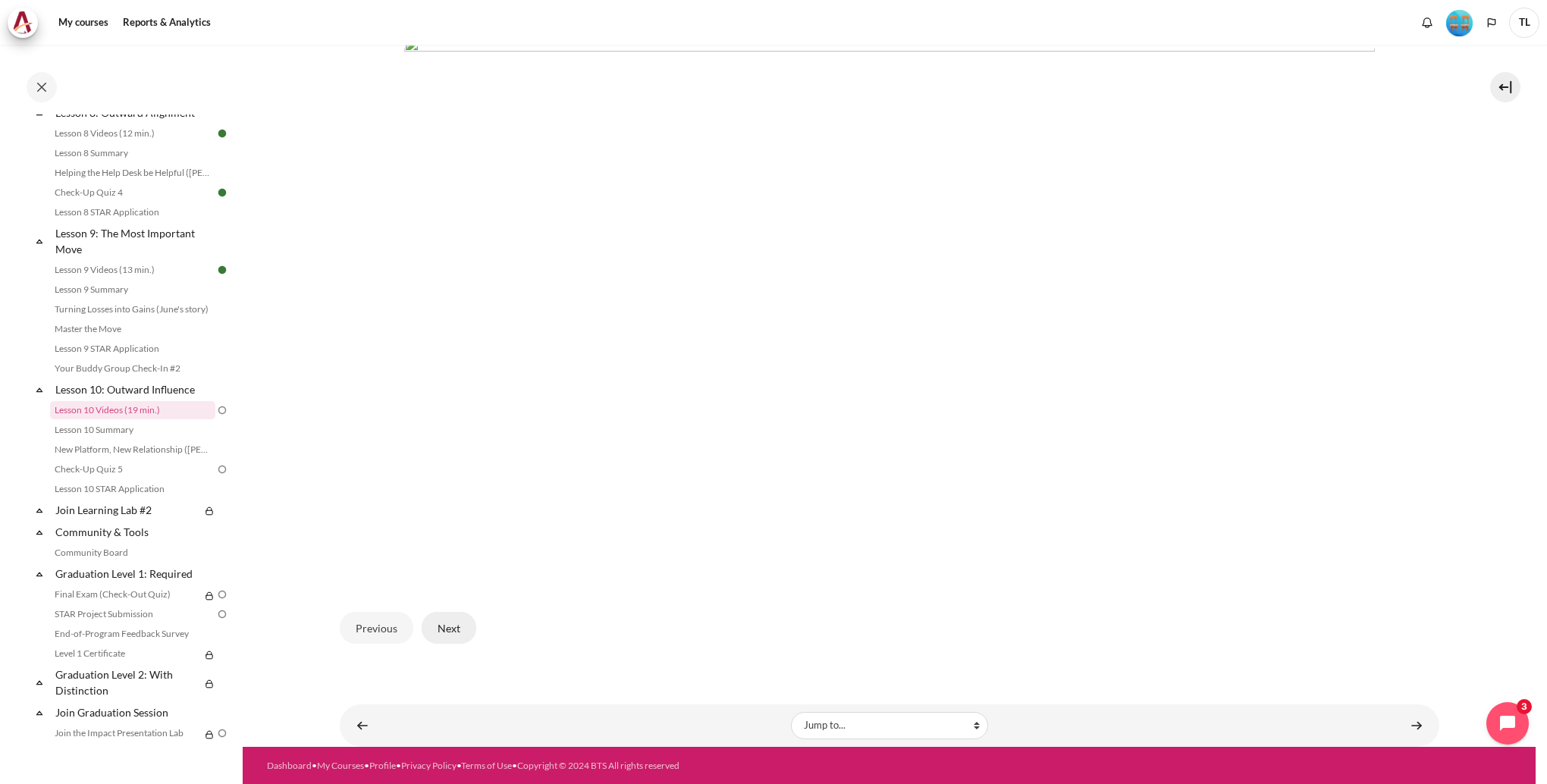
click at [456, 629] on button "Next" at bounding box center [449, 628] width 54 height 32
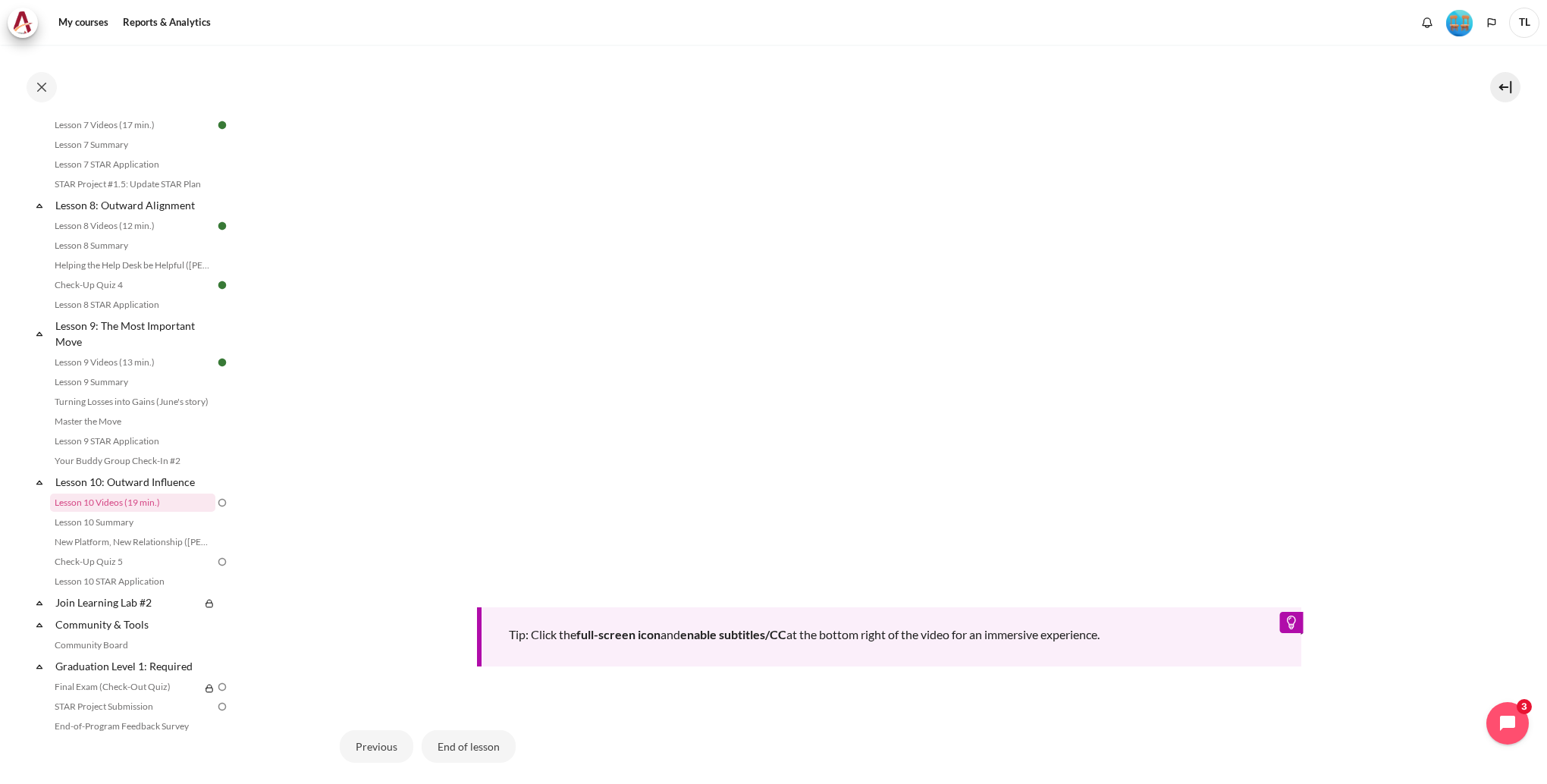
scroll to position [638, 0]
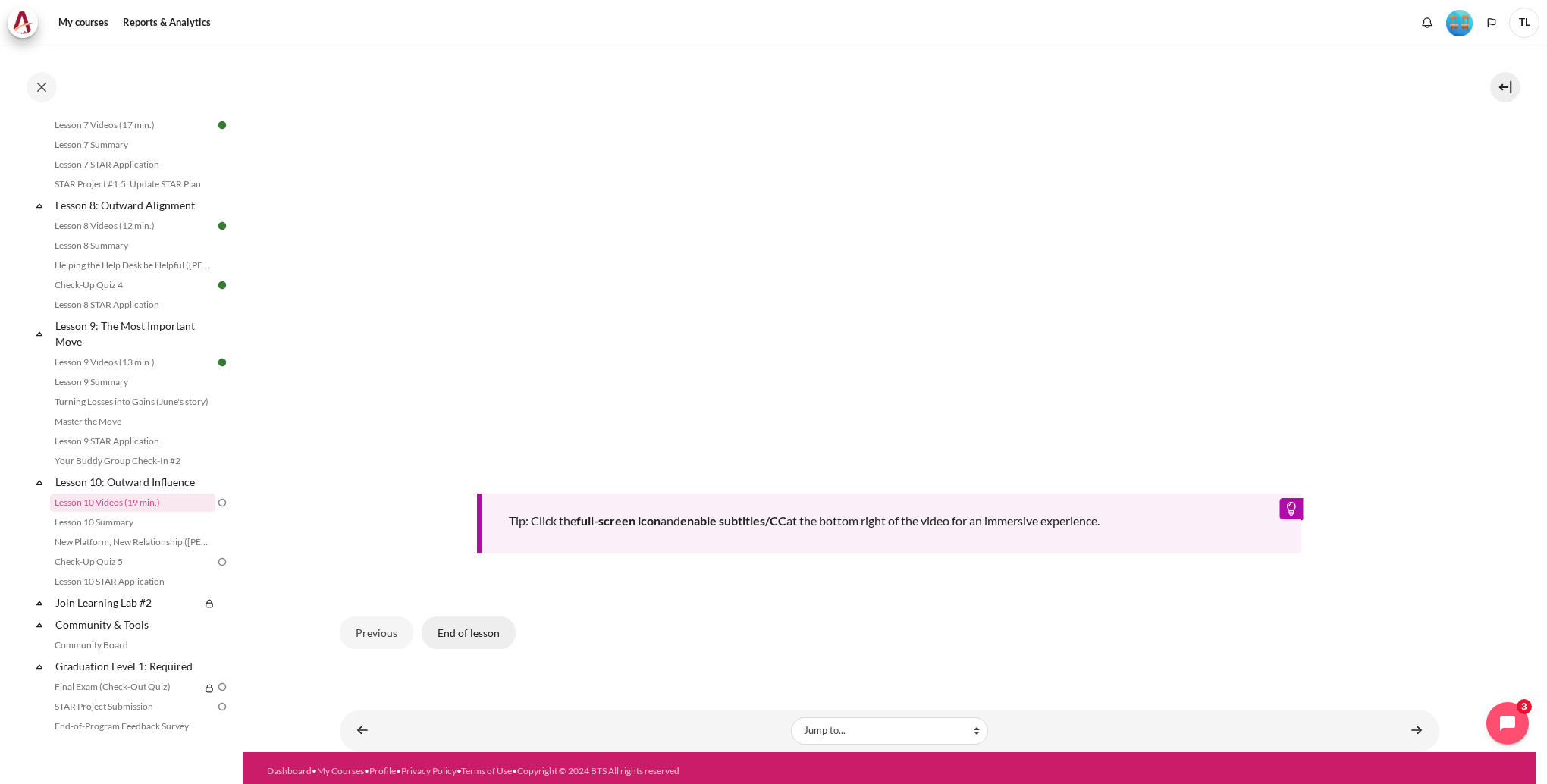
click at [470, 624] on button "End of lesson" at bounding box center [469, 633] width 94 height 32
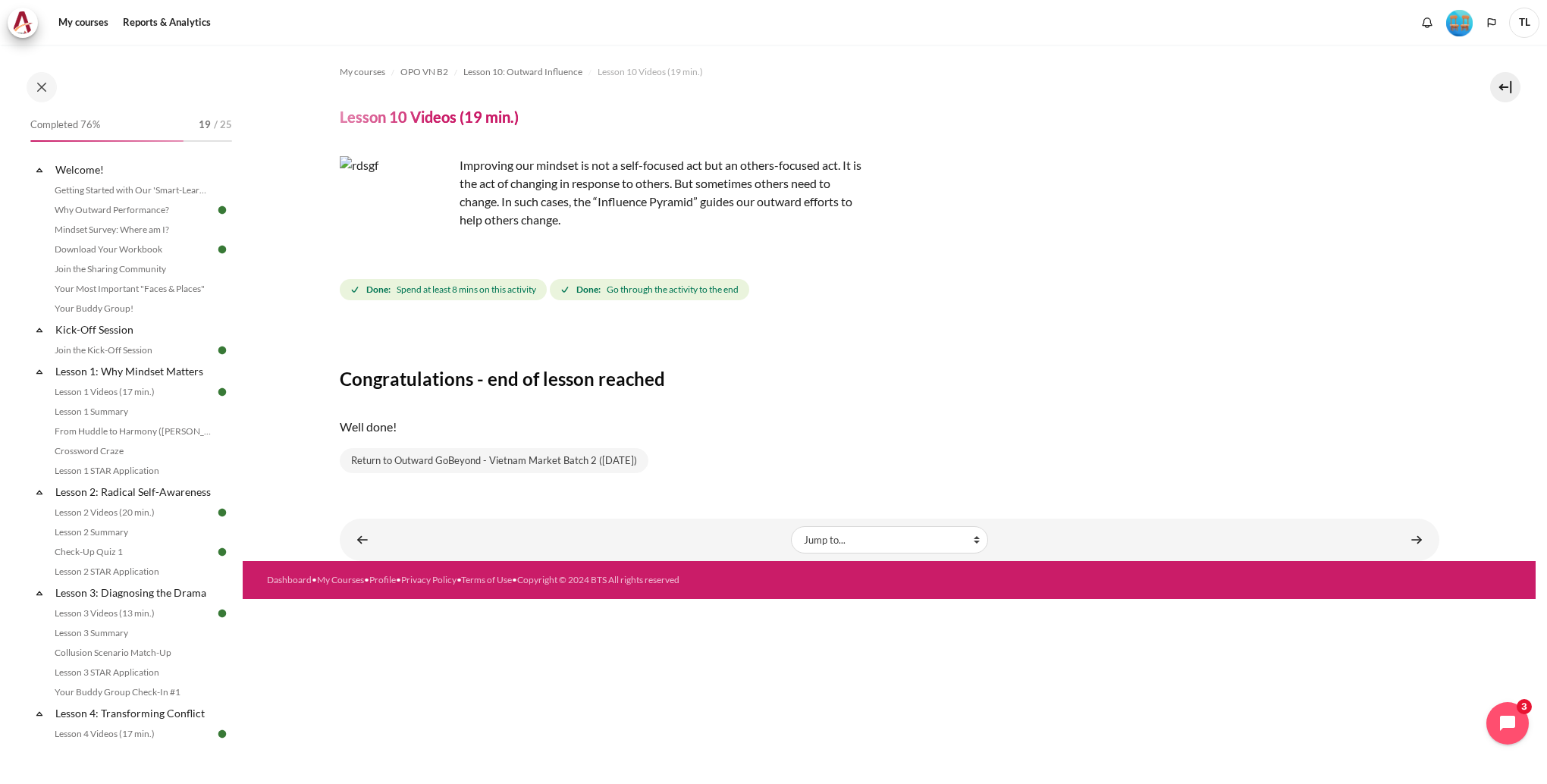
scroll to position [1176, 0]
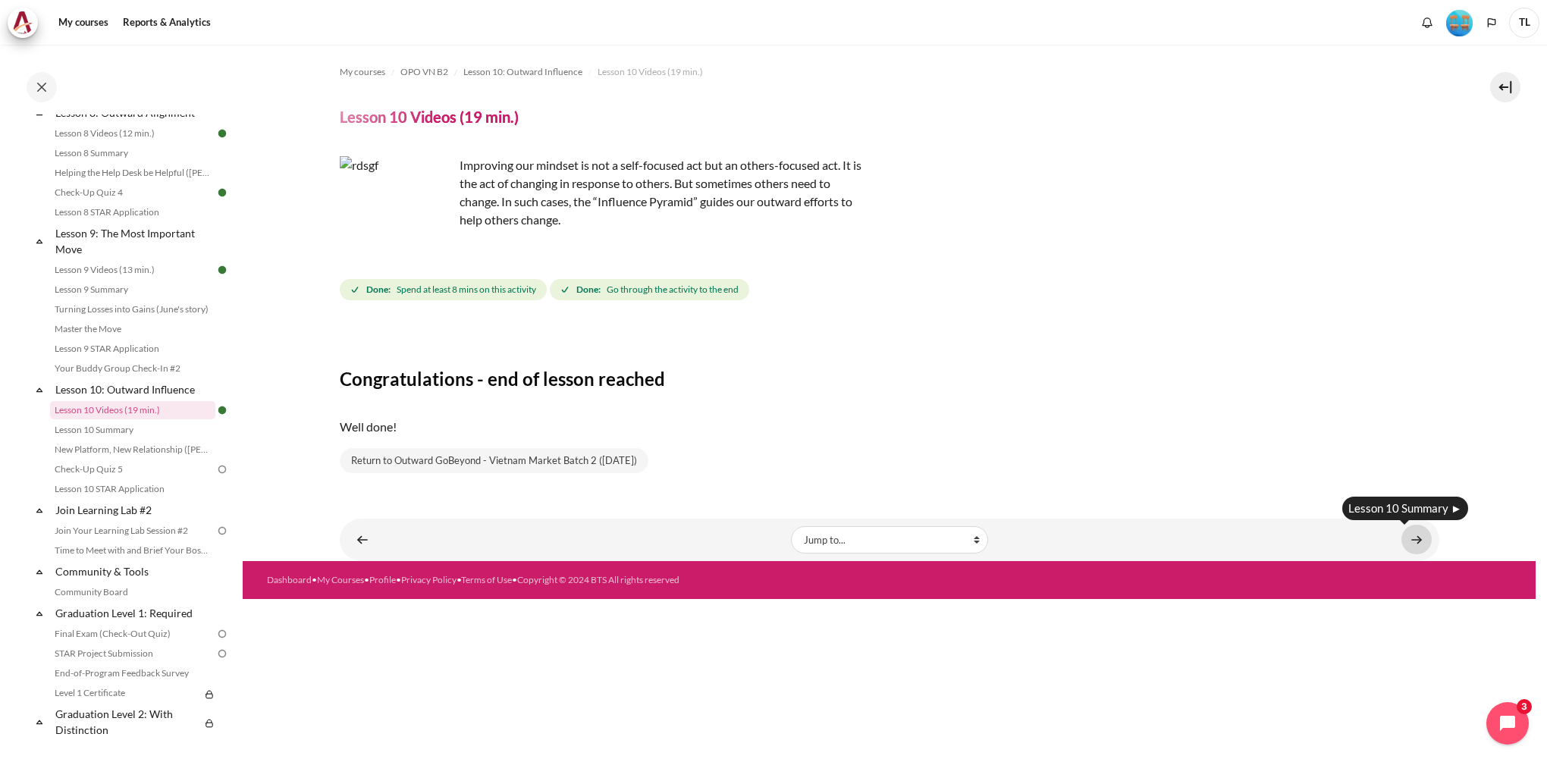
click at [1418, 541] on link "Content" at bounding box center [1417, 539] width 30 height 29
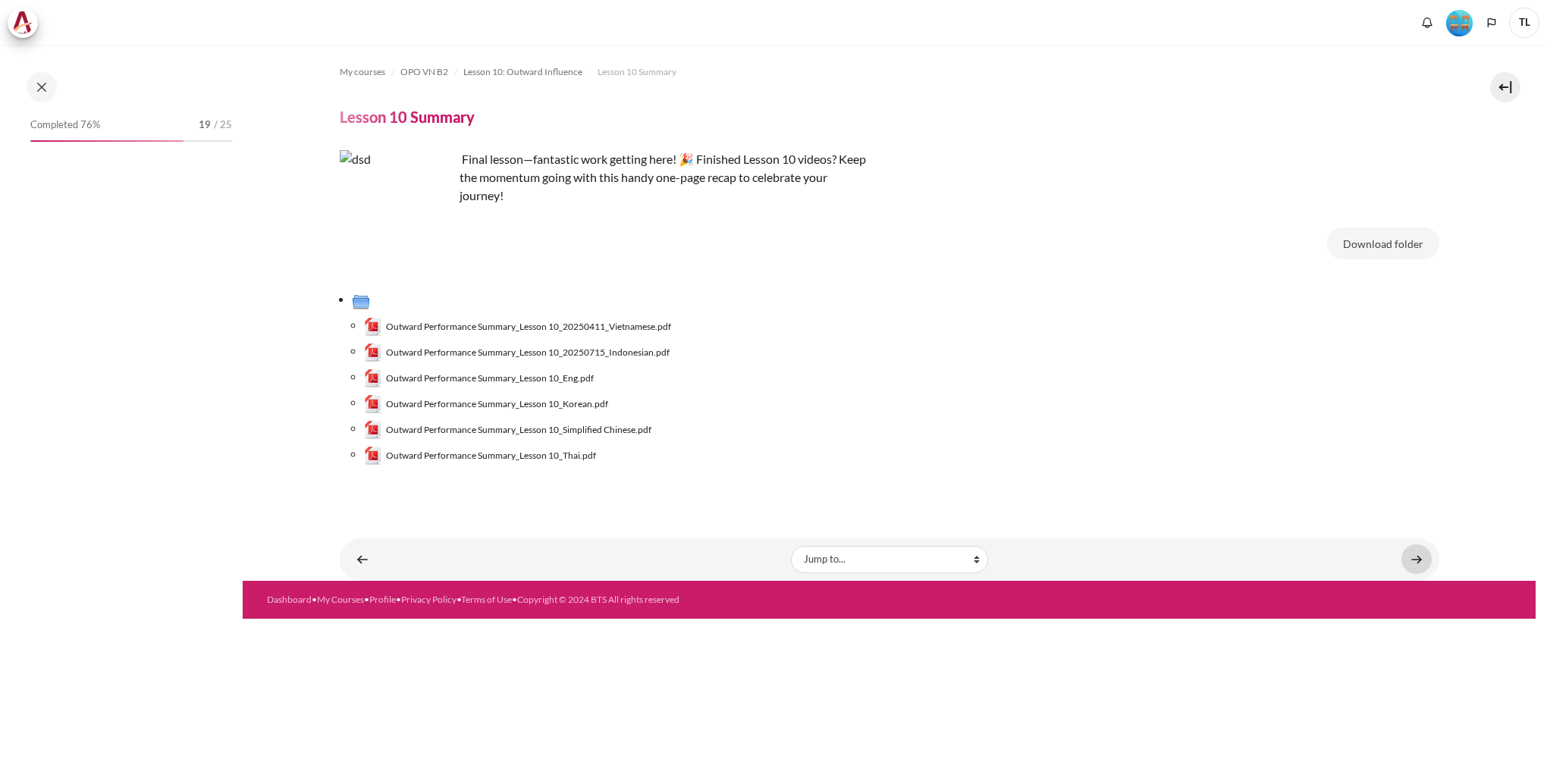
click at [1418, 562] on link "Content" at bounding box center [1417, 559] width 30 height 29
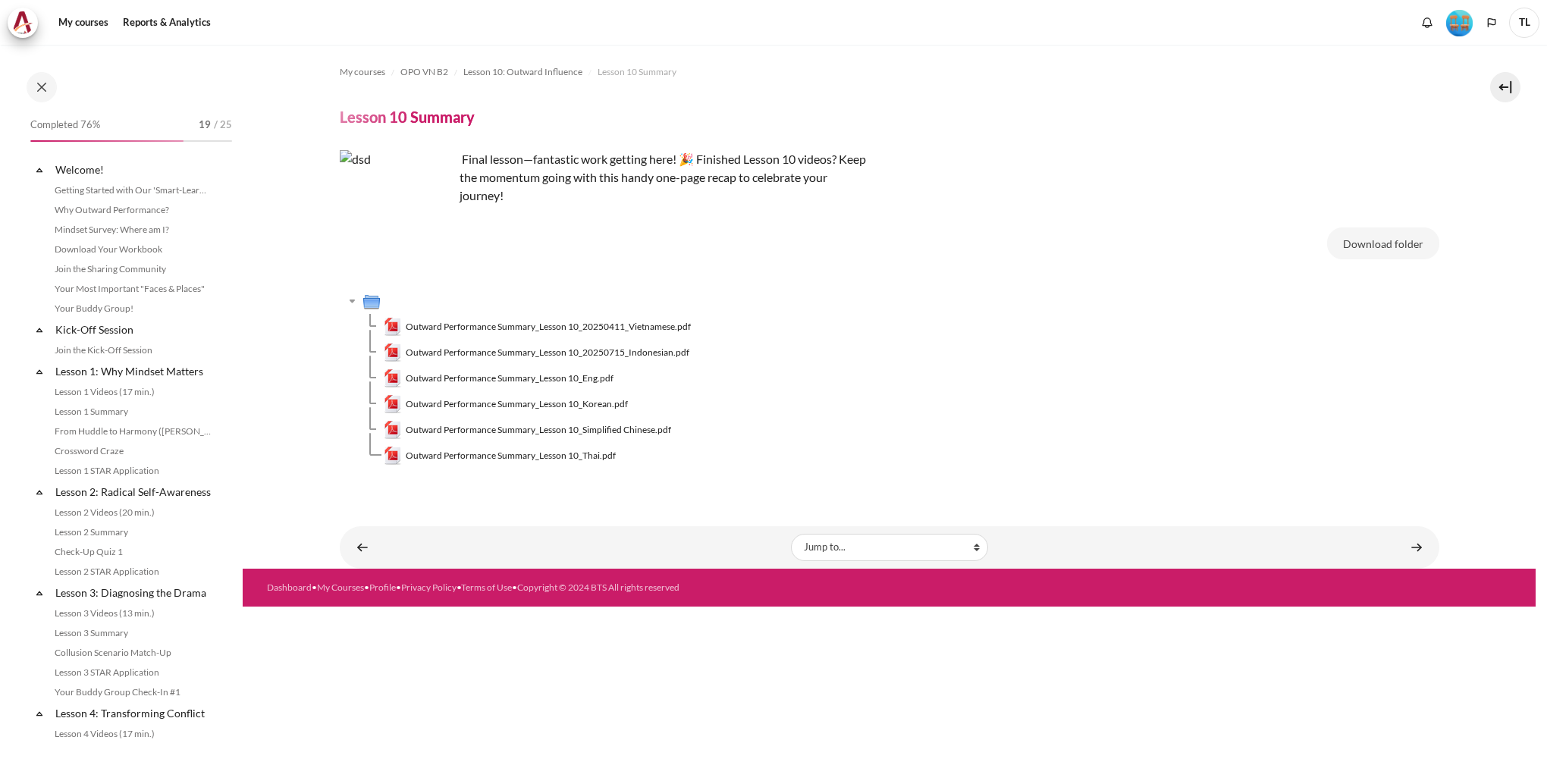
scroll to position [1195, 0]
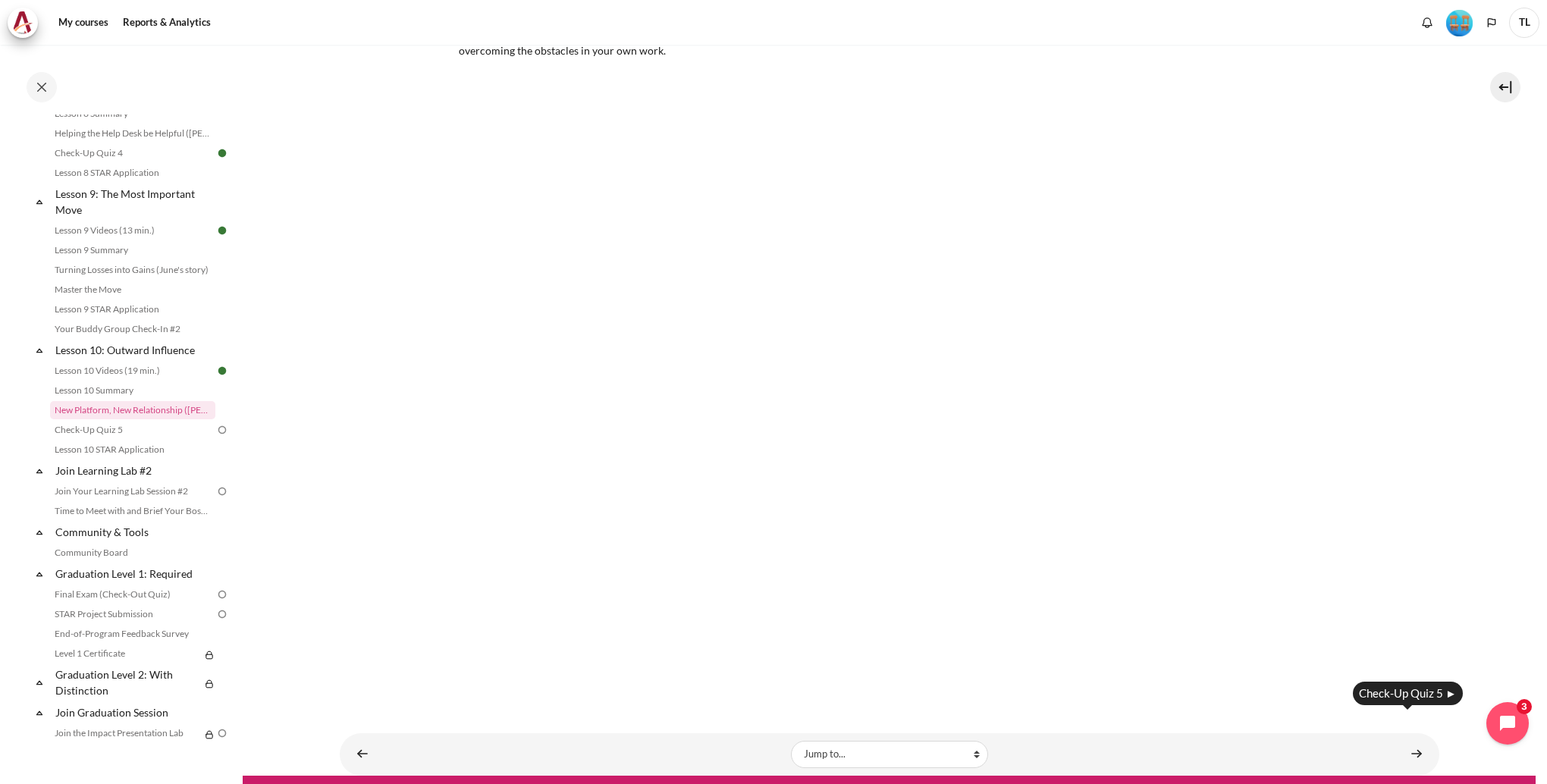
scroll to position [225, 0]
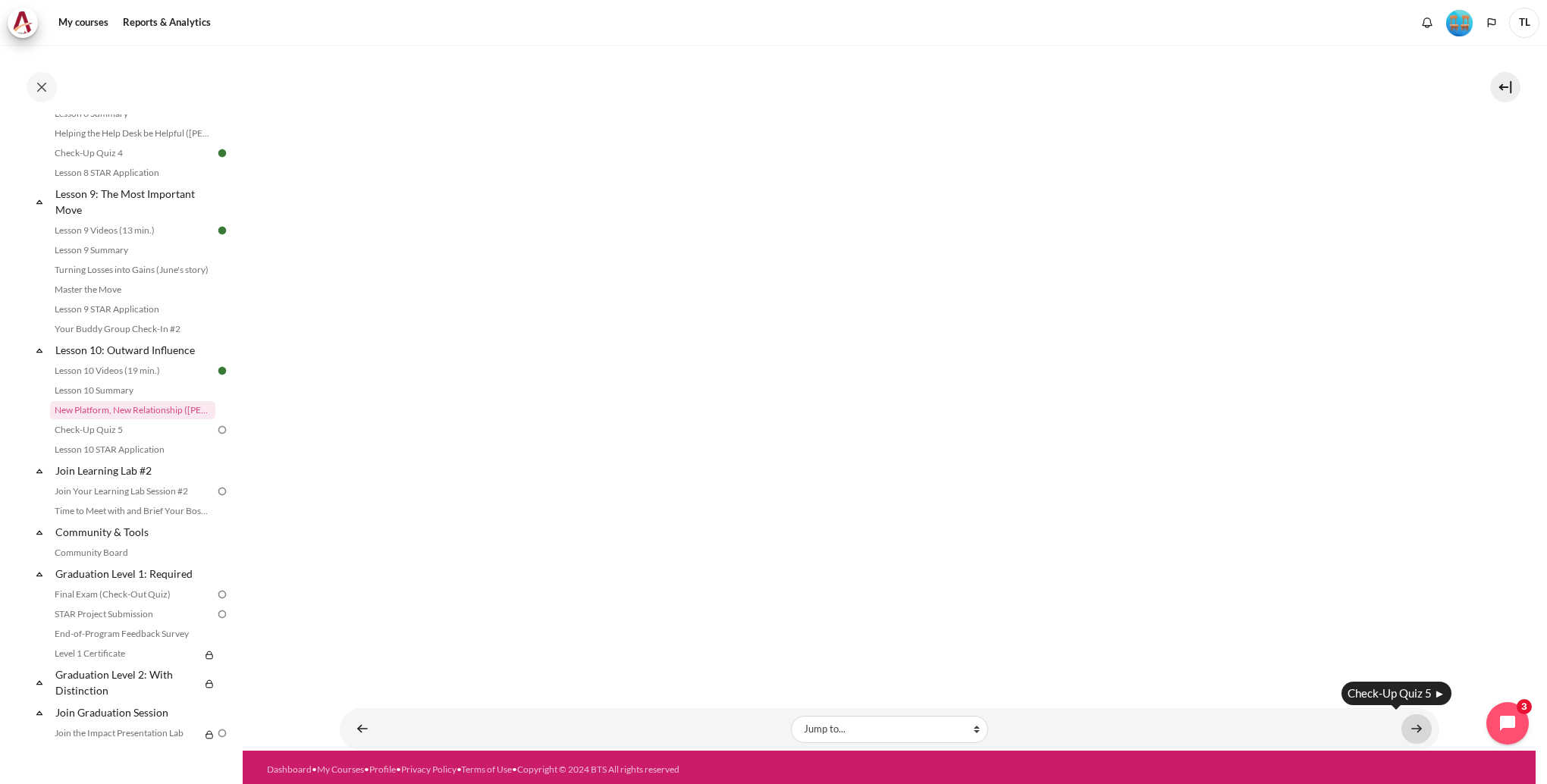
click at [1413, 724] on link "Content" at bounding box center [1417, 729] width 30 height 29
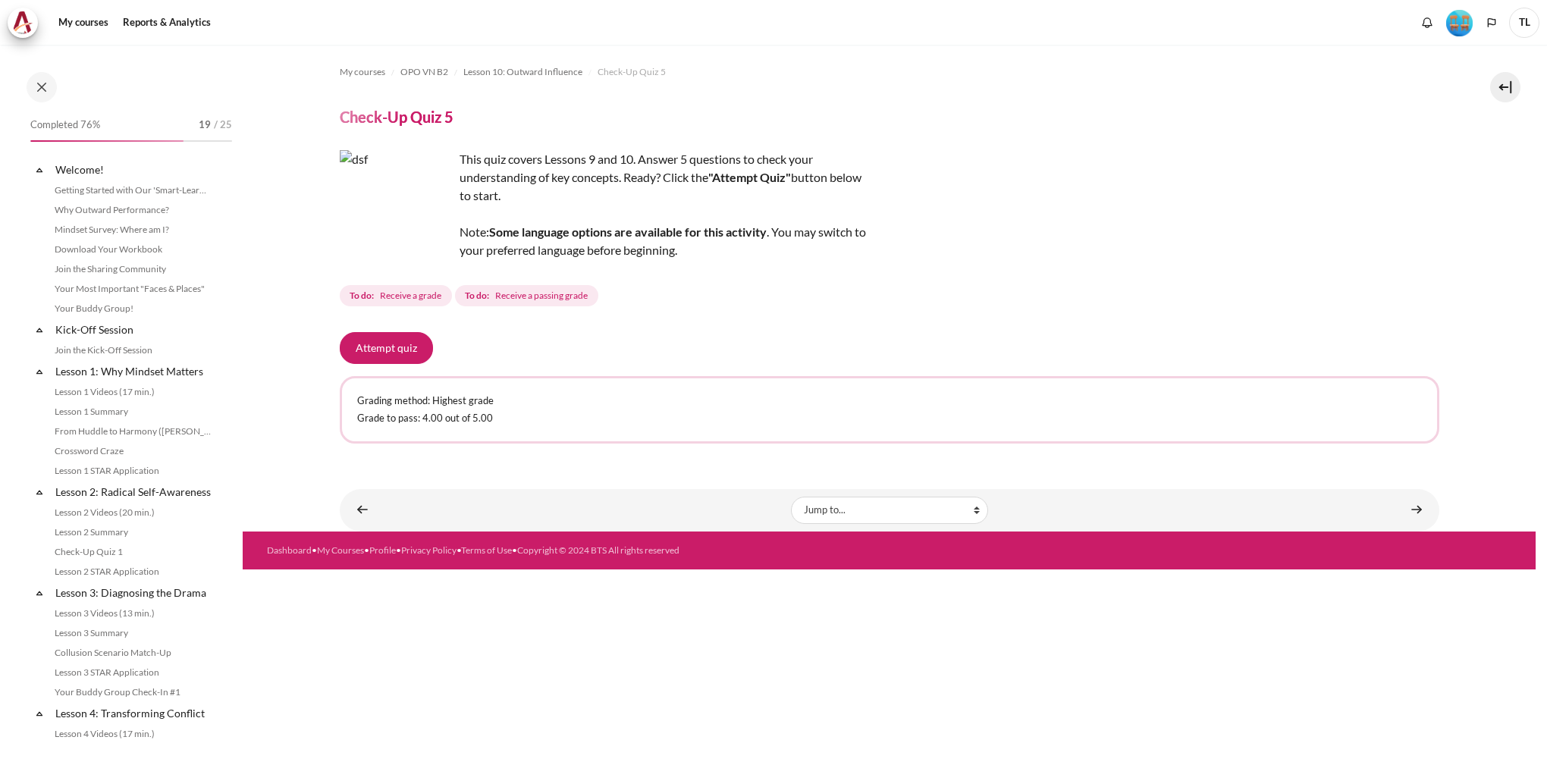
scroll to position [1234, 0]
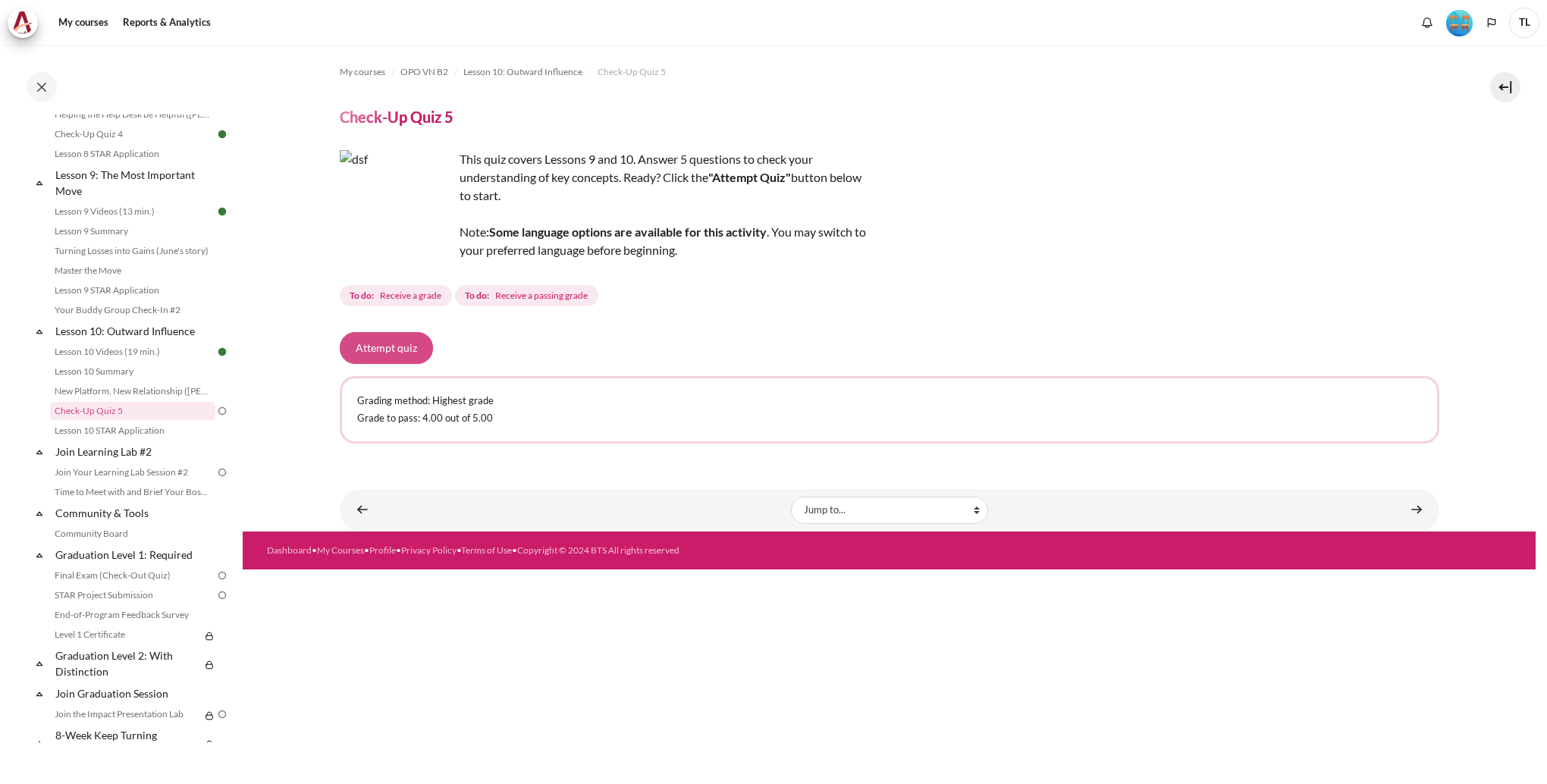
click at [405, 353] on button "Attempt quiz" at bounding box center [386, 348] width 93 height 32
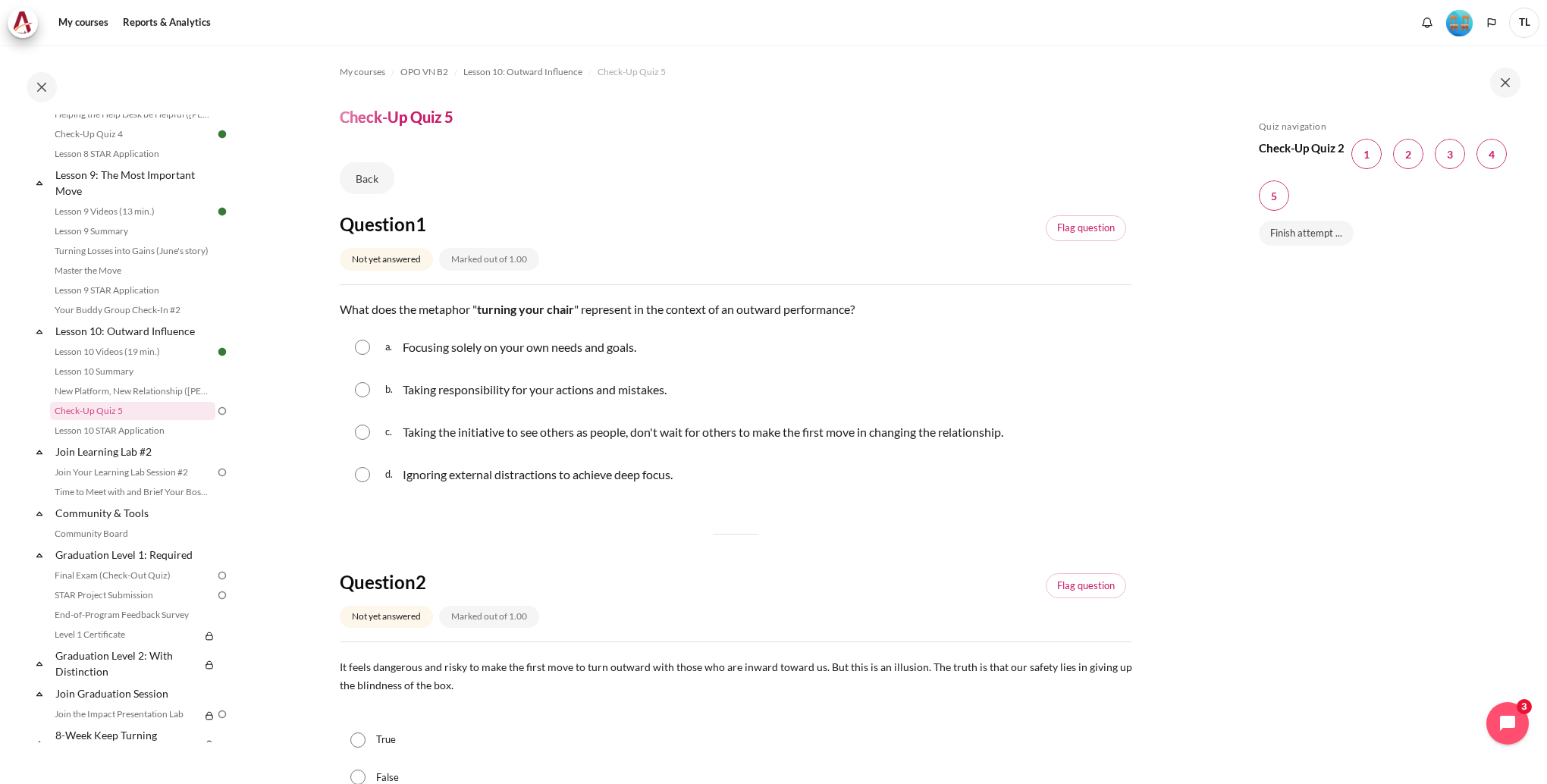
click at [596, 395] on p "Taking responsibility for your actions and mistakes." at bounding box center [535, 390] width 264 height 18
radio input "true"
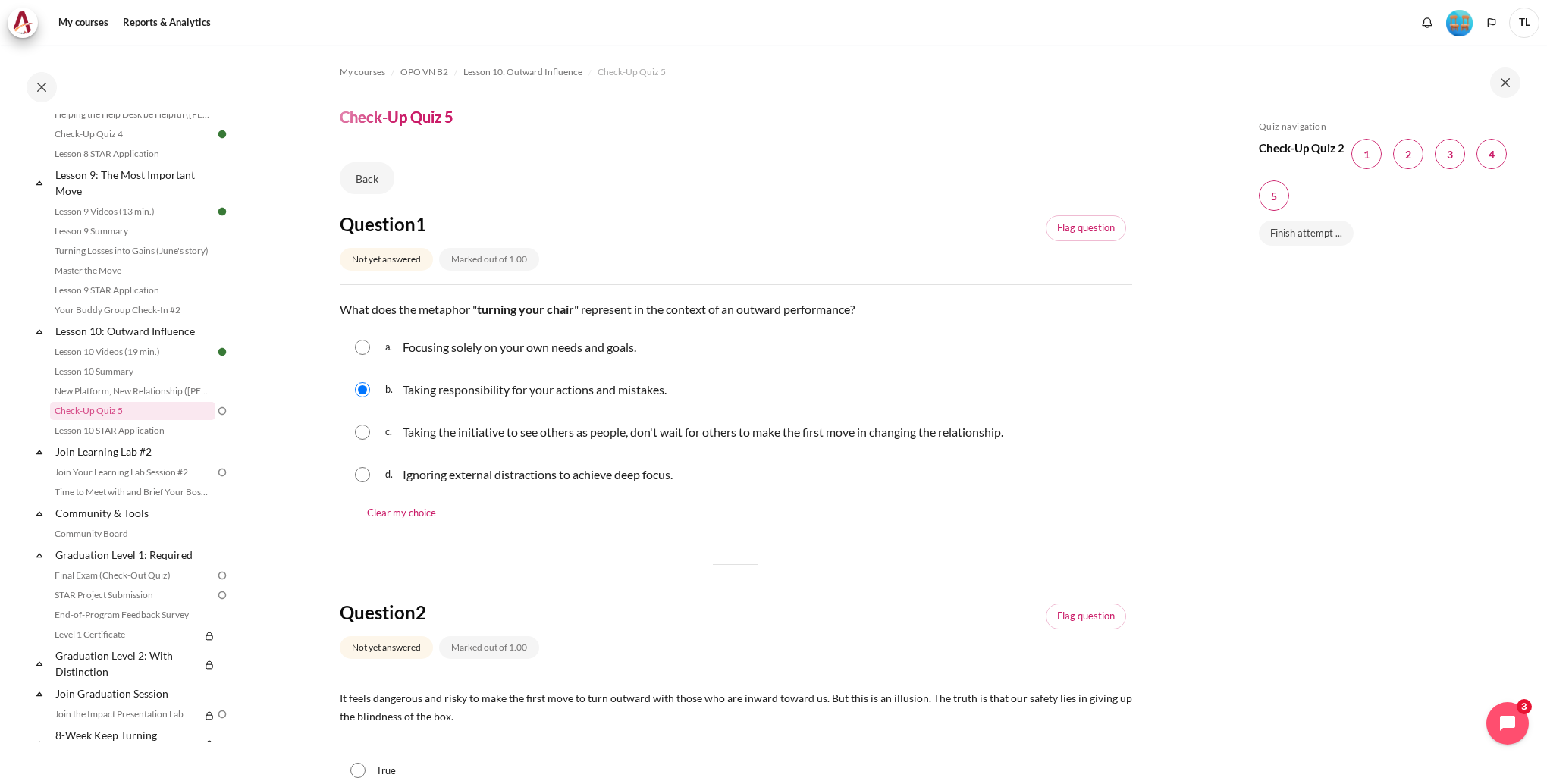
click at [606, 353] on p "Focusing solely on your own needs and goals." at bounding box center [520, 347] width 233 height 18
radio input "true"
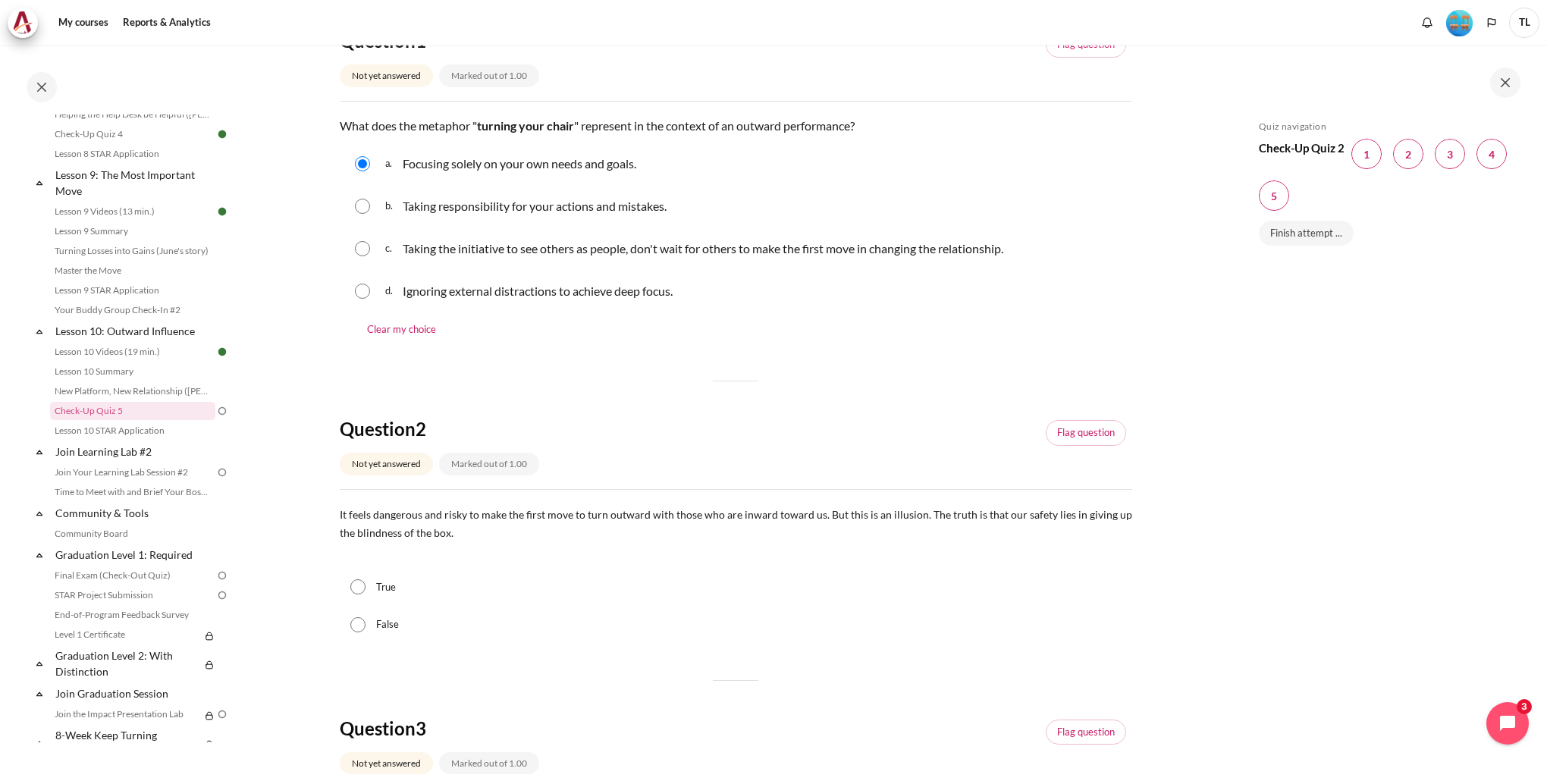
scroll to position [228, 0]
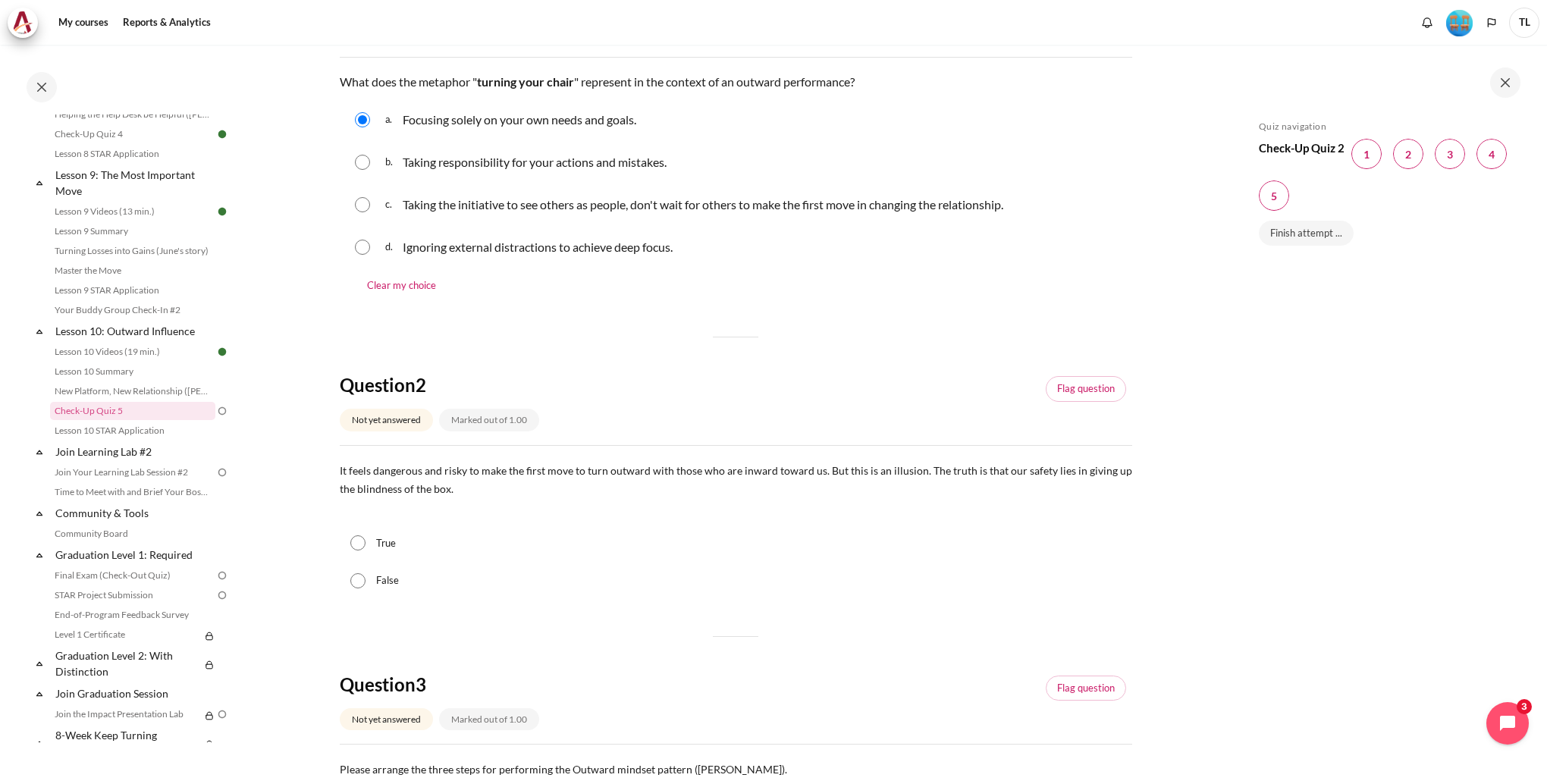
click at [393, 552] on div "True" at bounding box center [736, 544] width 793 height 38
click at [386, 578] on label "False" at bounding box center [388, 580] width 23 height 15
click at [366, 578] on input "False" at bounding box center [358, 580] width 15 height 15
radio input "true"
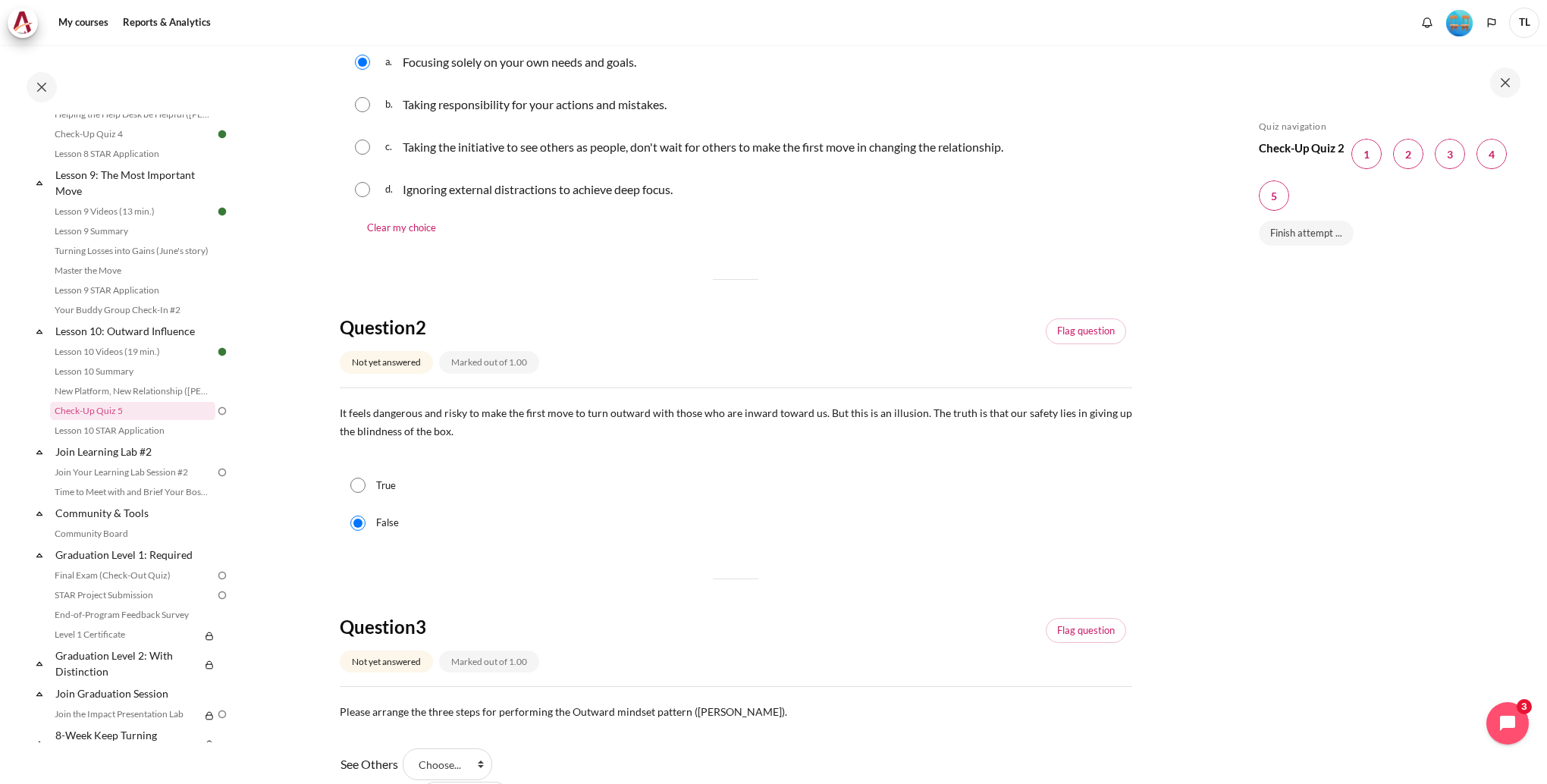
scroll to position [531, 0]
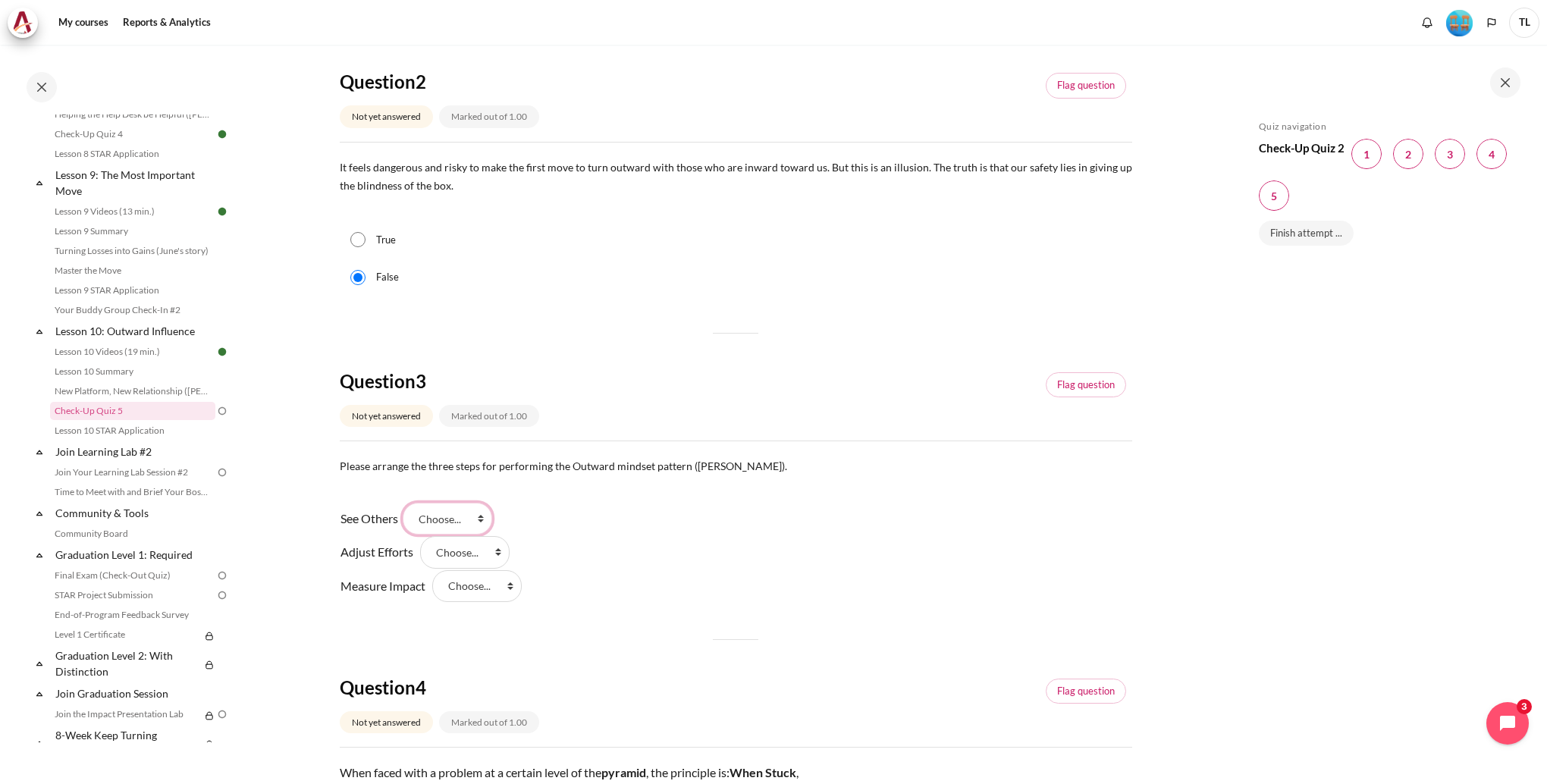
click at [485, 521] on select "Choose... Step 3 Step 2 Step 1" at bounding box center [448, 519] width 90 height 32
select select "3"
click at [408, 503] on select "Choose... Step 3 Step 2 Step 1" at bounding box center [448, 519] width 90 height 32
click at [493, 554] on select "Choose... Step 3 Step 2 Step 1" at bounding box center [465, 552] width 90 height 32
click at [420, 536] on select "Choose... Step 3 Step 2 Step 1" at bounding box center [465, 552] width 90 height 32
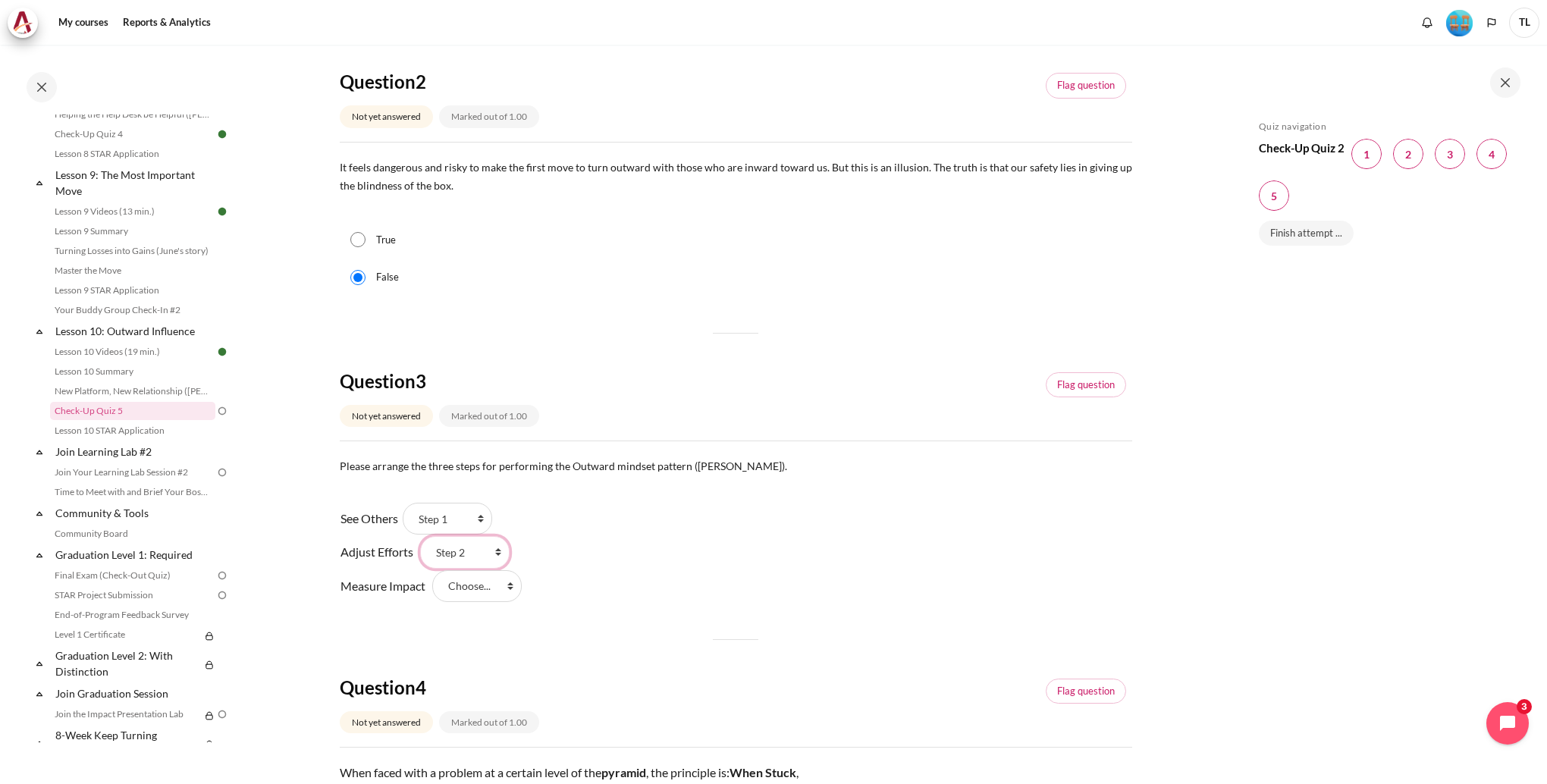
click at [474, 556] on select "Choose... Step 3 Step 2 Step 1" at bounding box center [465, 552] width 90 height 32
select select "1"
click at [420, 536] on select "Choose... Step 3 Step 2 Step 1" at bounding box center [465, 552] width 90 height 32
click at [480, 587] on select "Choose... Step 3 Step 2 Step 1" at bounding box center [477, 586] width 90 height 32
select select "2"
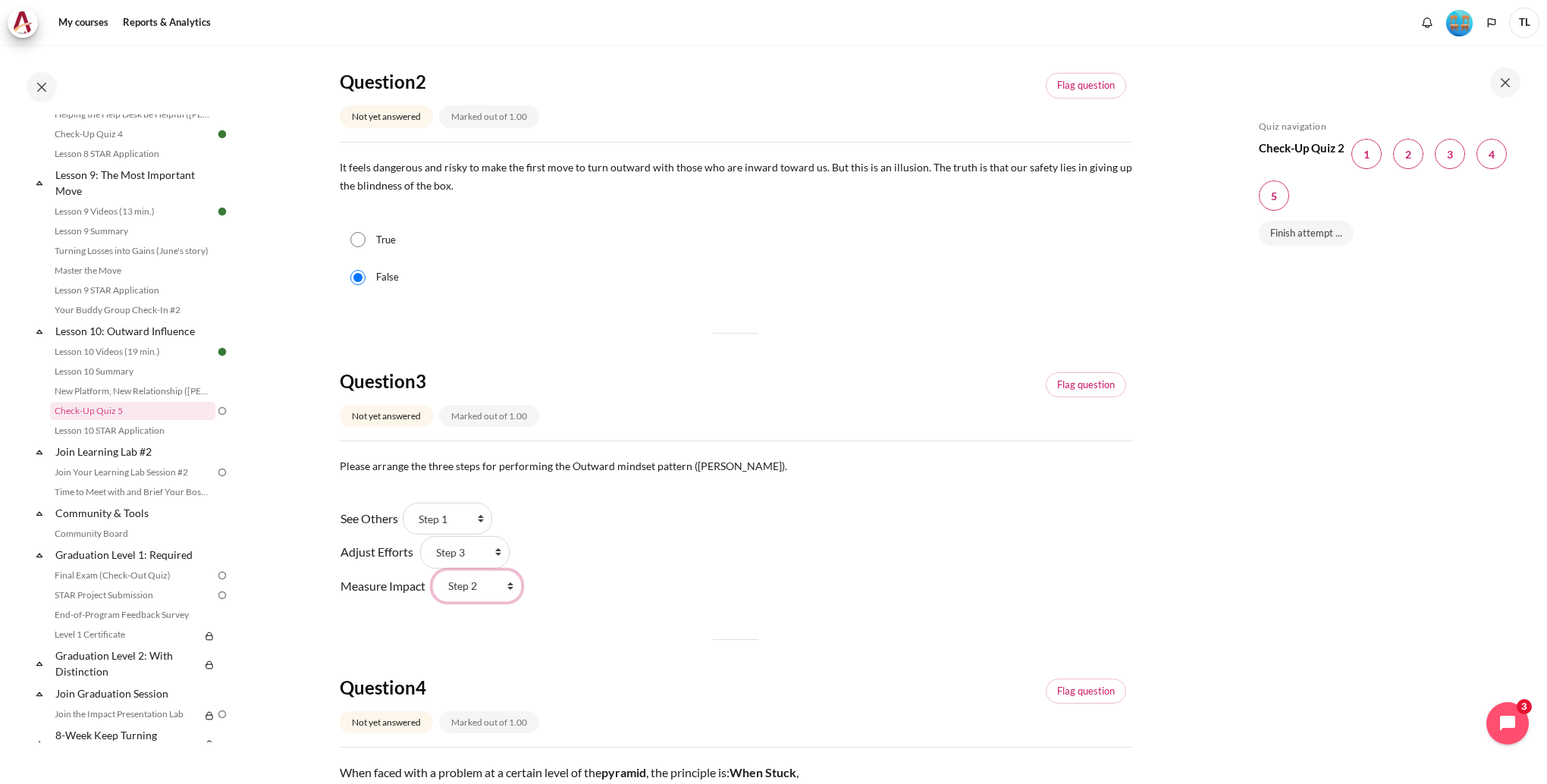
click at [433, 570] on select "Choose... Step 3 Step 2 Step 1" at bounding box center [477, 586] width 90 height 32
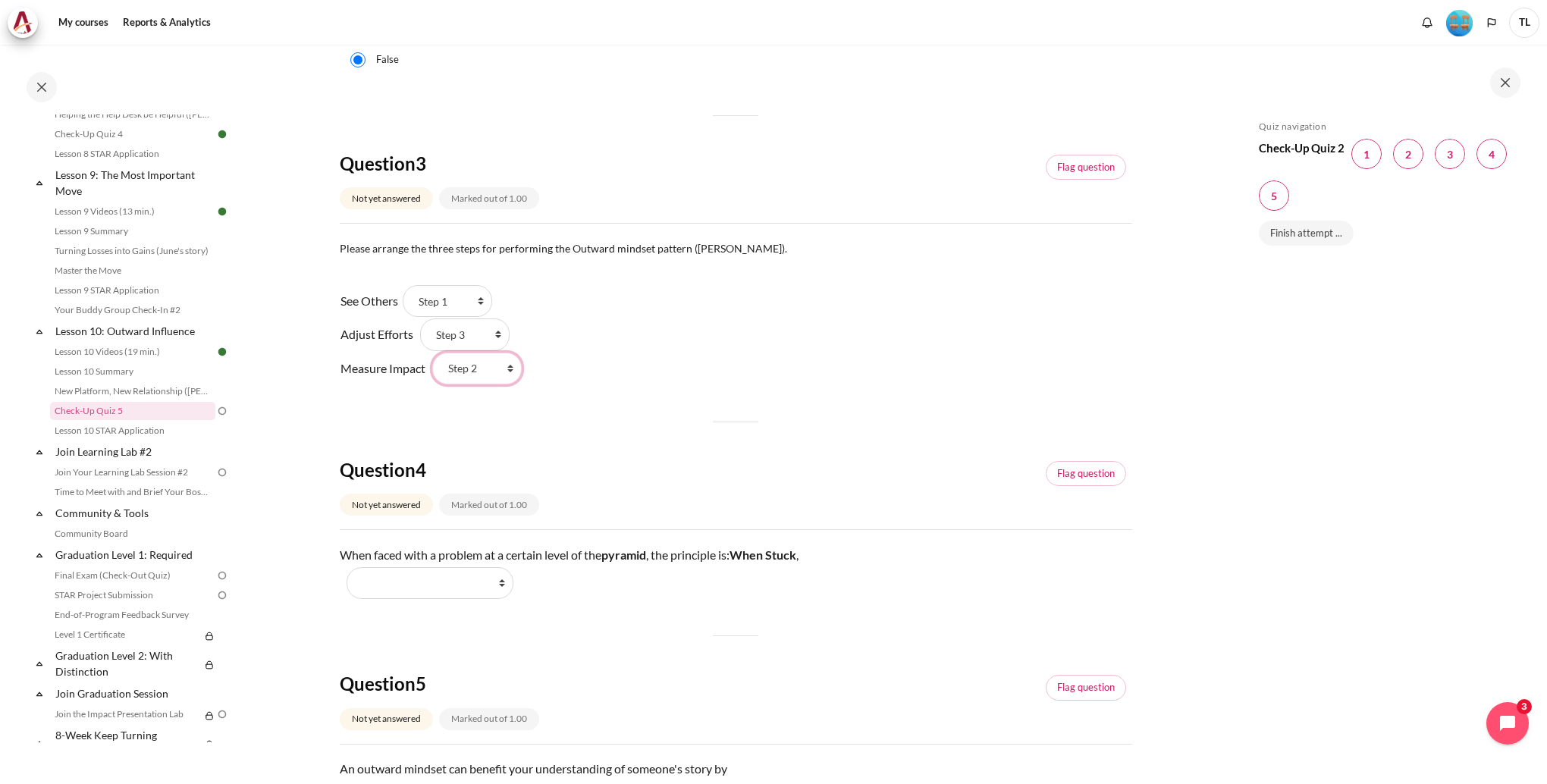
scroll to position [758, 0]
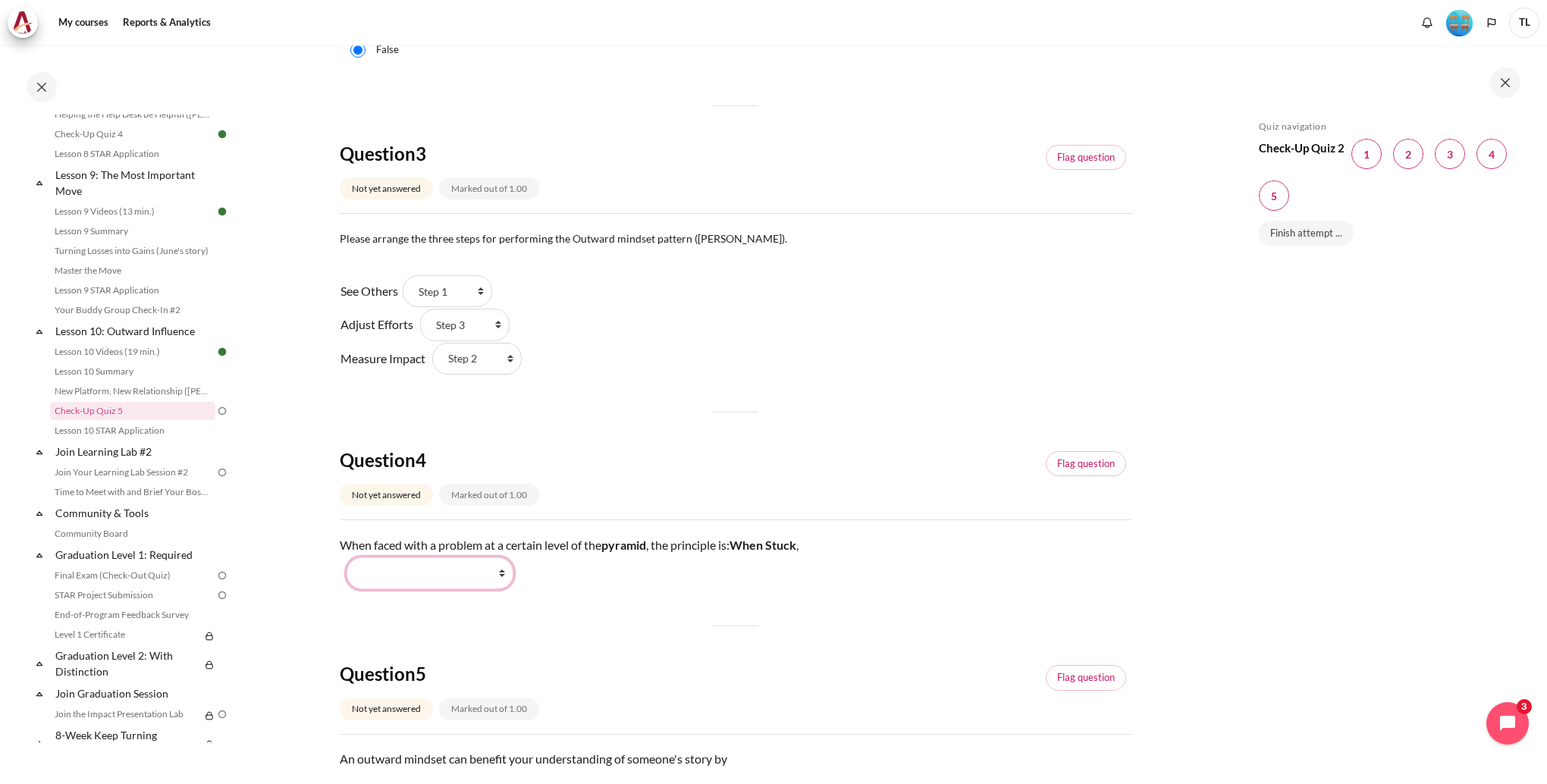
click at [500, 577] on select "Work Harder Go Higher Go Lower Stay Put" at bounding box center [429, 573] width 166 height 32
select select "4"
click at [346, 557] on select "Work Harder Go Higher Go Lower Stay Put" at bounding box center [429, 573] width 166 height 32
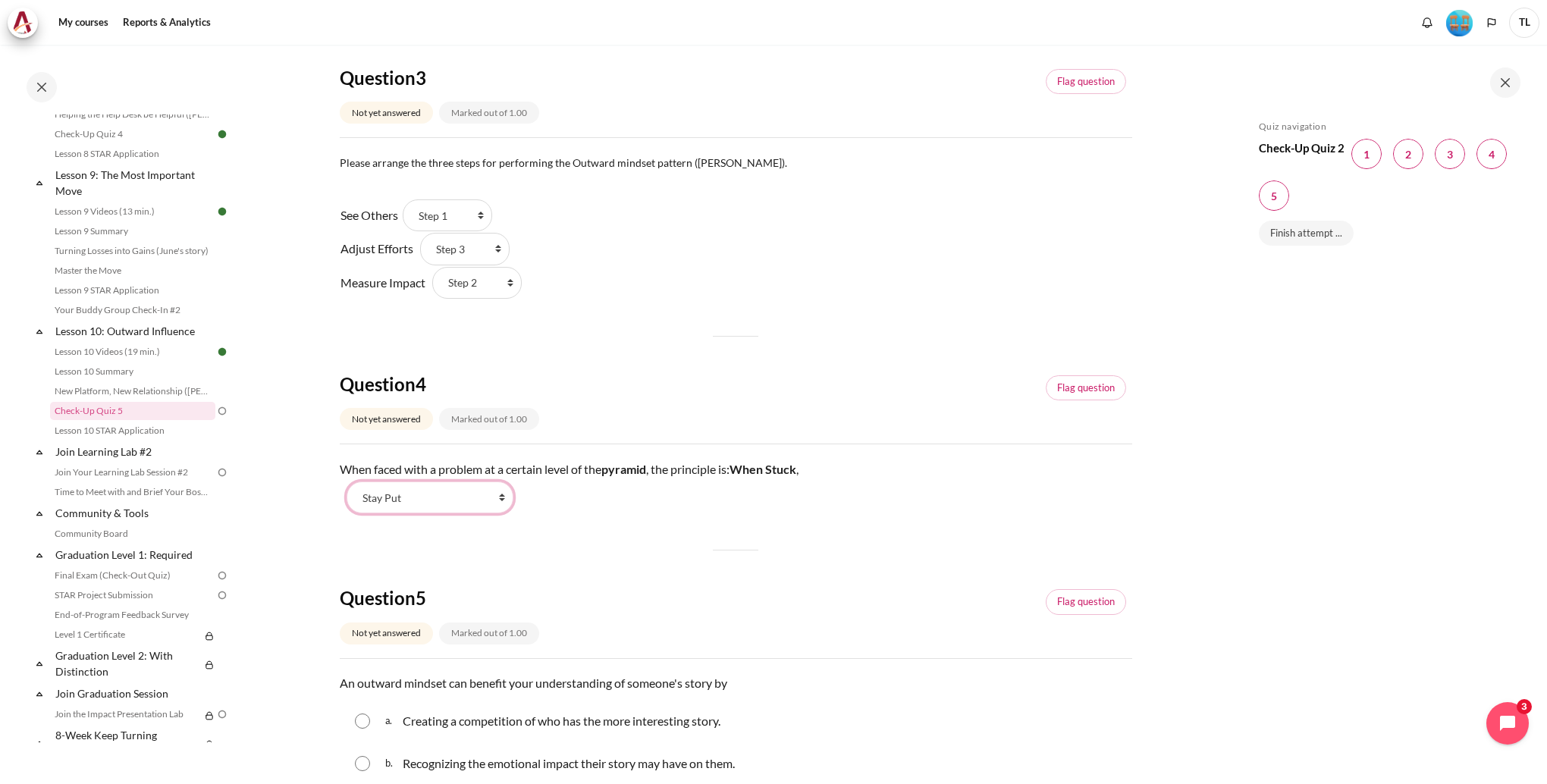
click at [494, 495] on select "Work Harder Go Higher Go Lower Stay Put" at bounding box center [429, 497] width 166 height 32
click at [346, 481] on select "Work Harder Go Higher Go Lower Stay Put" at bounding box center [429, 497] width 166 height 32
click at [485, 507] on select "Work Harder Go Higher Go Lower Stay Put" at bounding box center [429, 497] width 166 height 32
click at [626, 514] on div "Question 1 Not yet answered Marked out of 1.00 Flag question Question text What…" at bounding box center [736, 151] width 793 height 1548
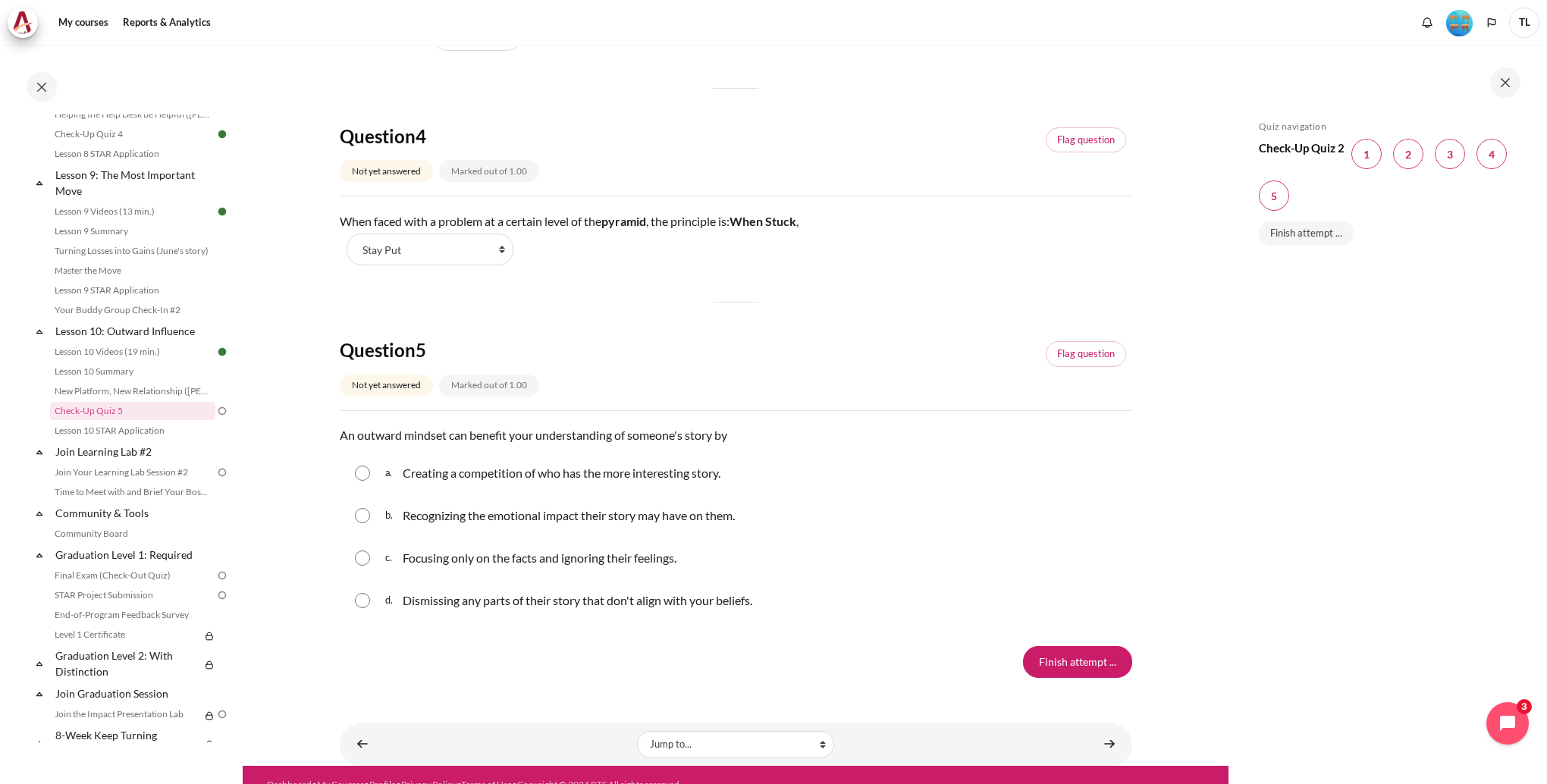
scroll to position [1101, 0]
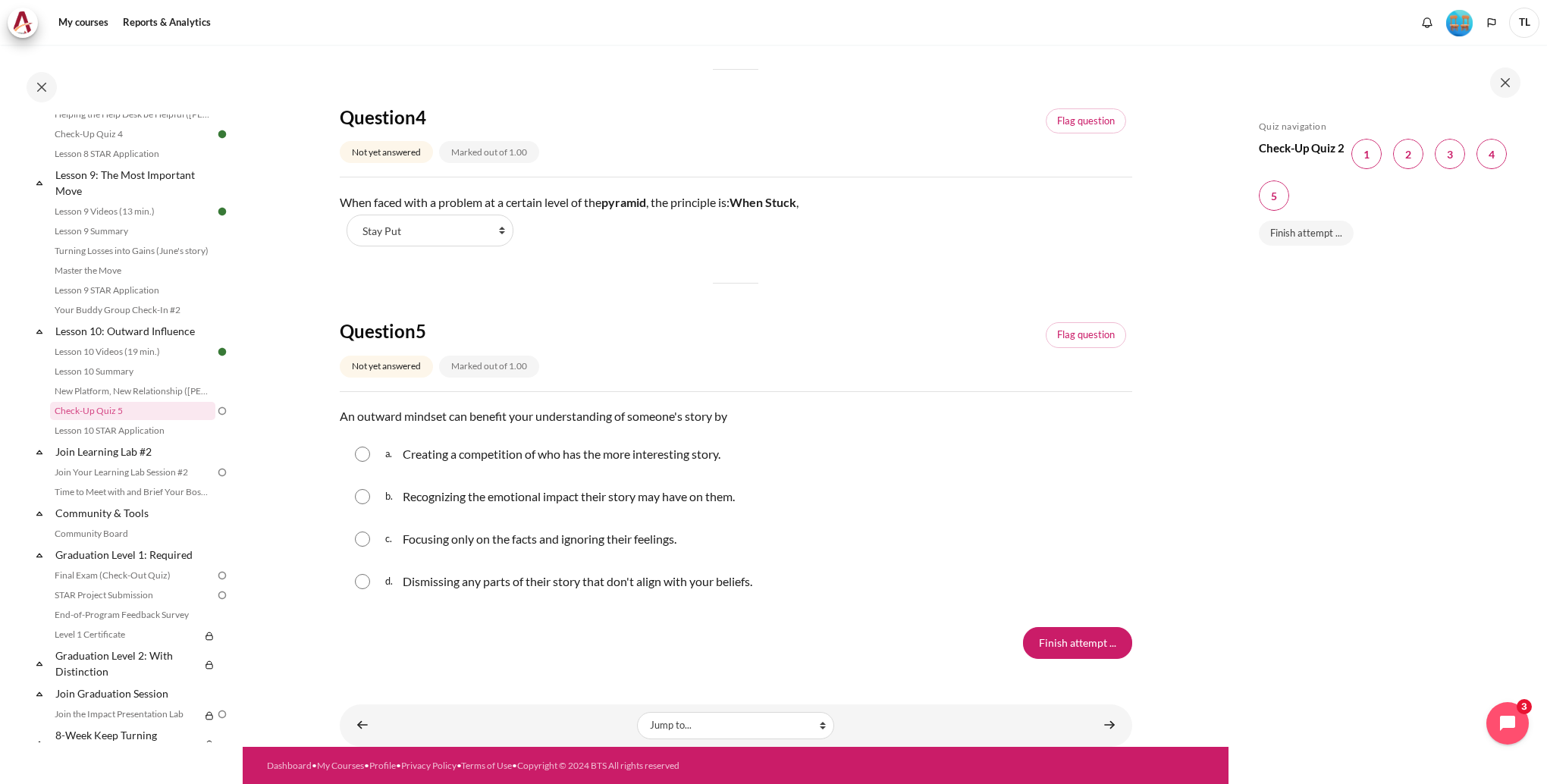
click at [515, 490] on p "Recognizing the emotional impact their story may have on them." at bounding box center [569, 497] width 332 height 18
radio input "true"
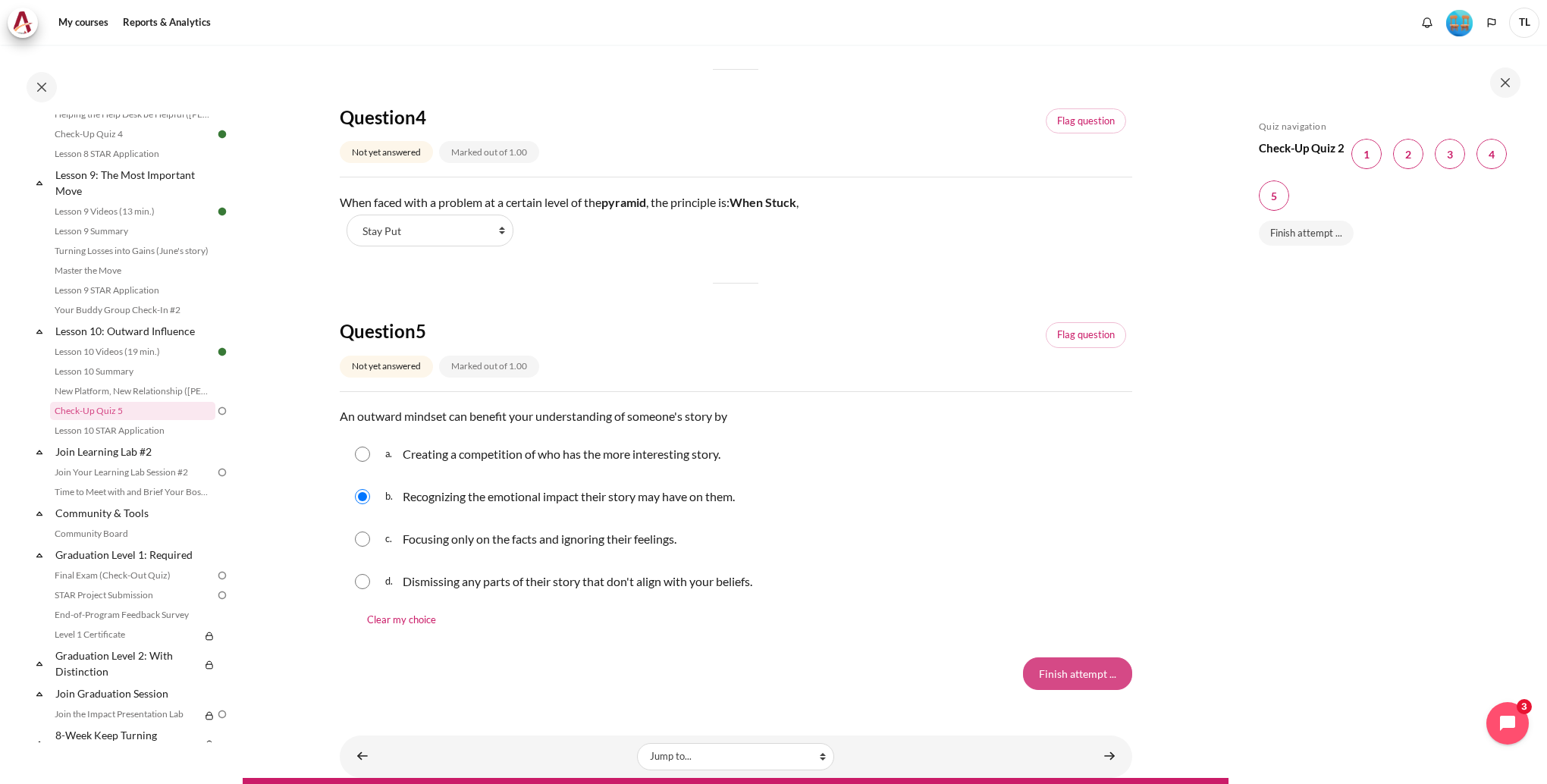
click at [1047, 675] on input "Finish attempt ..." at bounding box center [1078, 674] width 109 height 32
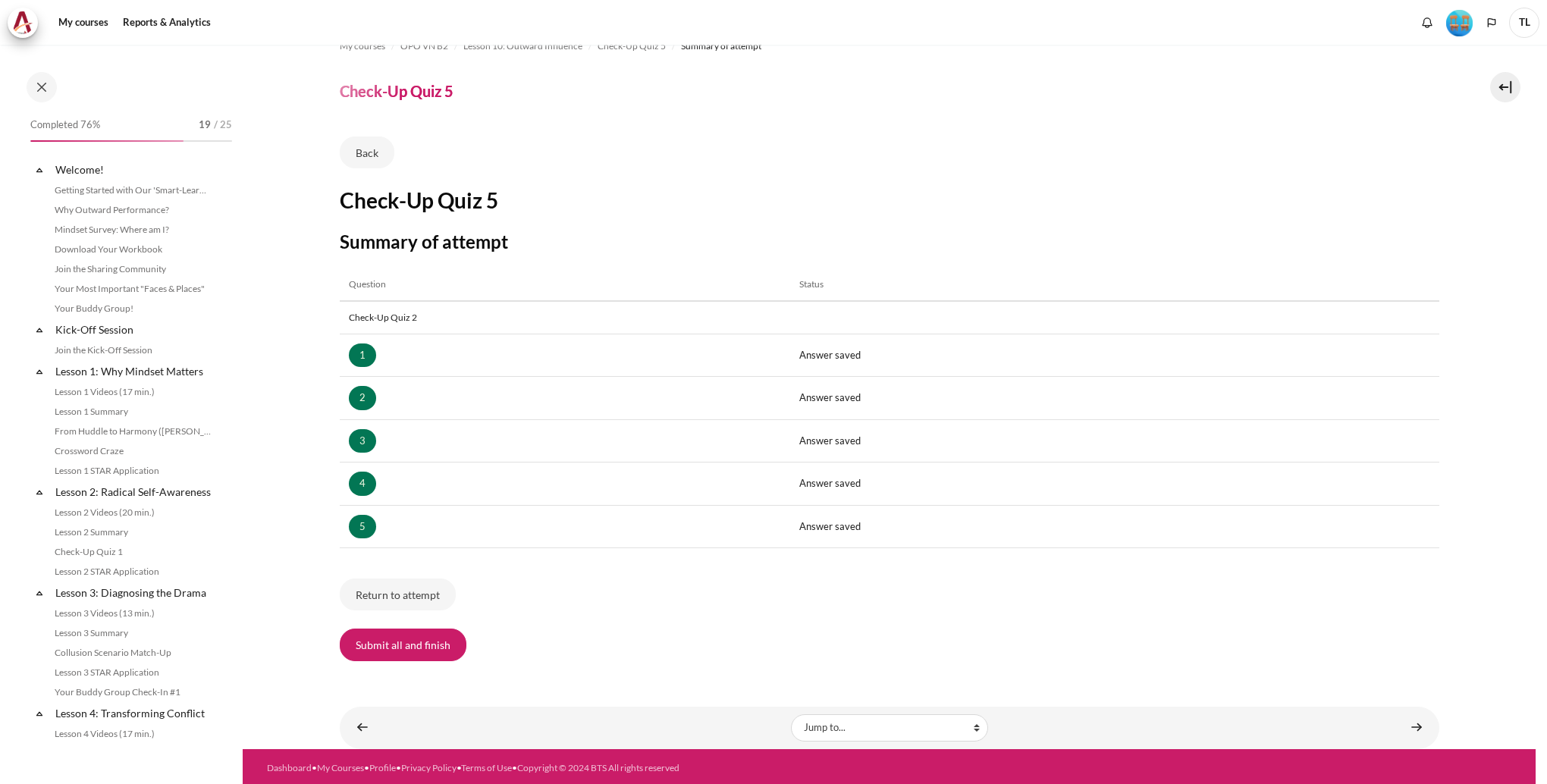
scroll to position [1234, 0]
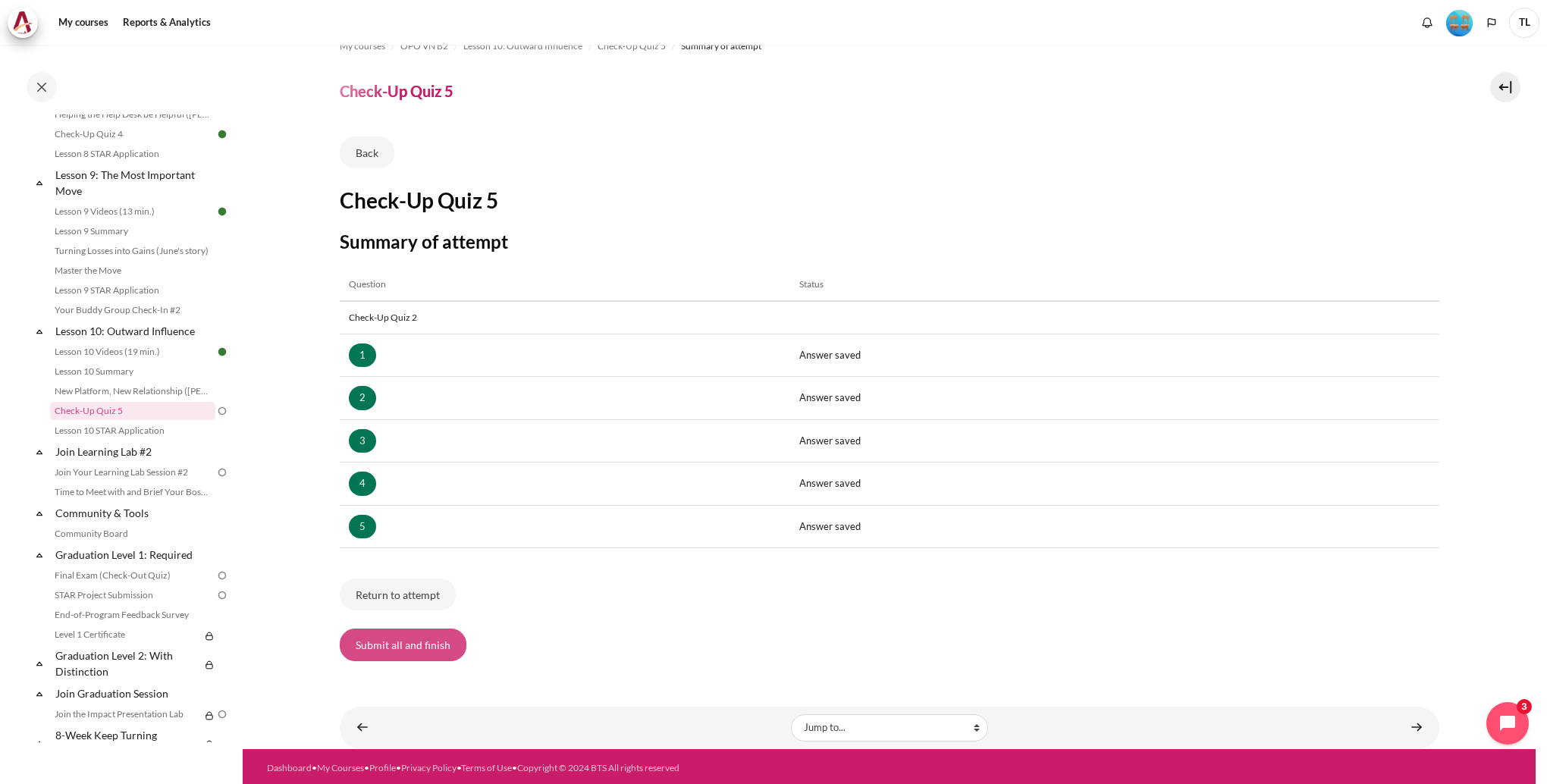
click at [446, 651] on button "Submit all and finish" at bounding box center [403, 644] width 126 height 32
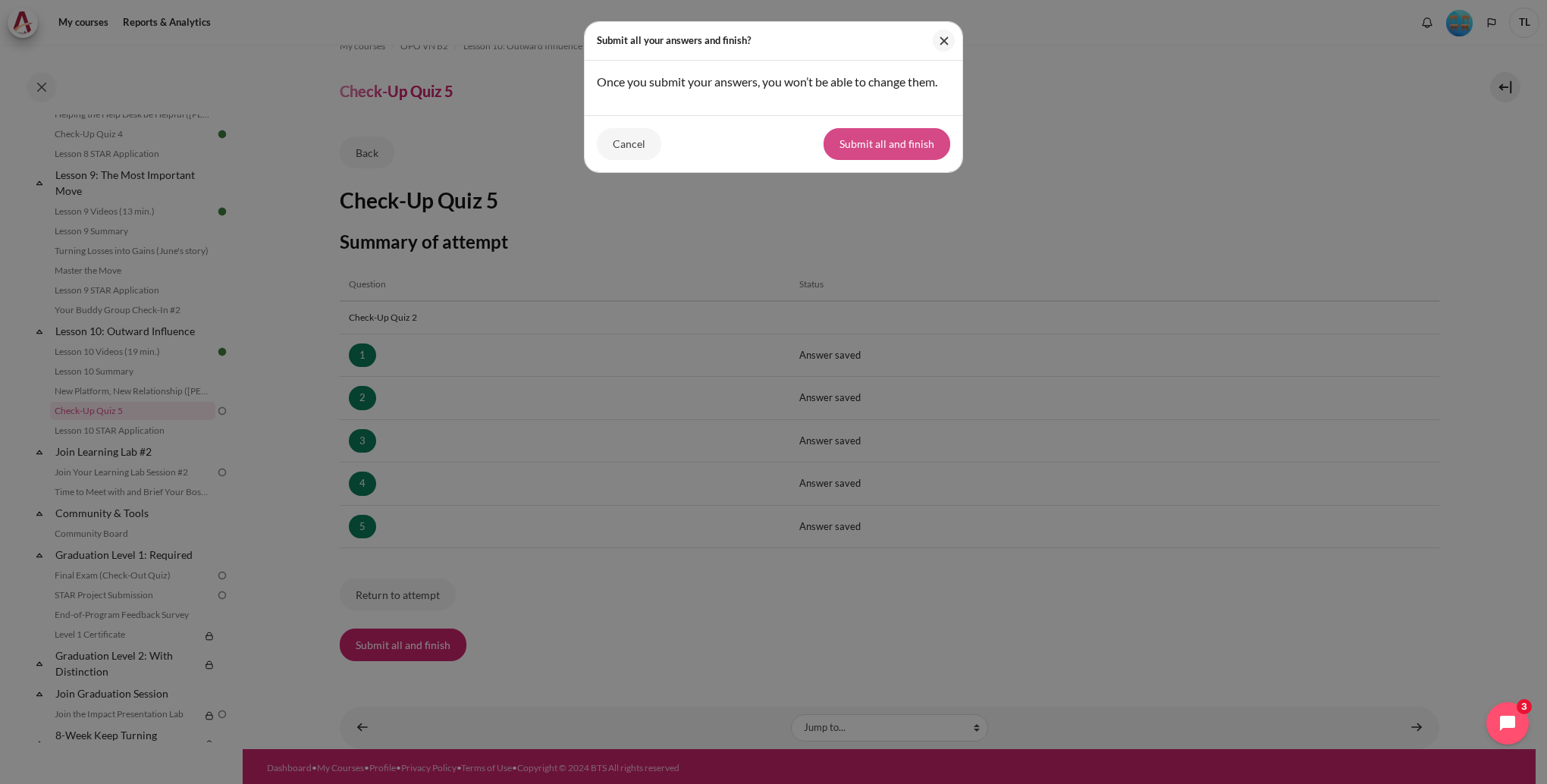
click at [906, 141] on button "Submit all and finish" at bounding box center [887, 144] width 126 height 32
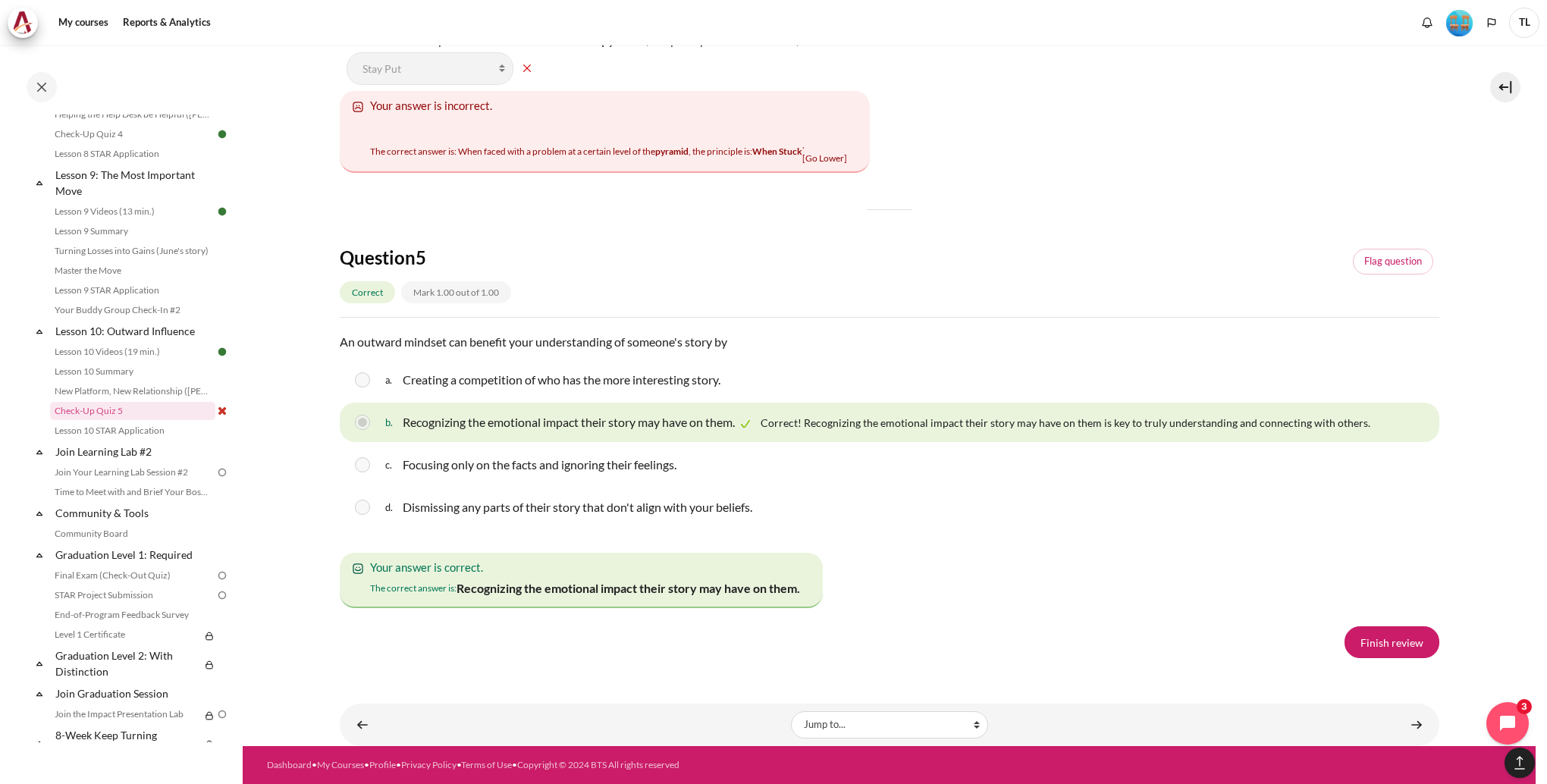
scroll to position [2676, 0]
click at [1362, 644] on link "Finish review" at bounding box center [1392, 643] width 95 height 32
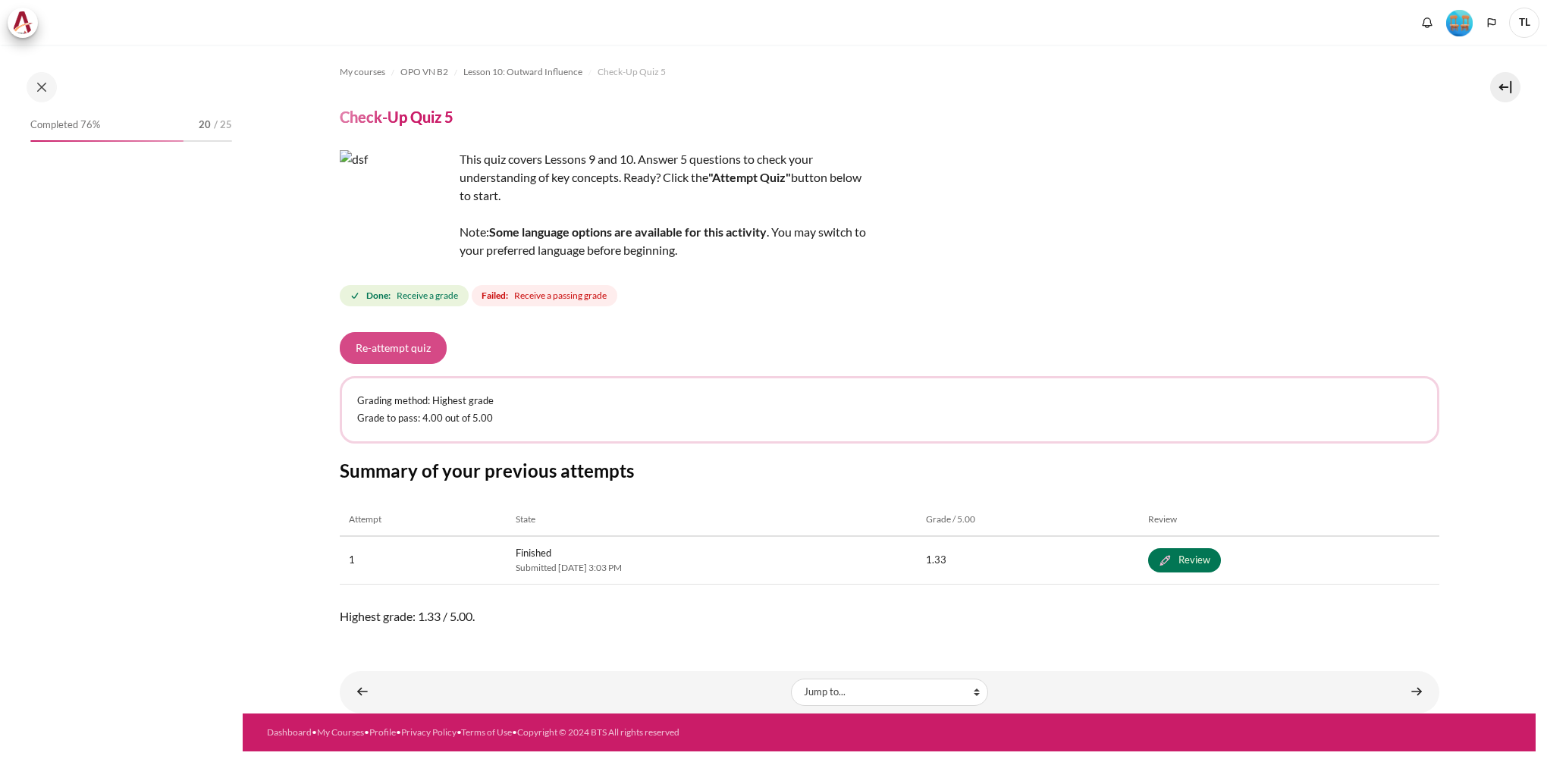
click at [408, 353] on button "Re-attempt quiz" at bounding box center [393, 348] width 107 height 32
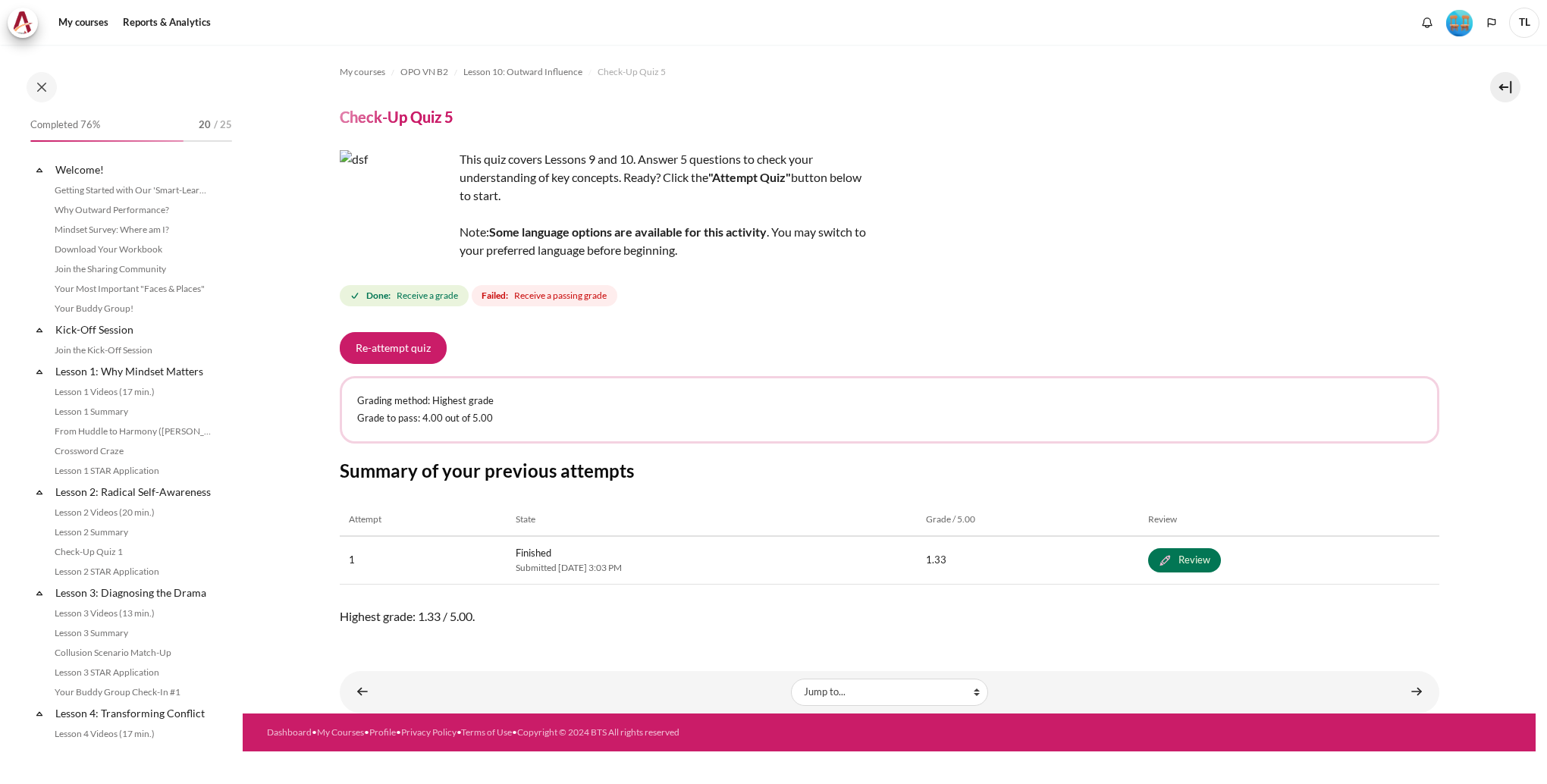
scroll to position [1234, 0]
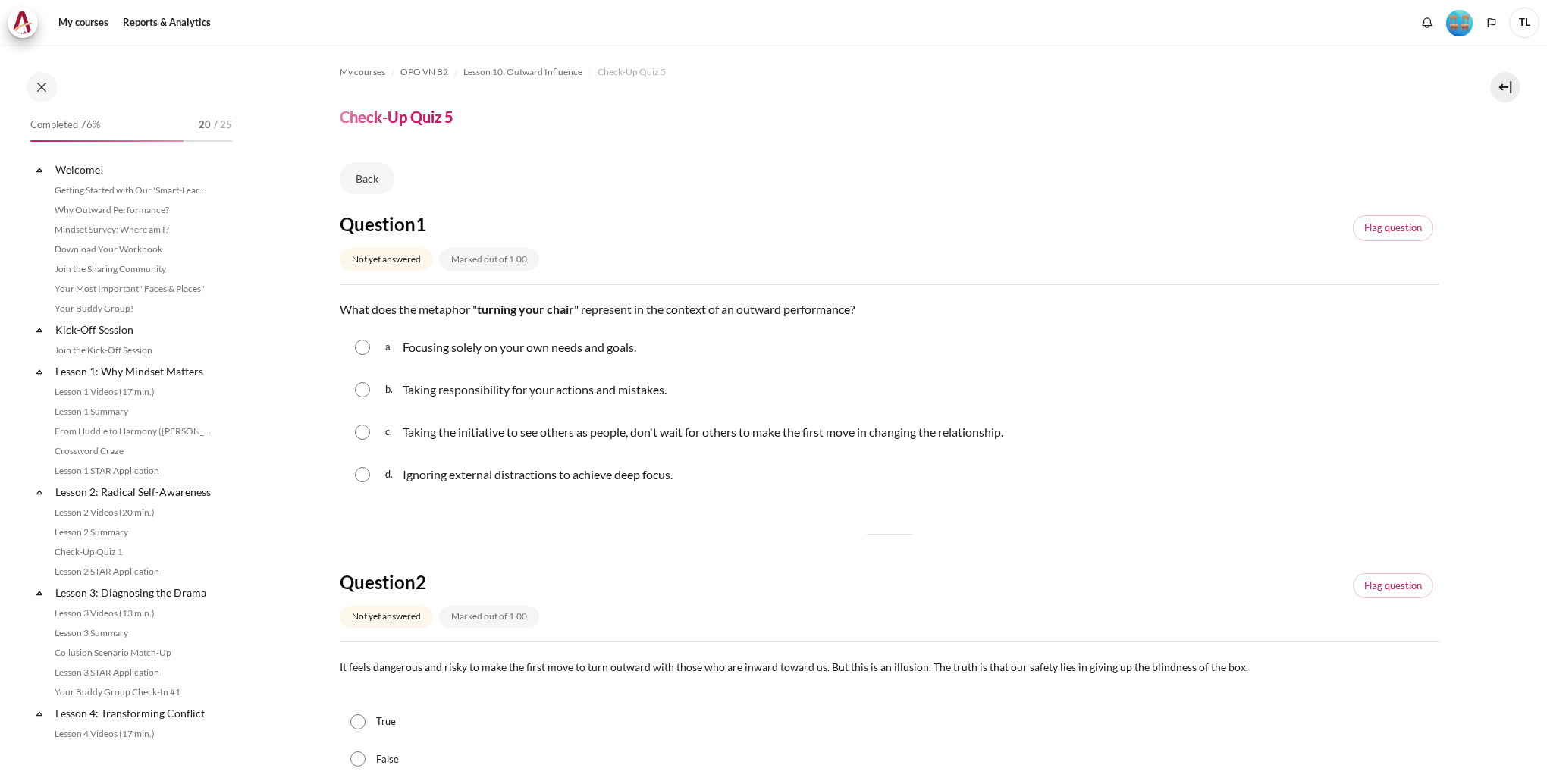
scroll to position [1234, 0]
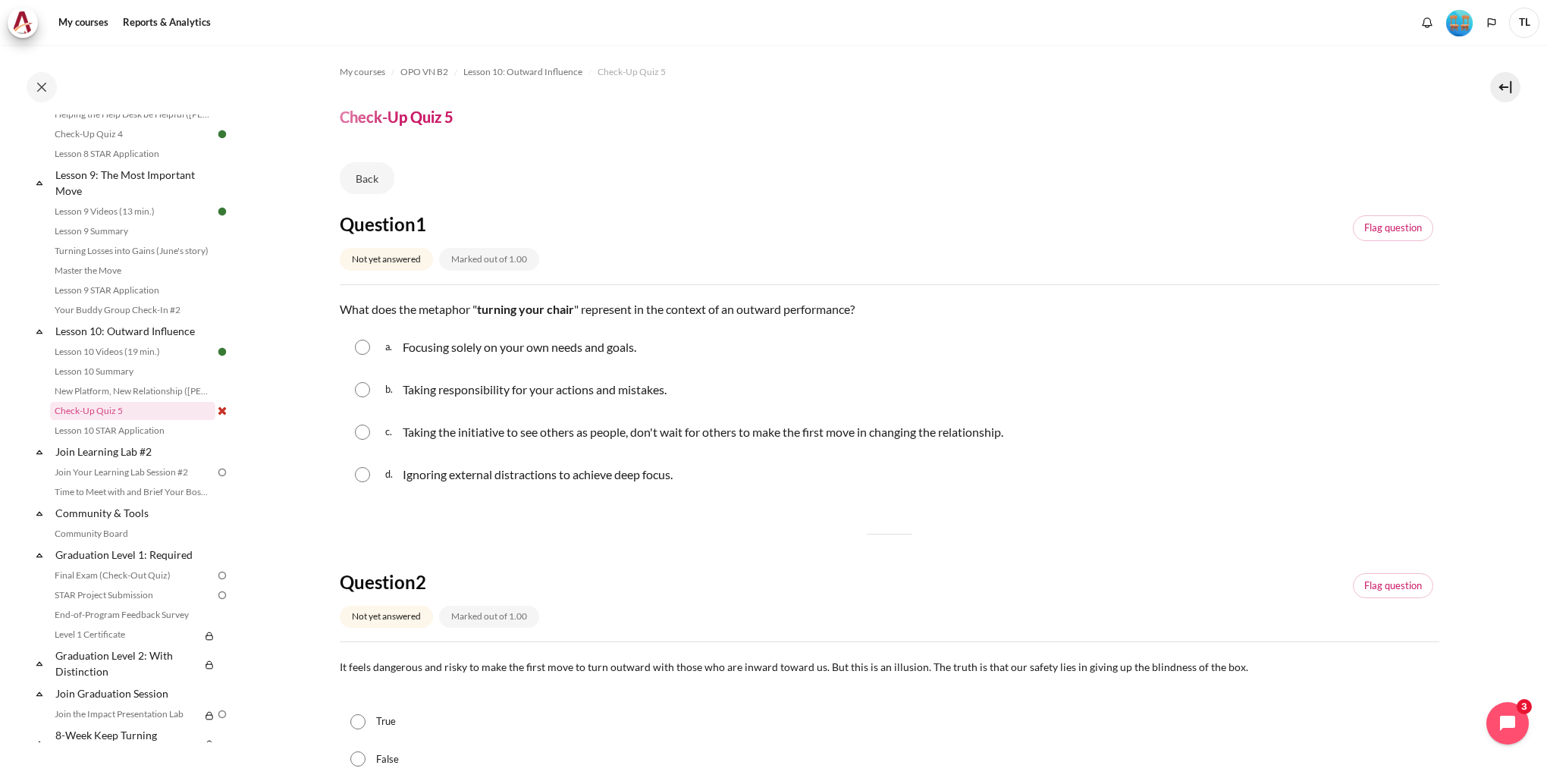
click at [365, 438] on input "Content" at bounding box center [362, 432] width 15 height 15
radio input "true"
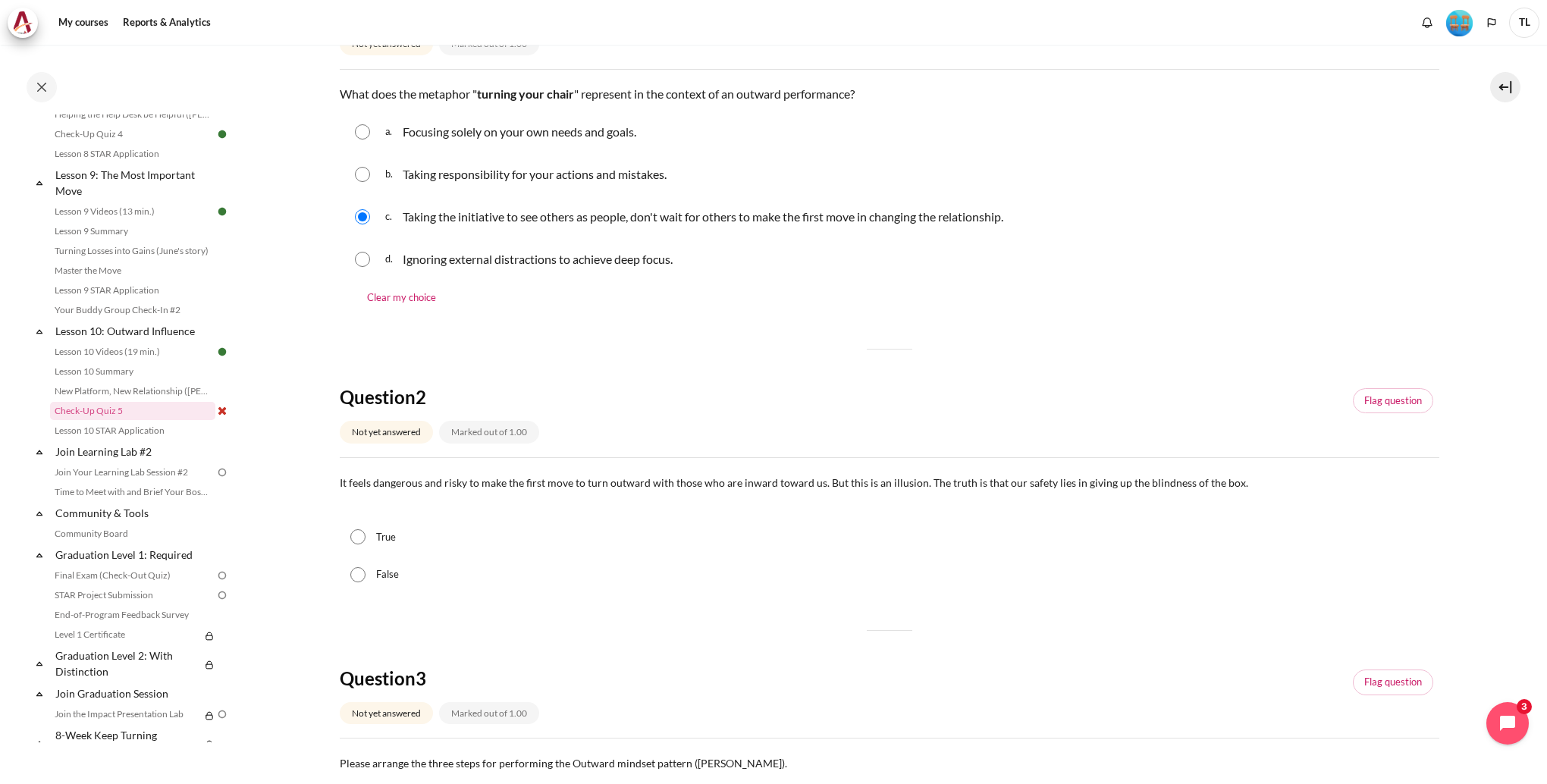
scroll to position [228, 0]
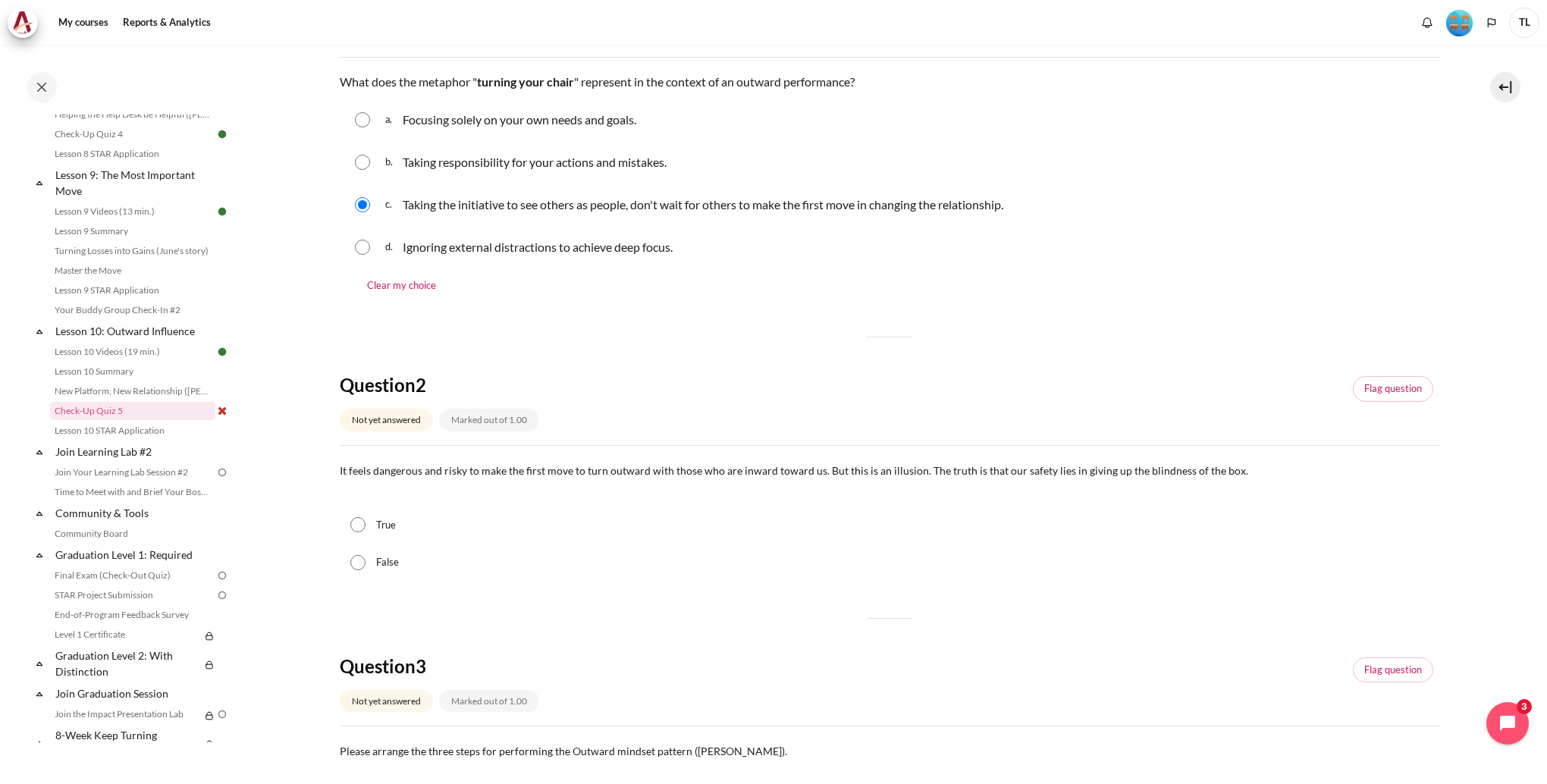
click at [359, 525] on input "True" at bounding box center [358, 524] width 15 height 15
radio input "true"
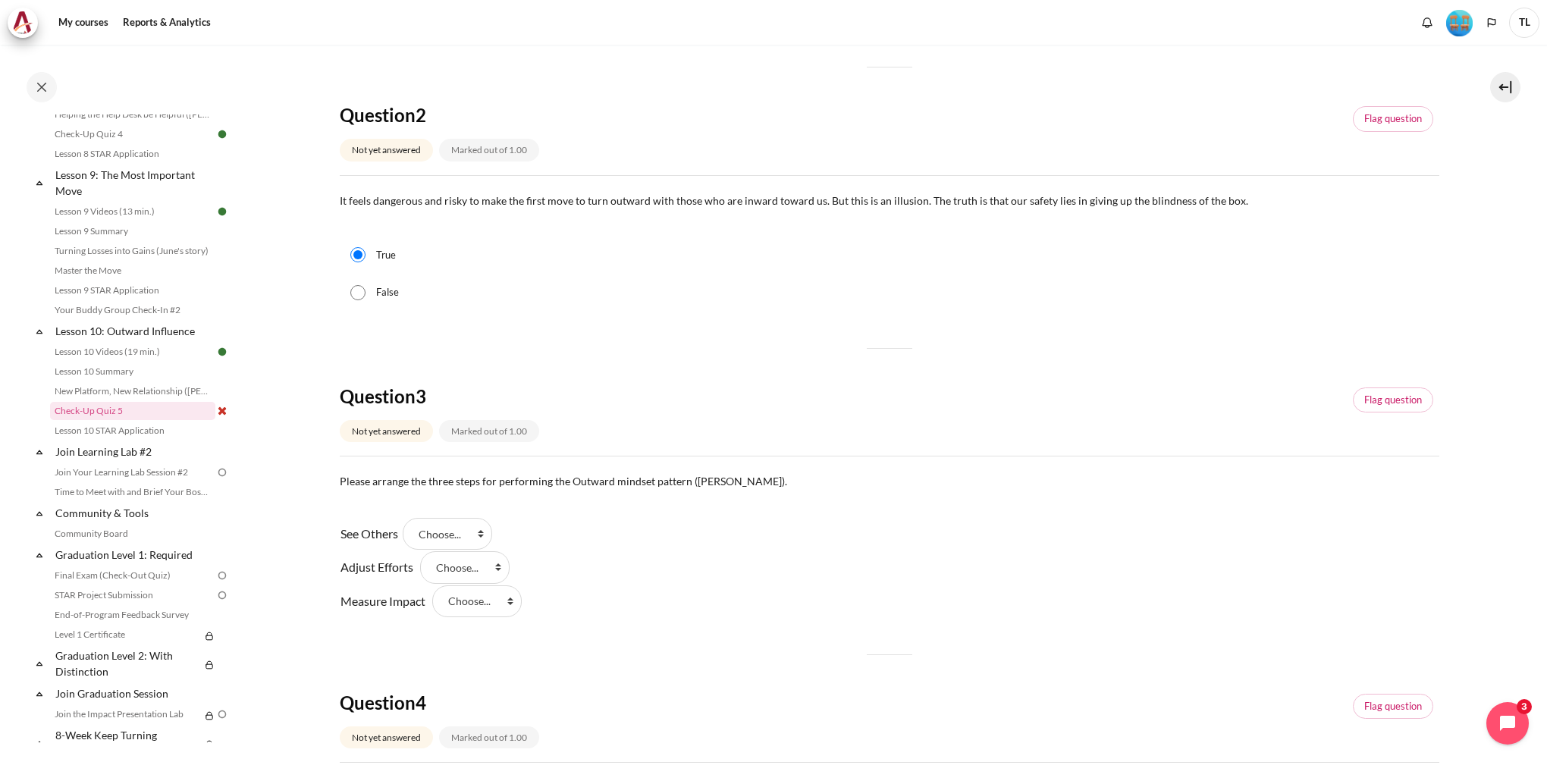
scroll to position [531, 0]
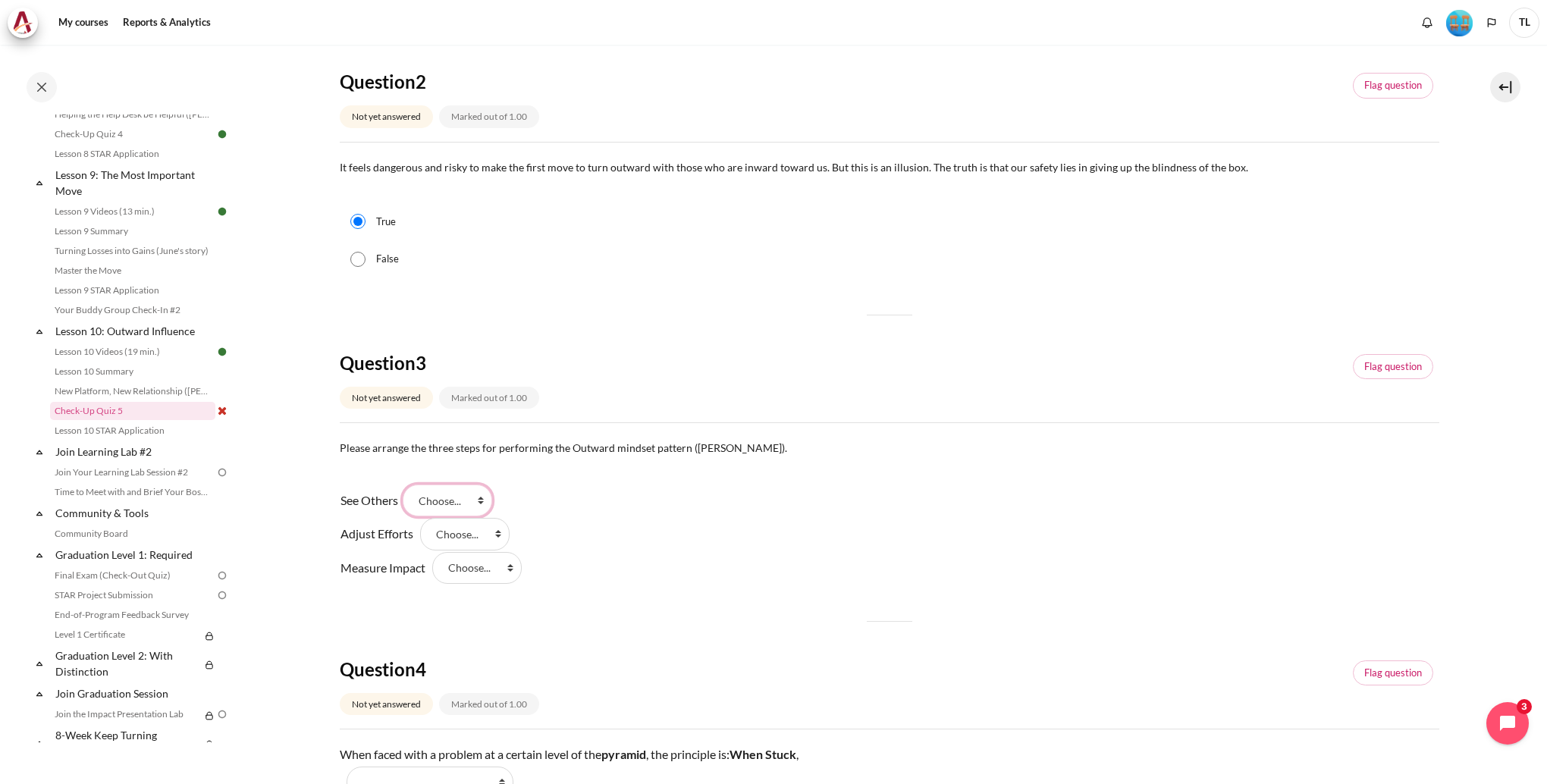
click at [474, 501] on select "Choose... Step 2 Step 3 Step 1" at bounding box center [448, 501] width 90 height 32
select select "3"
click at [408, 485] on select "Choose... Step 2 Step 3 Step 1" at bounding box center [448, 501] width 90 height 32
click at [471, 533] on select "Choose... Step 2 Step 3 Step 1" at bounding box center [465, 534] width 90 height 32
select select "1"
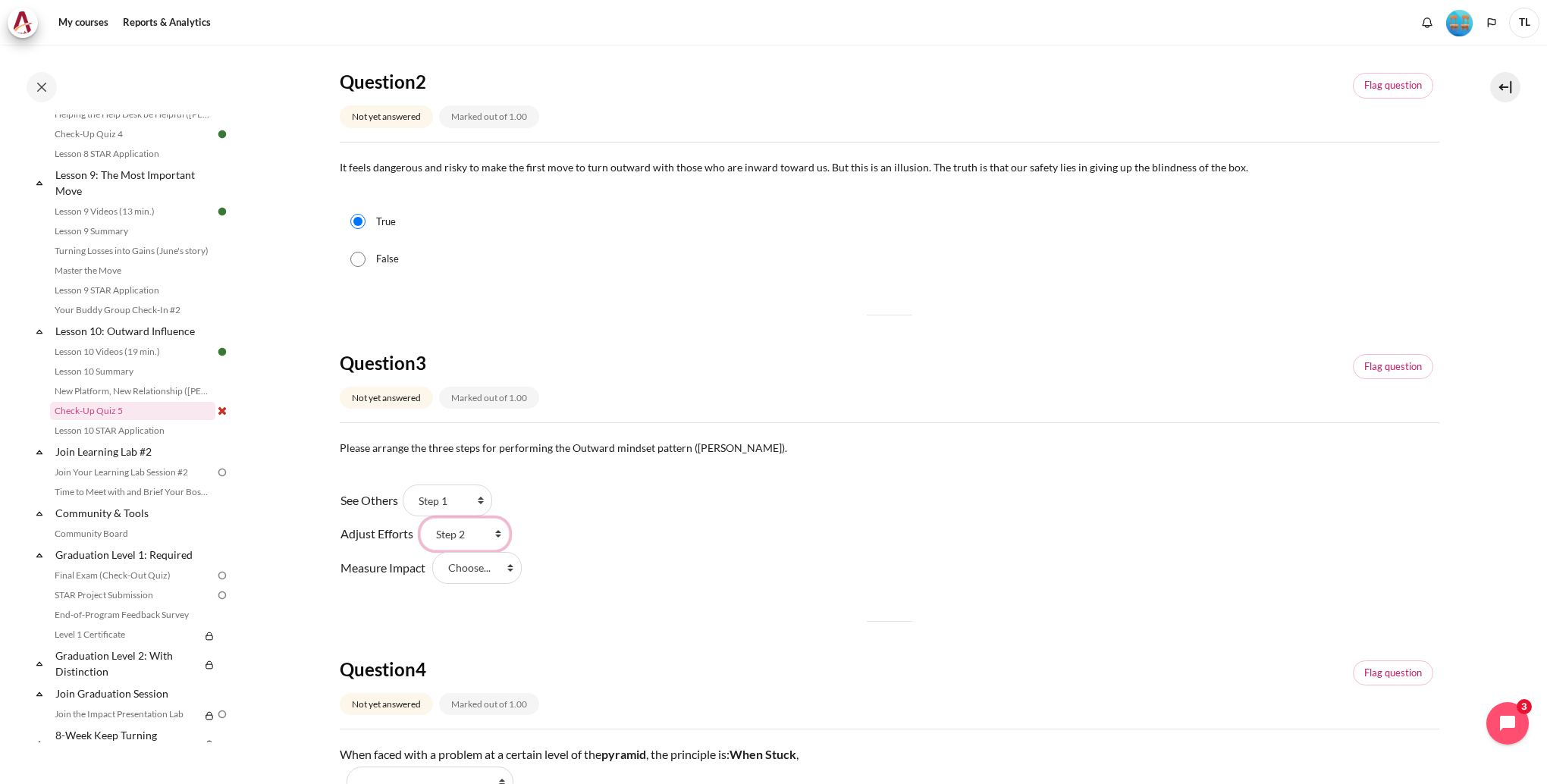
click at [420, 518] on select "Choose... Step 2 Step 3 Step 1" at bounding box center [465, 534] width 90 height 32
click at [479, 572] on select "Choose... Step 2 Step 3 Step 1" at bounding box center [477, 568] width 90 height 32
select select "2"
click at [433, 552] on select "Choose... Step 2 Step 3 Step 1" at bounding box center [477, 568] width 90 height 32
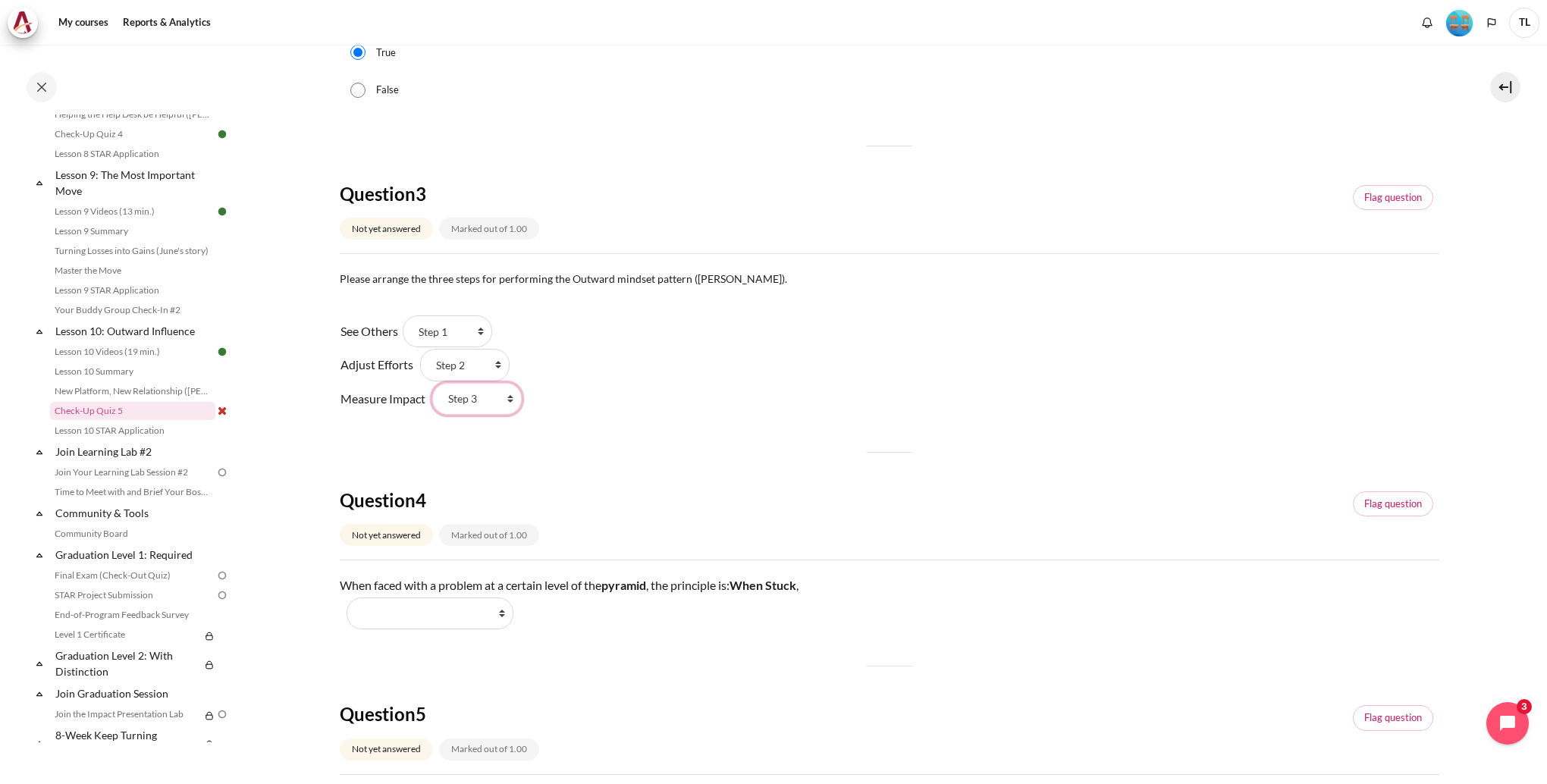
scroll to position [834, 0]
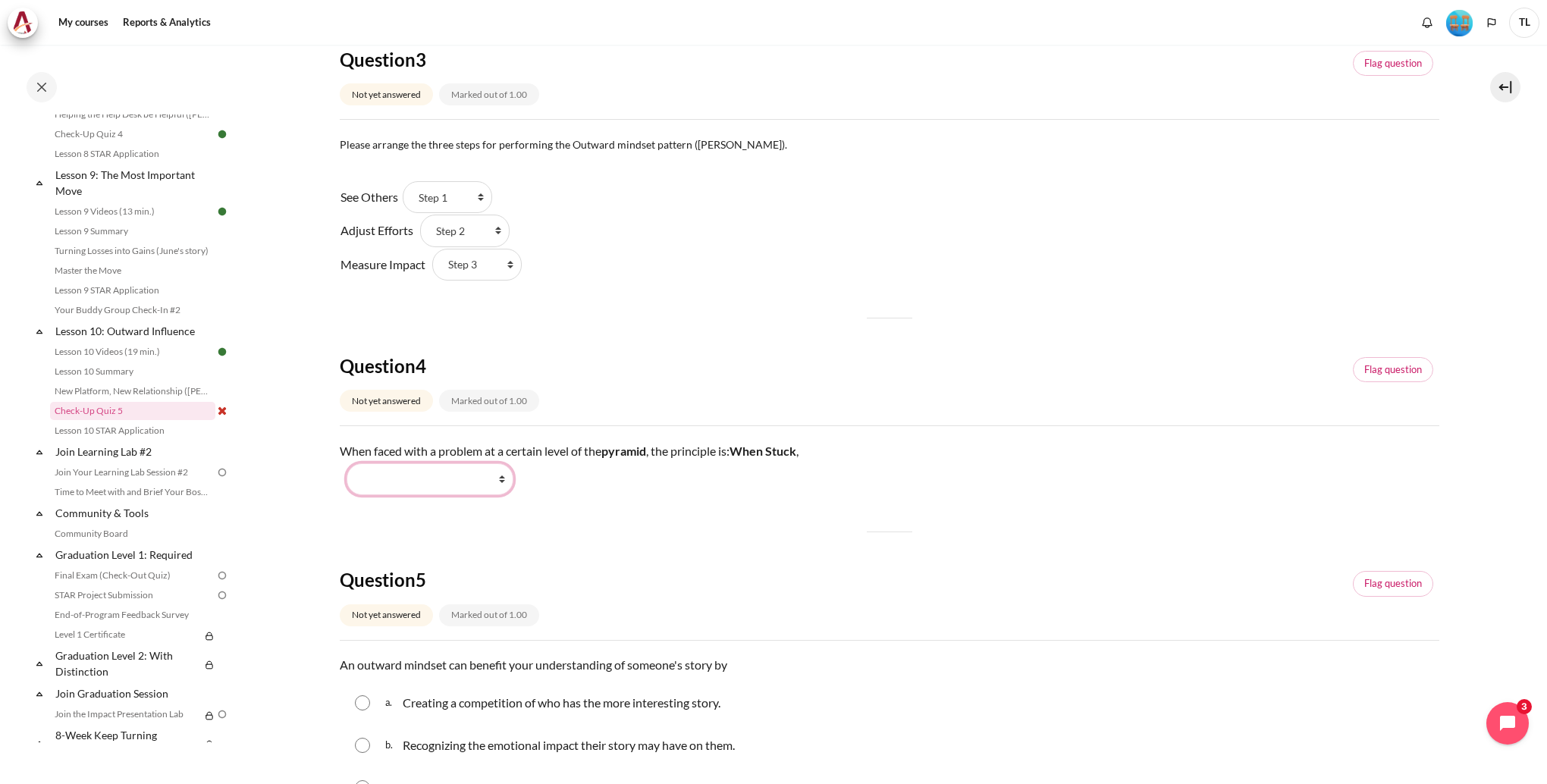
click at [467, 485] on select "Work Harder Go Higher Go Lower Stay Put" at bounding box center [429, 480] width 166 height 32
select select "3"
click at [346, 464] on select "Work Harder Go Higher Go Lower Stay Put" at bounding box center [429, 480] width 166 height 32
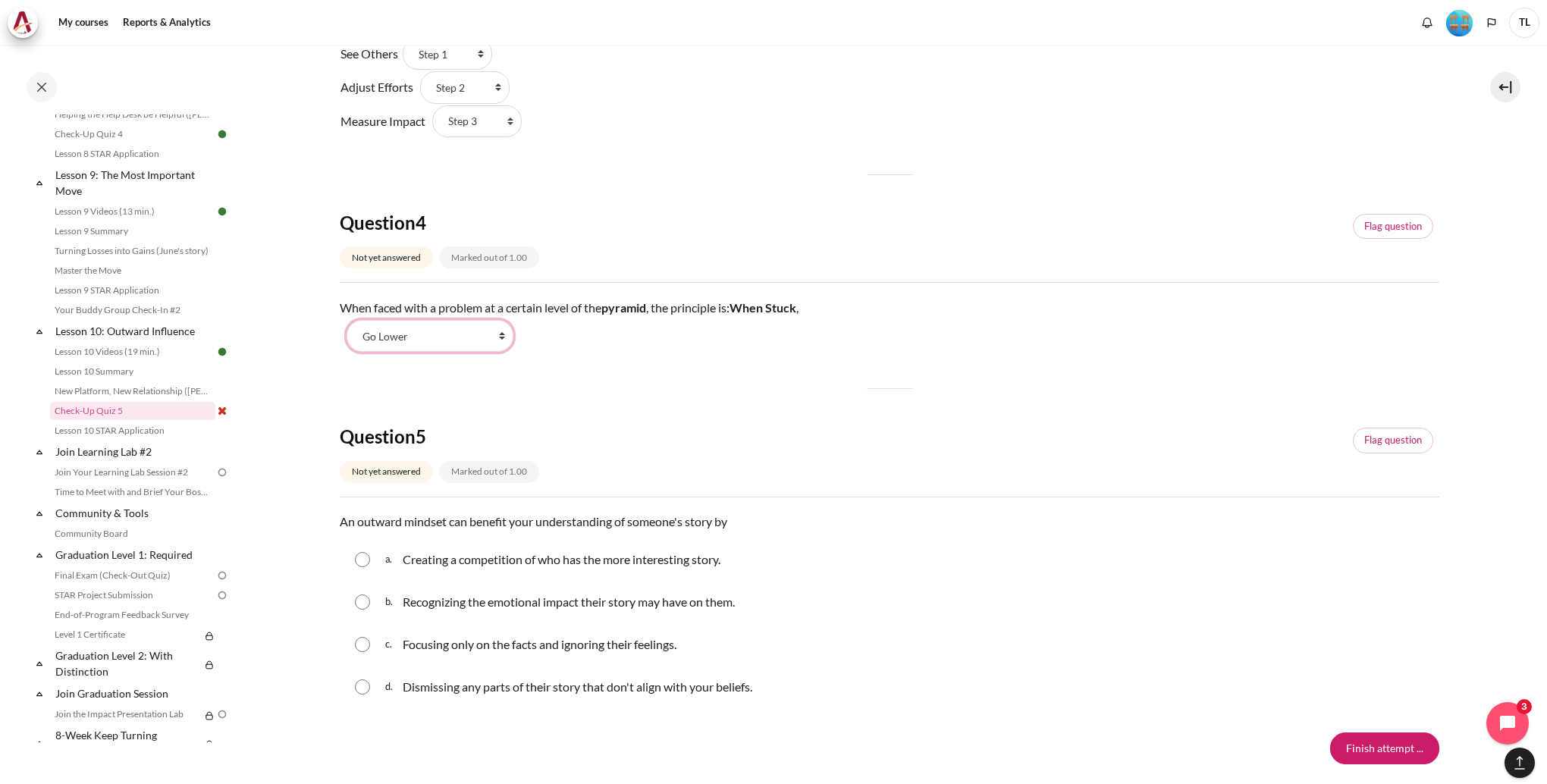
scroll to position [986, 0]
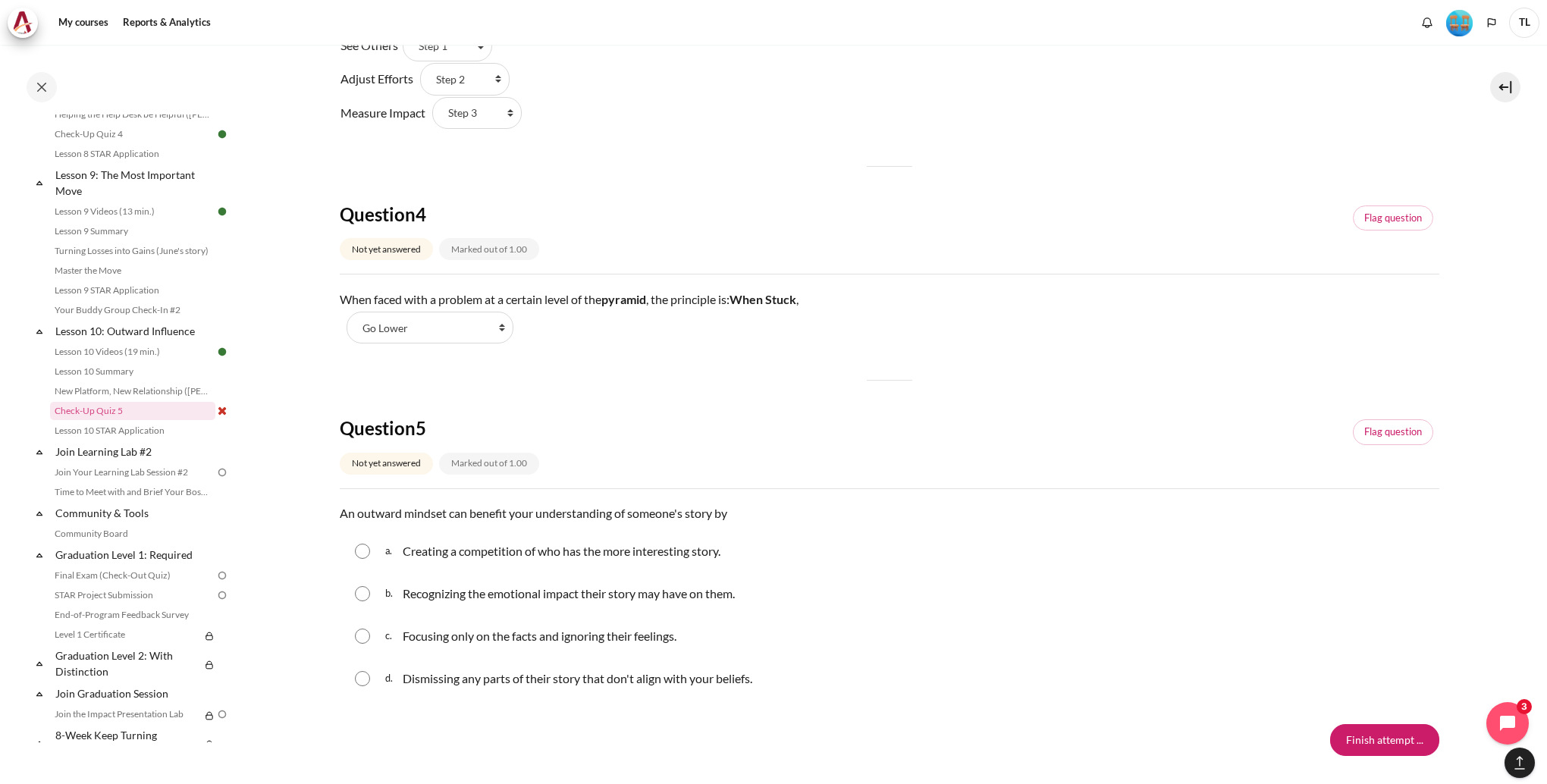
click at [367, 593] on input "Content" at bounding box center [362, 594] width 15 height 15
radio input "true"
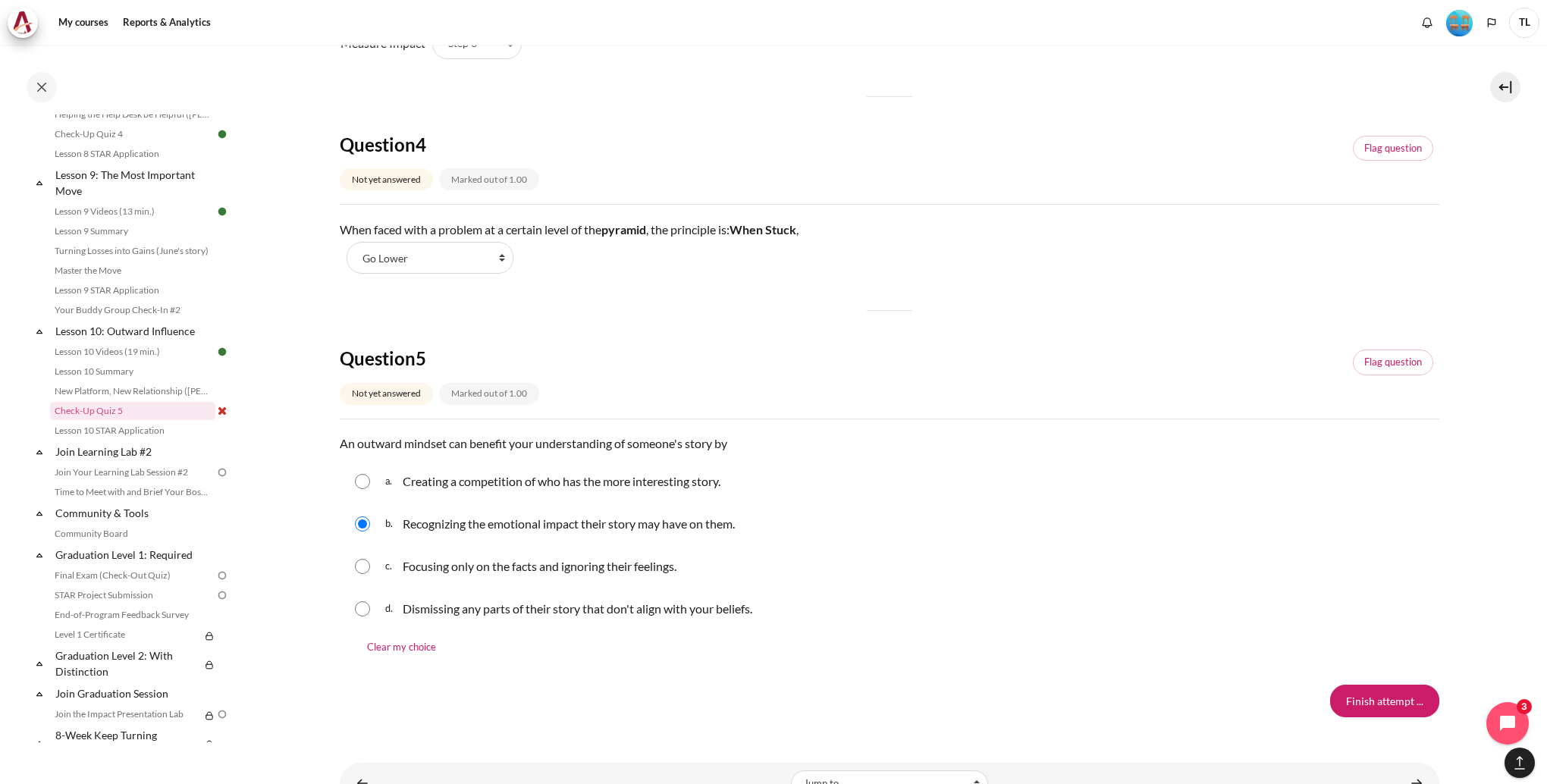
scroll to position [1113, 0]
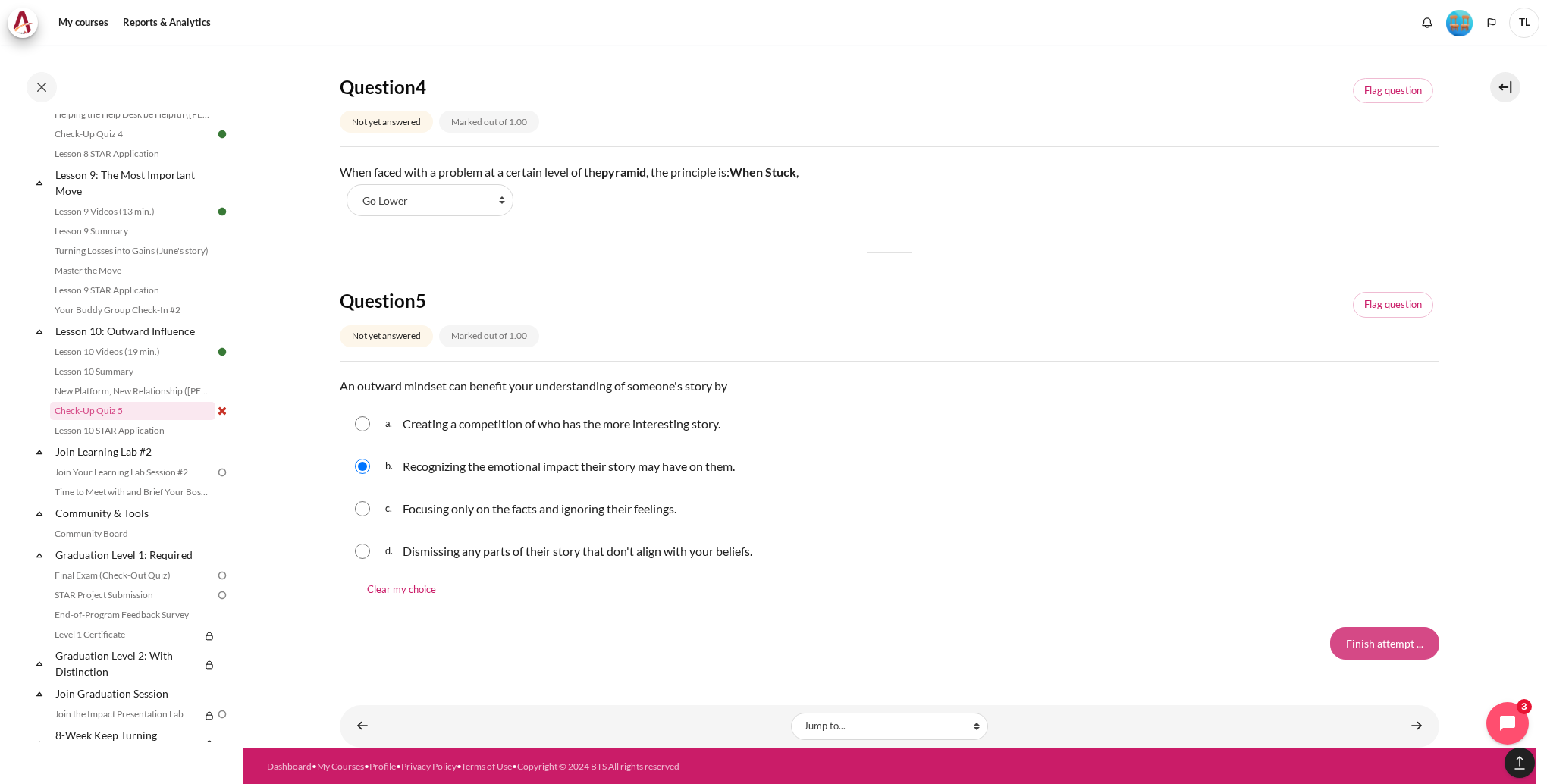
click at [1345, 644] on input "Finish attempt ..." at bounding box center [1385, 643] width 109 height 32
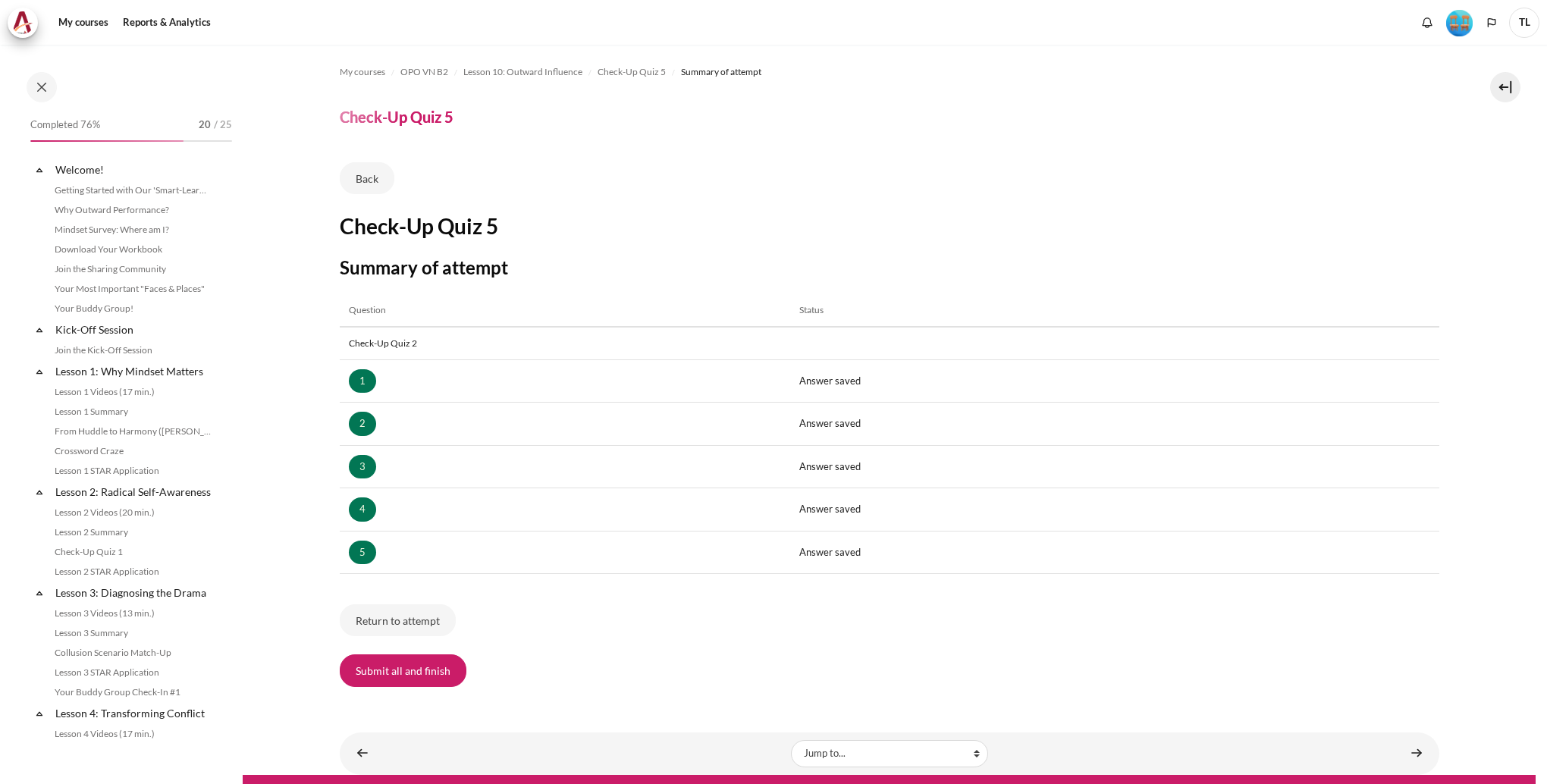
scroll to position [1234, 0]
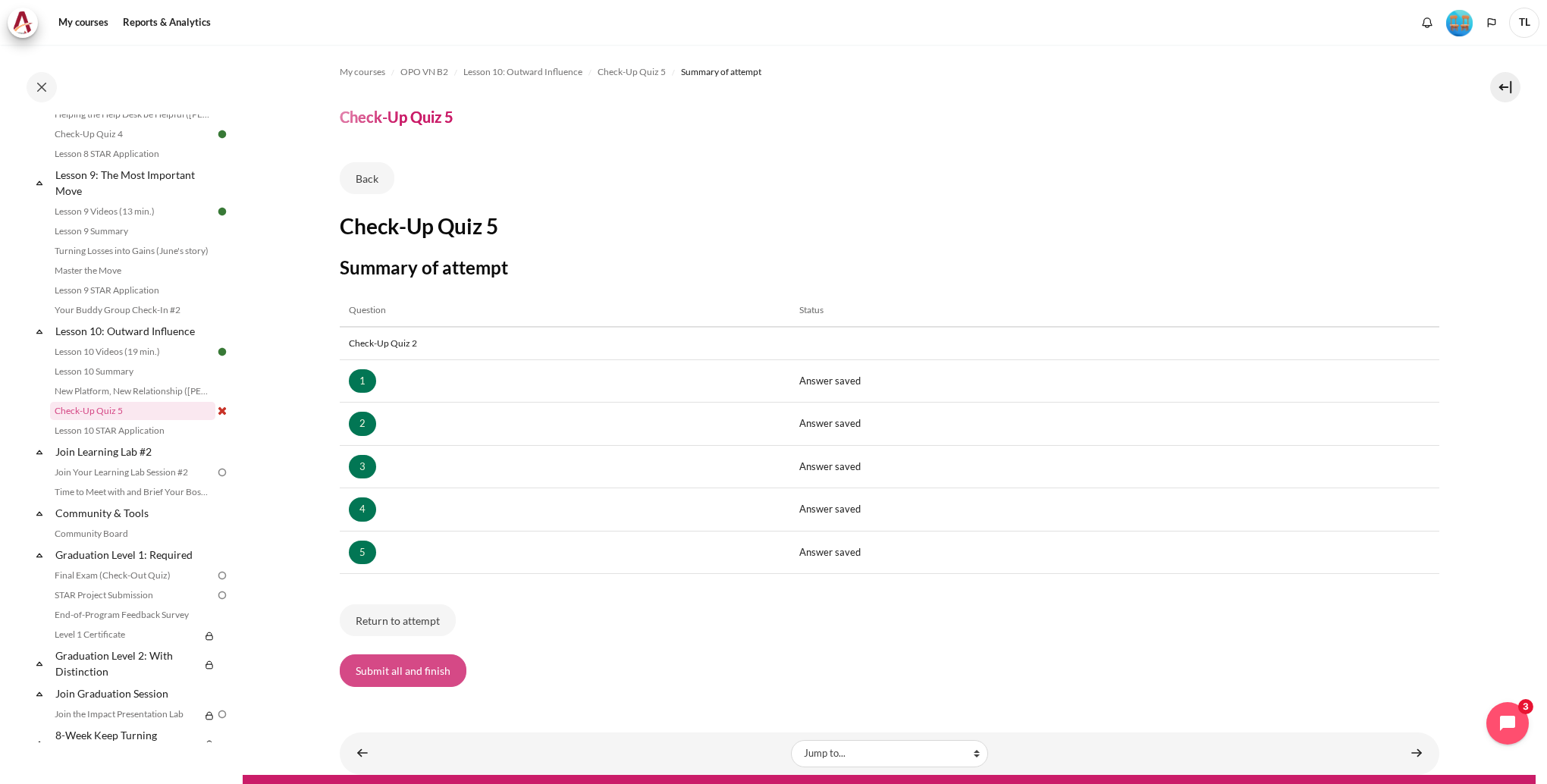
click at [446, 668] on button "Submit all and finish" at bounding box center [403, 670] width 126 height 32
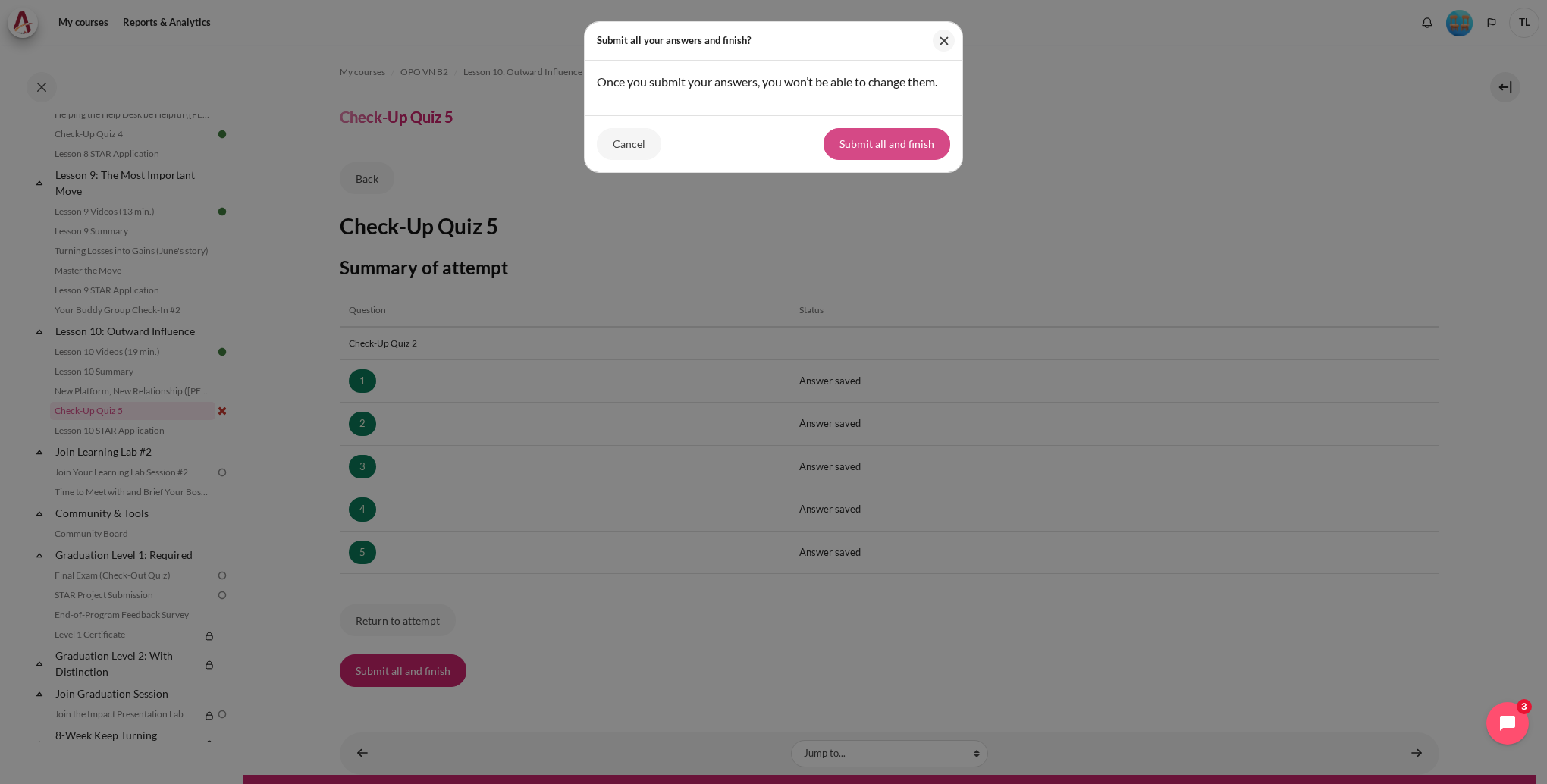
click at [903, 136] on button "Submit all and finish" at bounding box center [887, 144] width 126 height 32
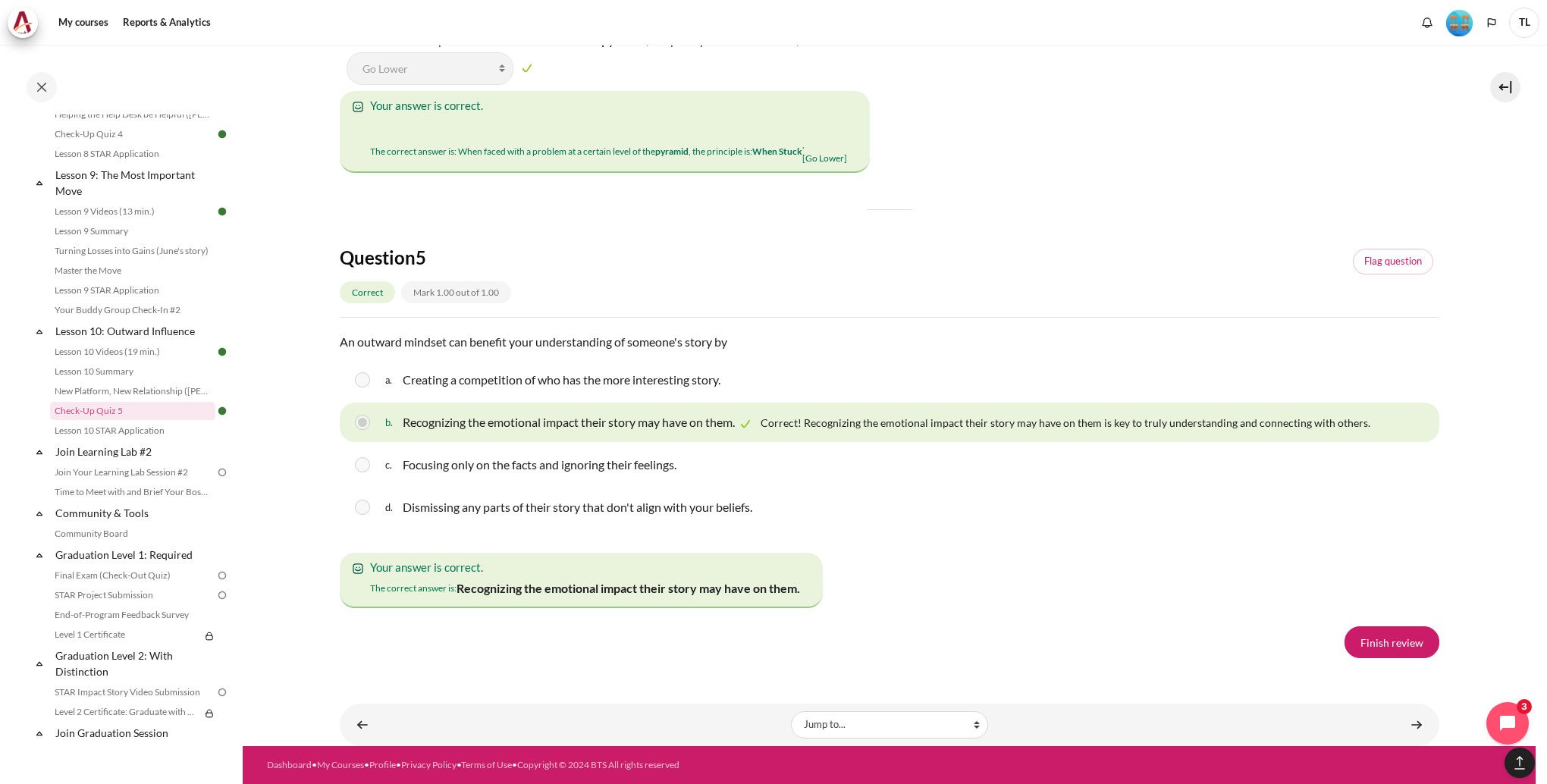
scroll to position [2700, 0]
click at [1357, 645] on link "Finish review" at bounding box center [1392, 643] width 95 height 32
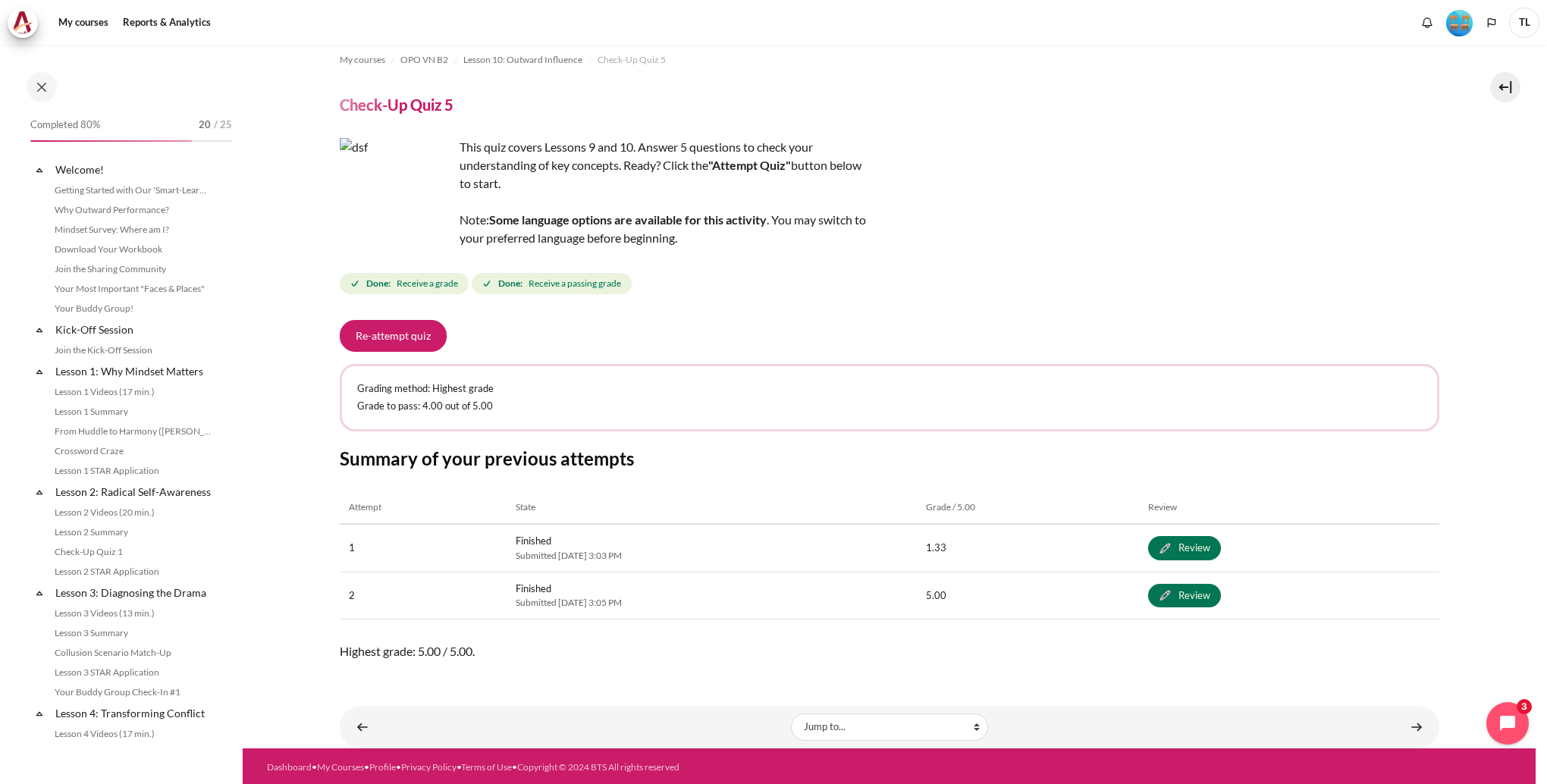
scroll to position [1234, 0]
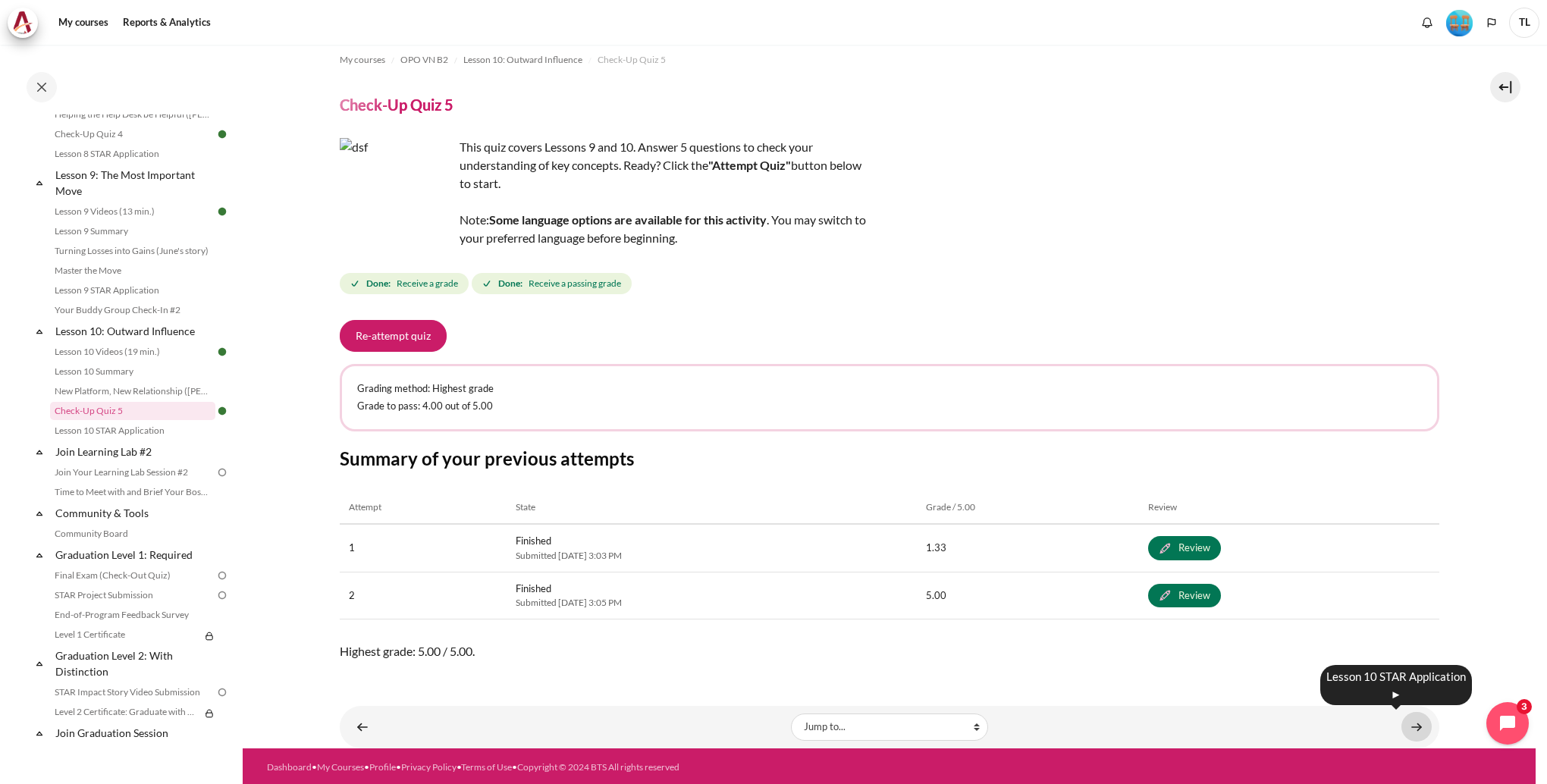
click at [1408, 726] on link "Content" at bounding box center [1417, 726] width 30 height 29
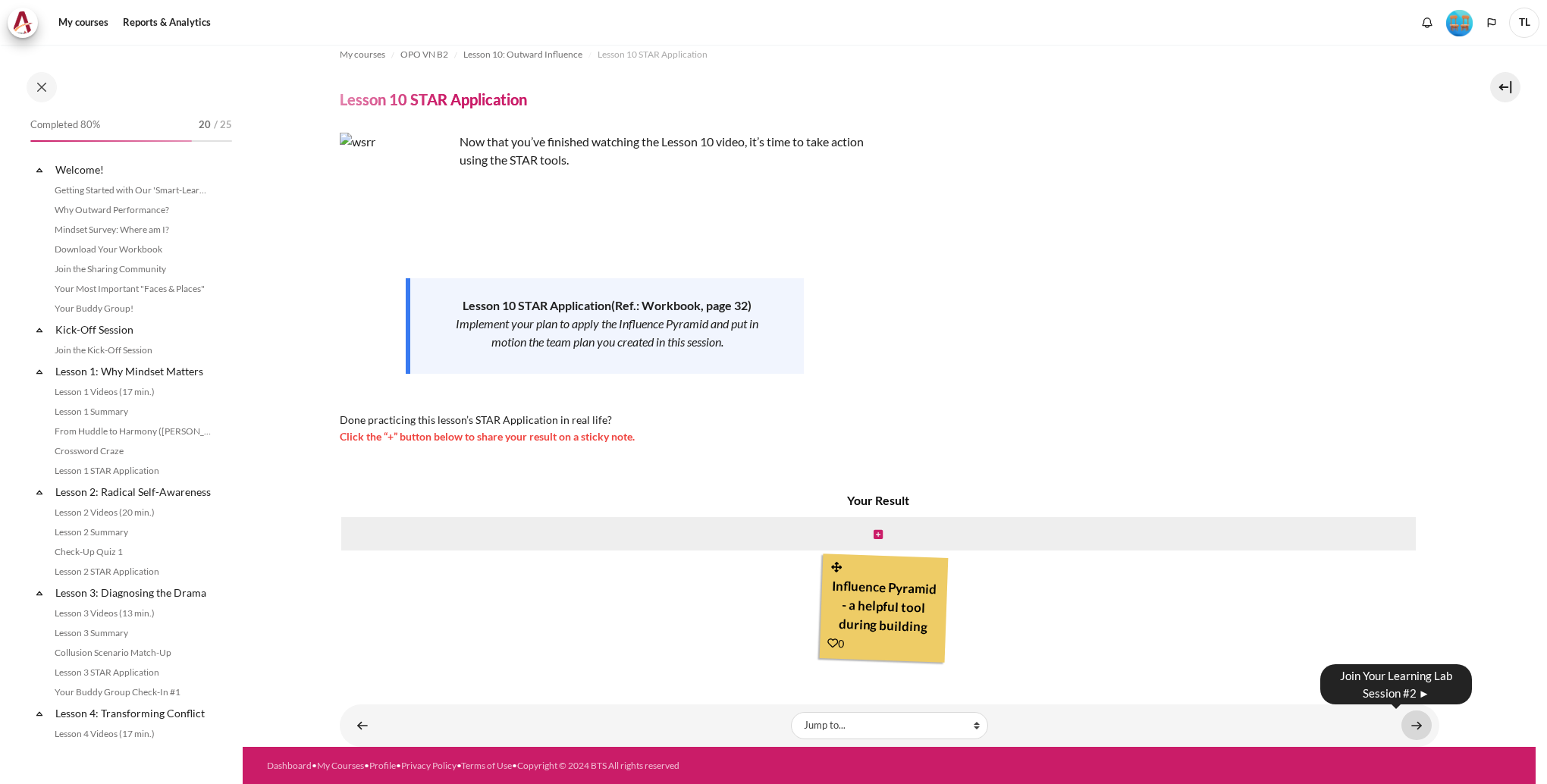
scroll to position [1255, 0]
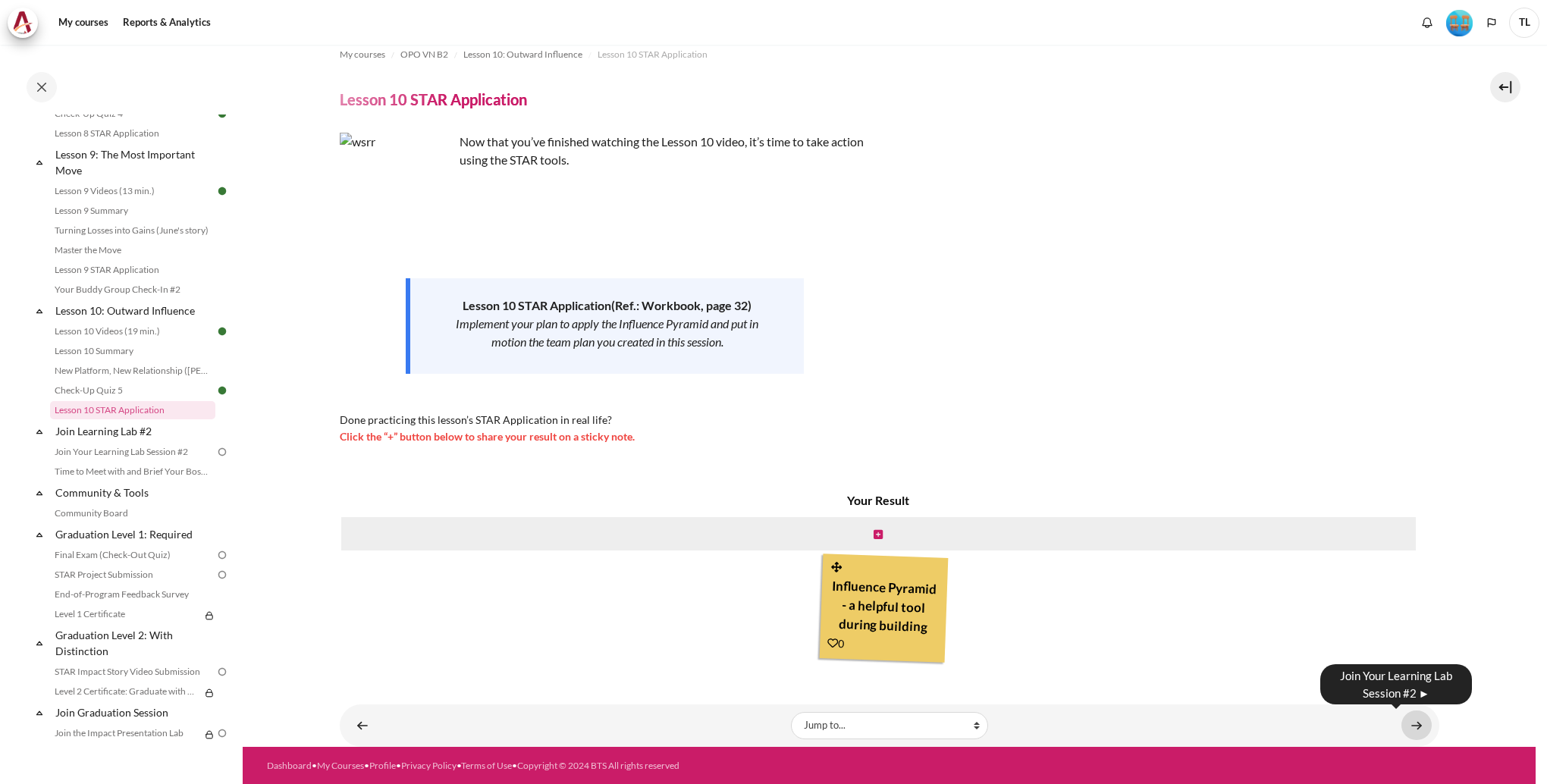
click at [1409, 726] on link "Content" at bounding box center [1417, 725] width 30 height 29
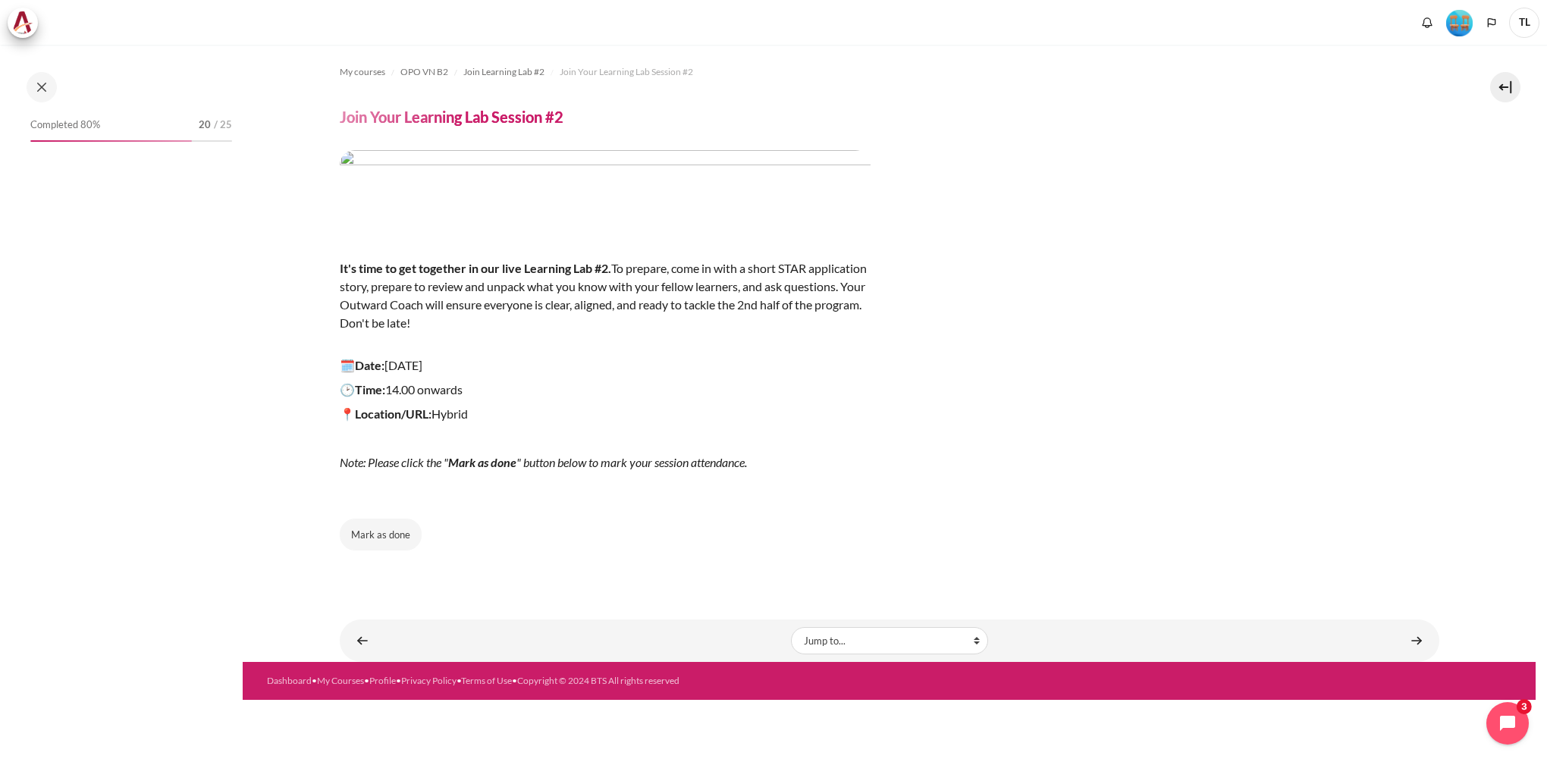
scroll to position [1297, 0]
